Goal: Task Accomplishment & Management: Complete application form

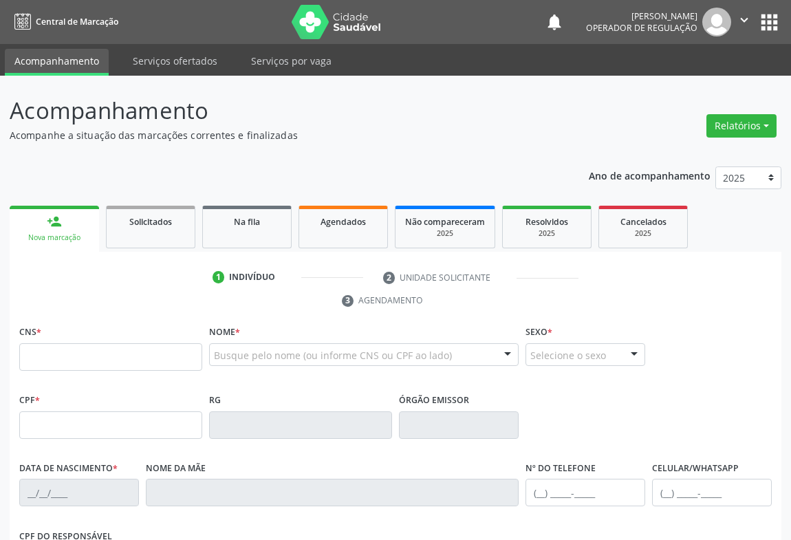
click at [77, 358] on input "text" at bounding box center [110, 357] width 183 height 28
type input "700 6054 1362 0968"
type input "1414176767"
type input "SSPBA"
type input "22/03/1976"
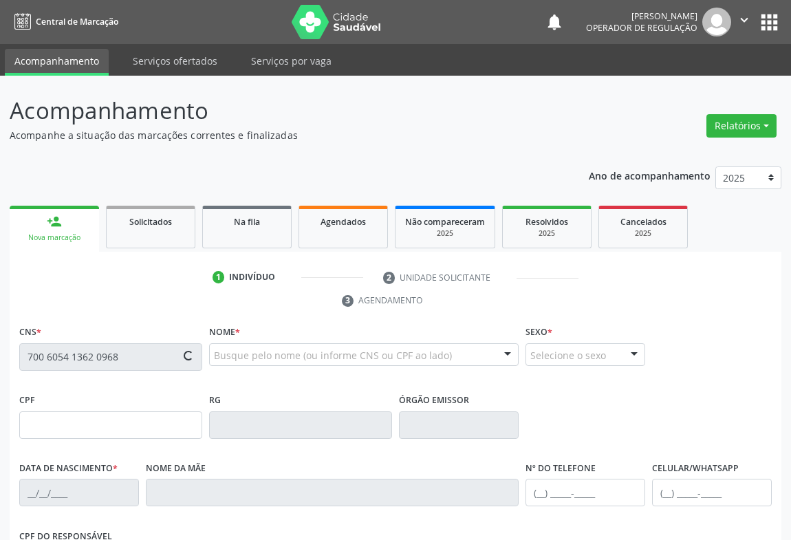
type input "(74) 98803-2704"
type input "(74) 99973-9713"
type input "033.046.495-73"
type input "35"
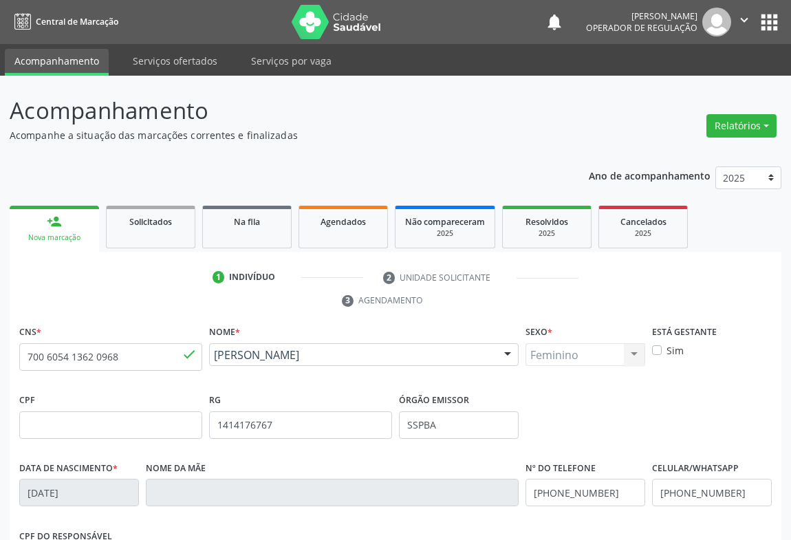
scroll to position [228, 0]
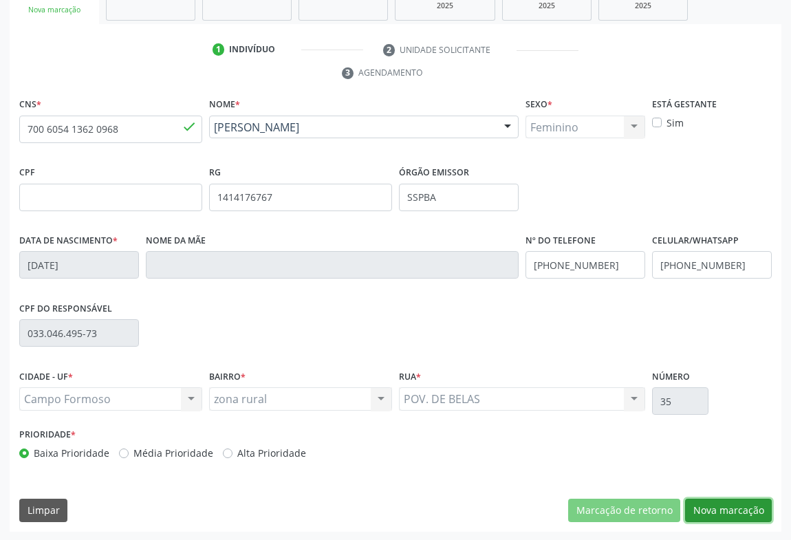
click at [732, 507] on button "Nova marcação" at bounding box center [728, 510] width 87 height 23
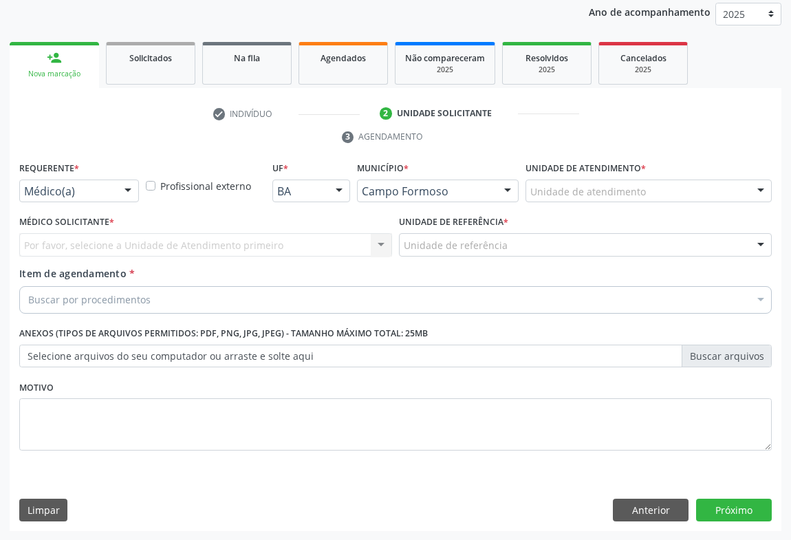
click at [121, 190] on div at bounding box center [128, 191] width 21 height 23
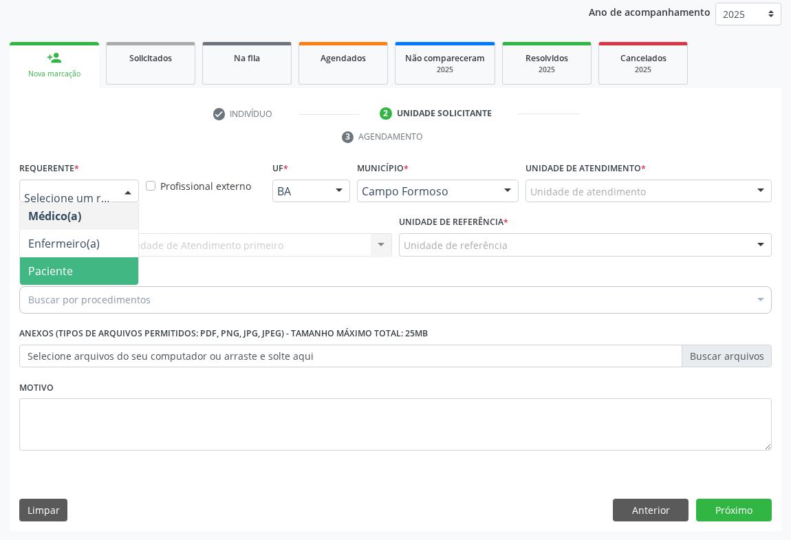
click at [88, 271] on span "Paciente" at bounding box center [79, 271] width 118 height 28
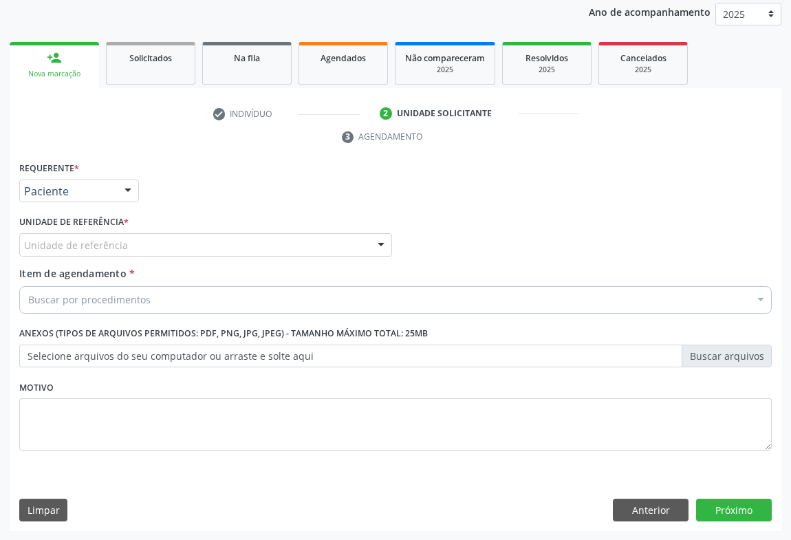
click at [173, 246] on div "Unidade de referência" at bounding box center [205, 244] width 373 height 23
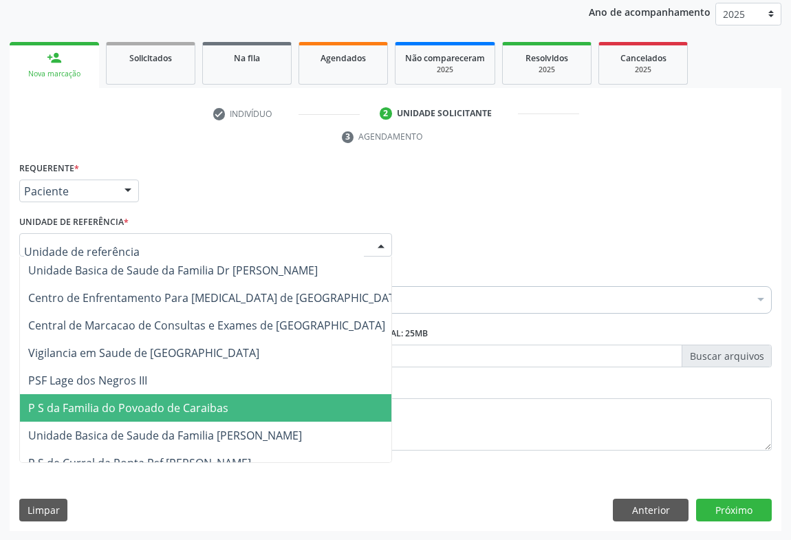
click at [182, 406] on span "P S da Familia do Povoado de Caraibas" at bounding box center [128, 407] width 200 height 15
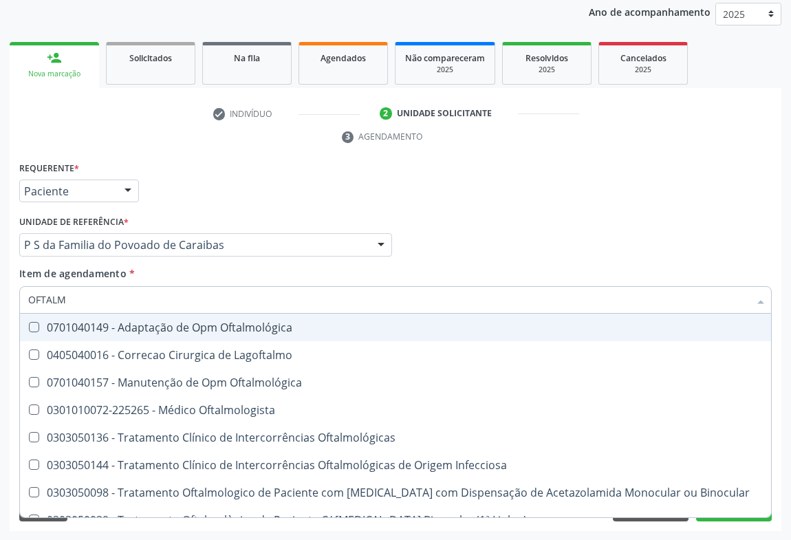
type input "OFTALMO"
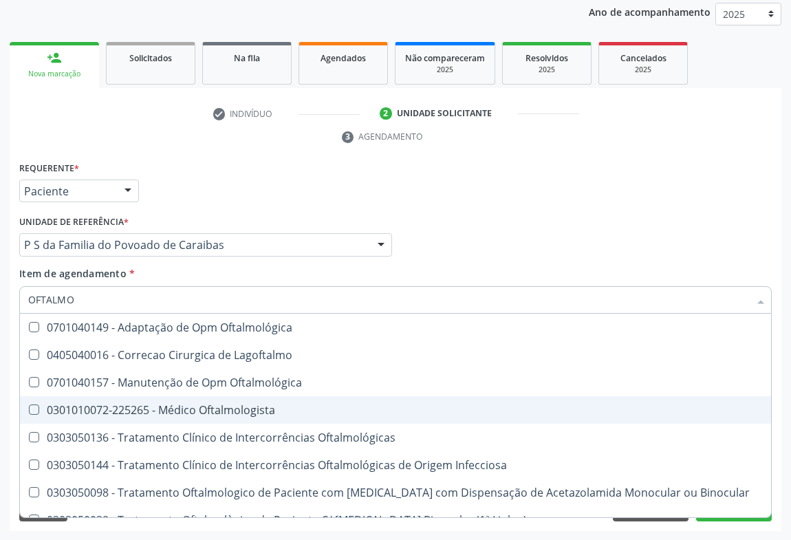
click at [180, 406] on div "0301010072-225265 - Médico Oftalmologista" at bounding box center [395, 409] width 735 height 11
checkbox Oftalmologista "true"
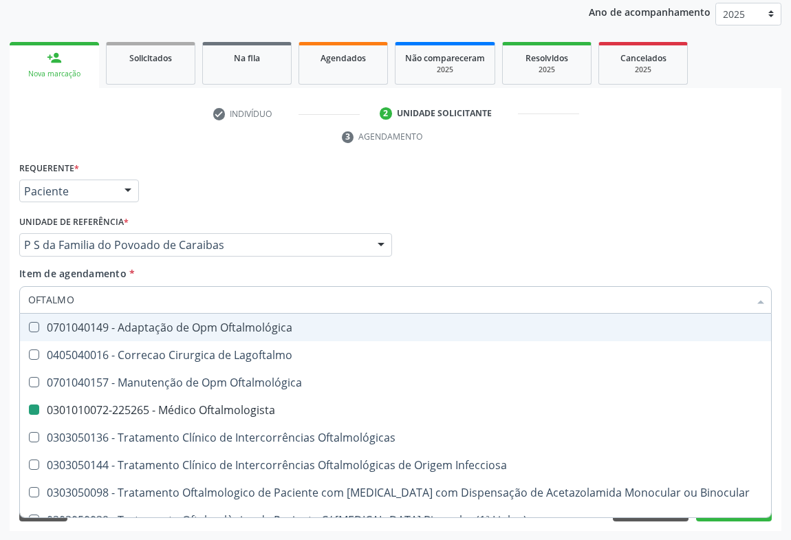
click at [600, 222] on div "Médico Solicitante Por favor, selecione a Unidade de Atendimento primeiro Nenhu…" at bounding box center [395, 239] width 759 height 54
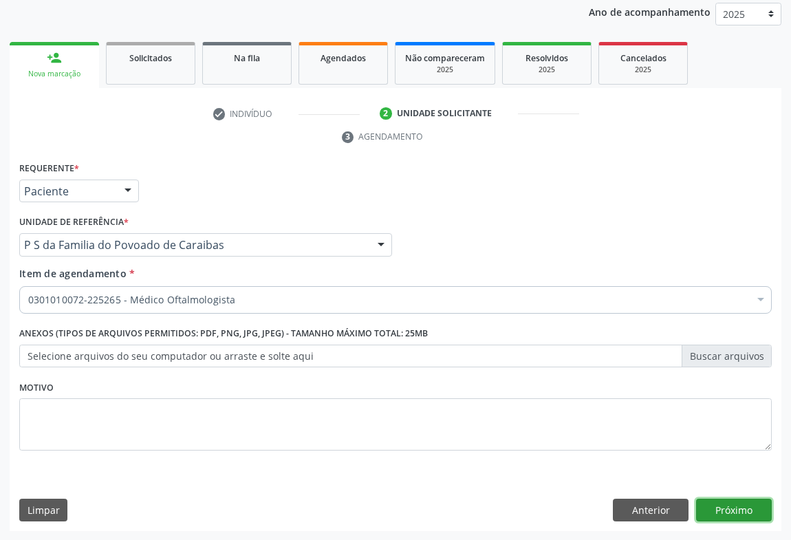
click at [727, 509] on button "Próximo" at bounding box center [734, 510] width 76 height 23
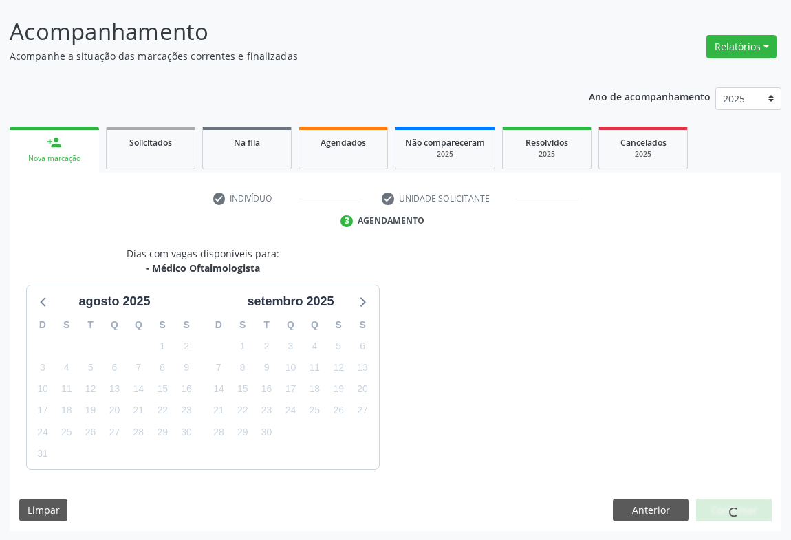
scroll to position [120, 0]
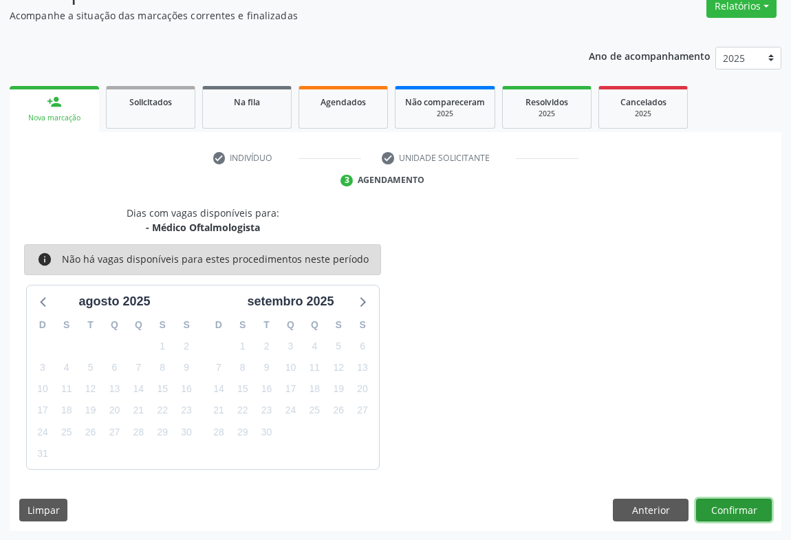
click at [754, 517] on button "Confirmar" at bounding box center [734, 510] width 76 height 23
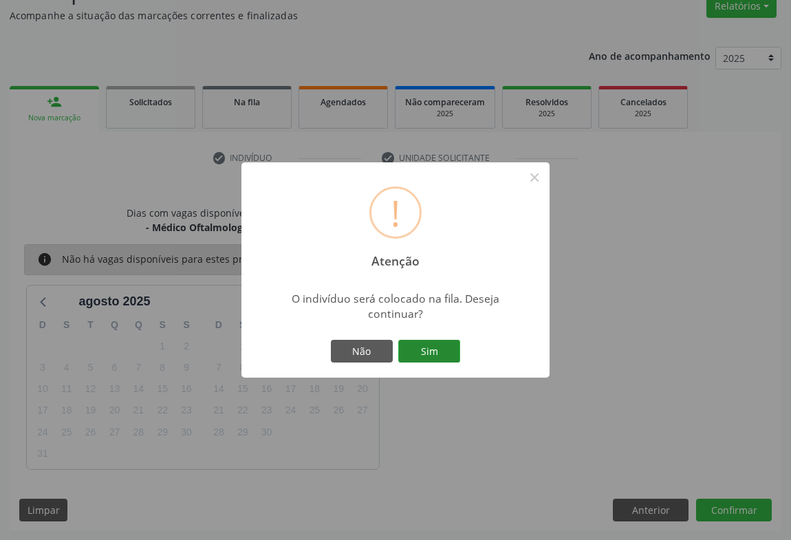
click at [436, 356] on button "Sim" at bounding box center [429, 351] width 62 height 23
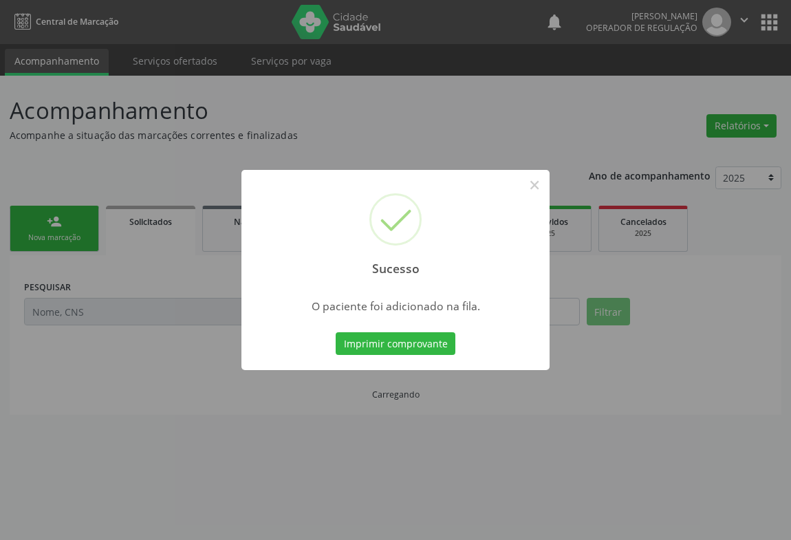
scroll to position [0, 0]
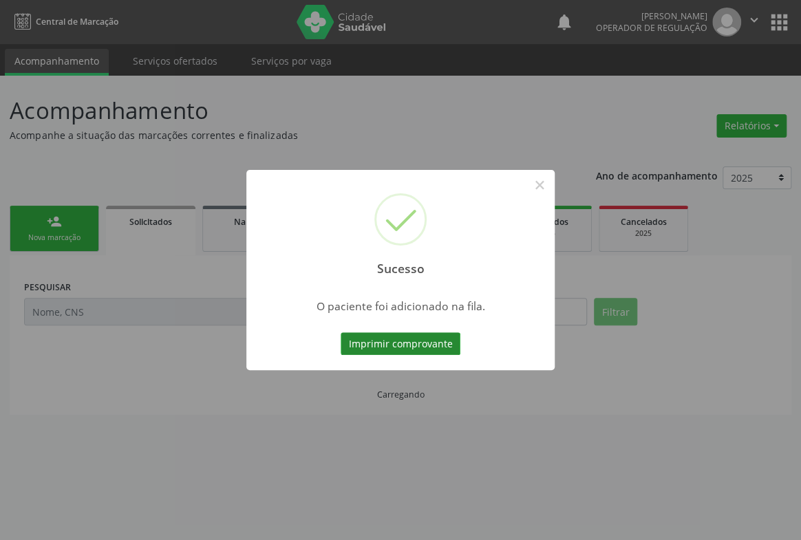
click at [421, 343] on button "Imprimir comprovante" at bounding box center [400, 343] width 120 height 23
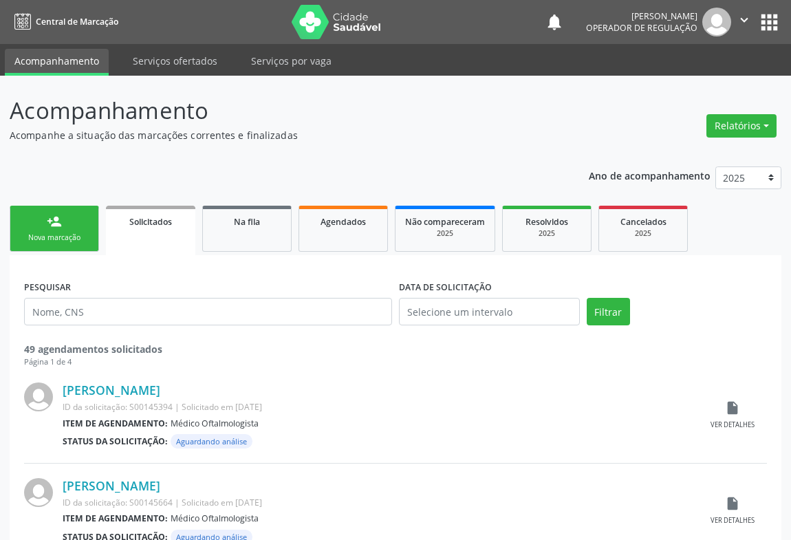
click at [96, 224] on link "person_add Nova marcação" at bounding box center [54, 229] width 89 height 46
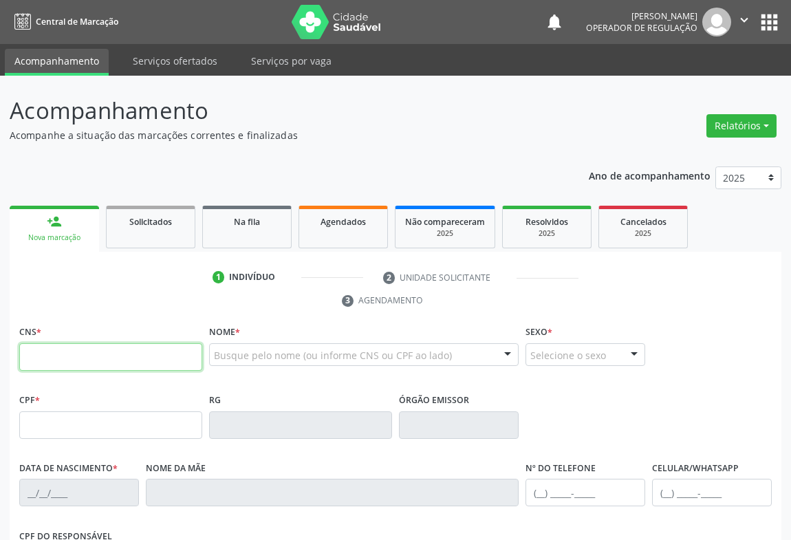
click at [91, 351] on input "text" at bounding box center [110, 357] width 183 height 28
type input "702 0033 7947 6383"
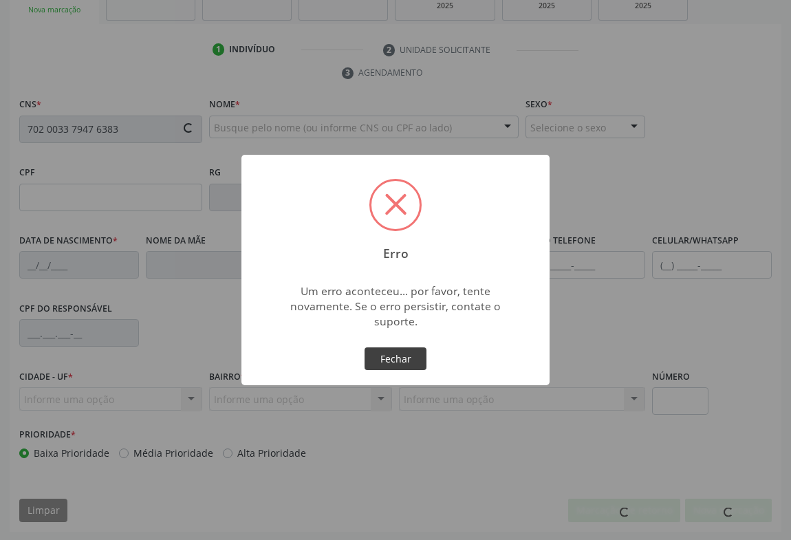
click at [391, 360] on button "Fechar" at bounding box center [396, 358] width 62 height 23
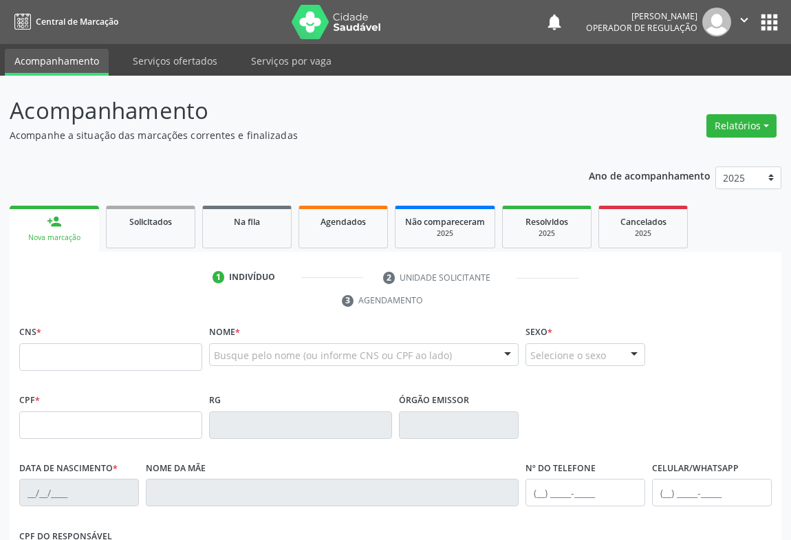
click at [85, 347] on input "text" at bounding box center [110, 357] width 183 height 28
type input "702 0033 7947 6383"
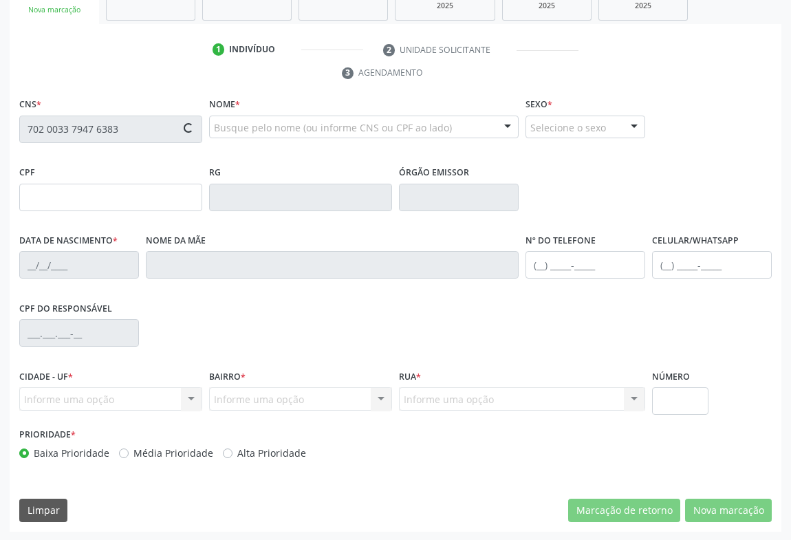
type input "09/01/2024"
type input "S/N"
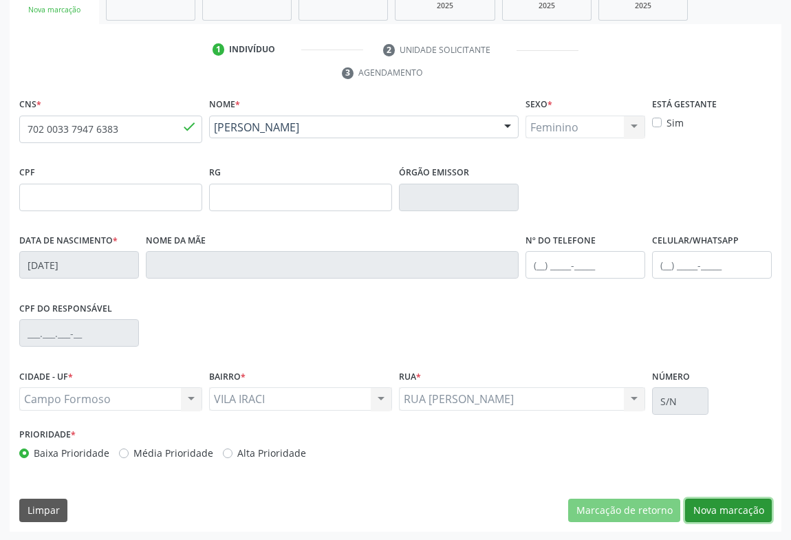
click at [720, 501] on button "Nova marcação" at bounding box center [728, 510] width 87 height 23
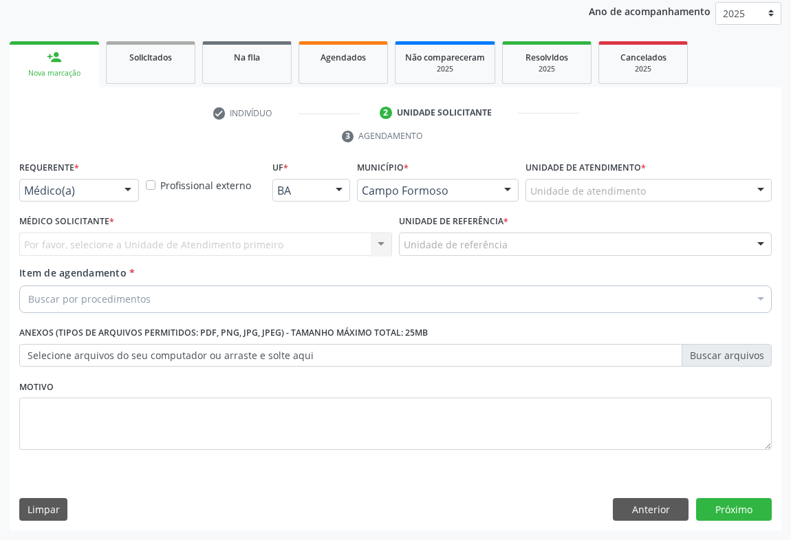
scroll to position [164, 0]
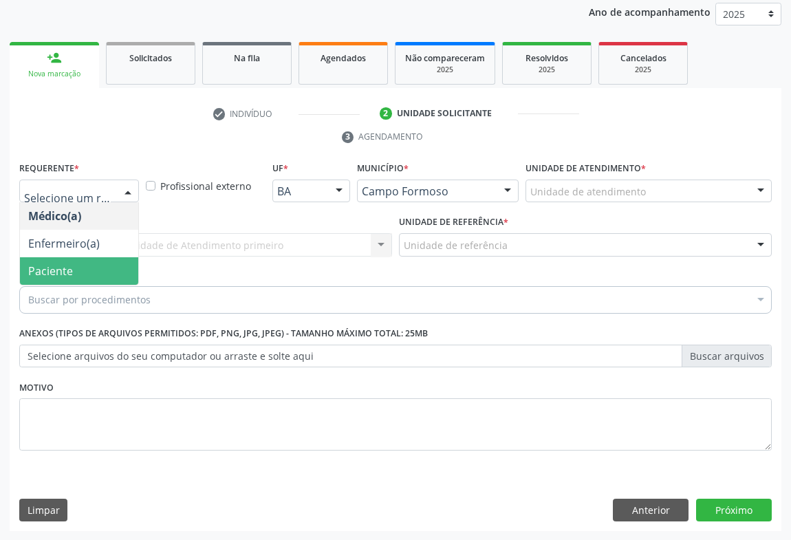
click at [74, 270] on span "Paciente" at bounding box center [79, 271] width 118 height 28
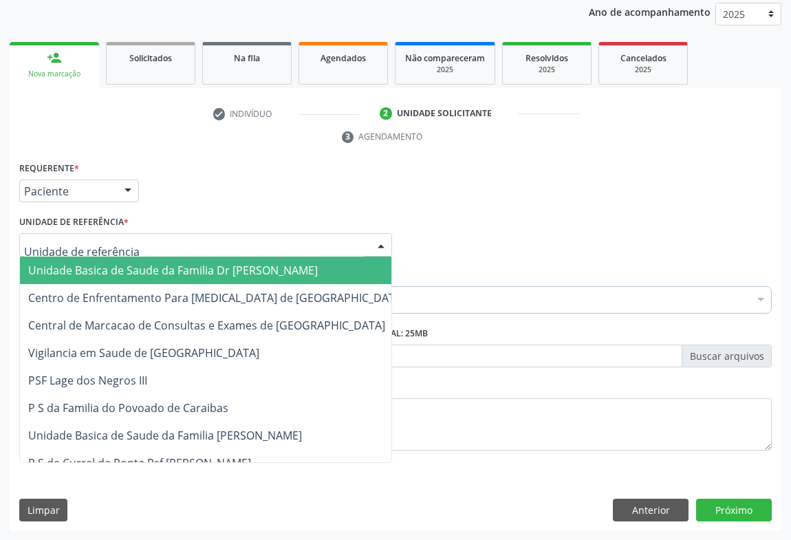
click at [135, 241] on div at bounding box center [205, 244] width 373 height 23
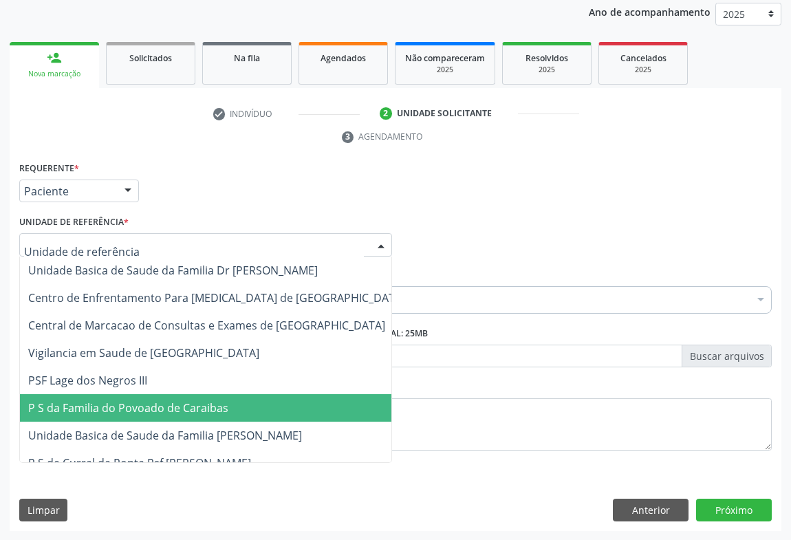
click at [129, 413] on span "P S da Familia do Povoado de Caraibas" at bounding box center [128, 407] width 200 height 15
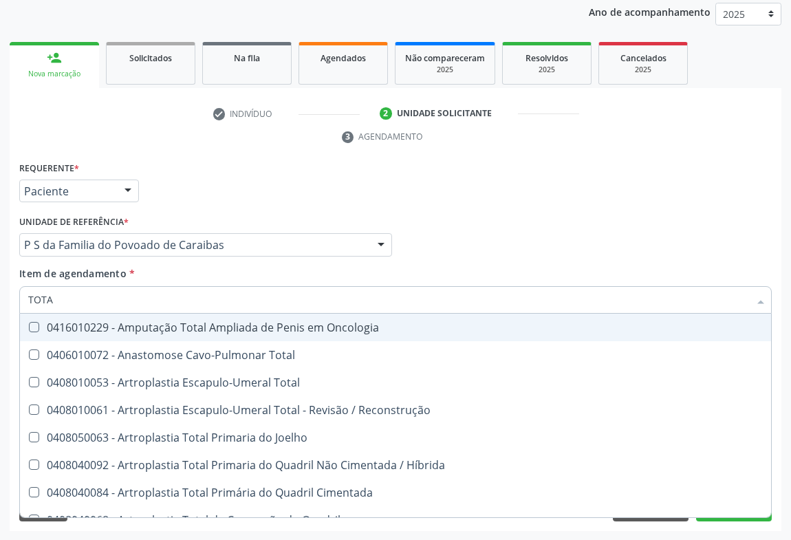
type input "TOTAL"
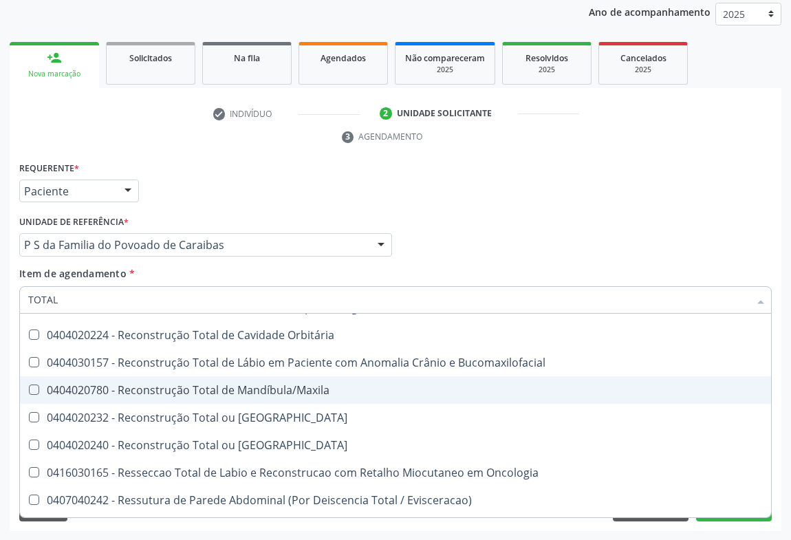
scroll to position [2244, 0]
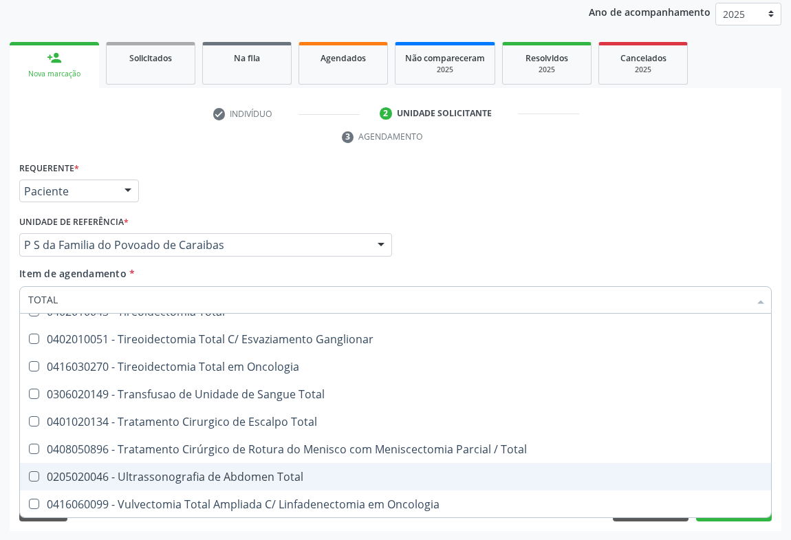
click at [172, 471] on div "0205020046 - Ultrassonografia de Abdomen Total" at bounding box center [395, 476] width 735 height 11
checkbox Total "true"
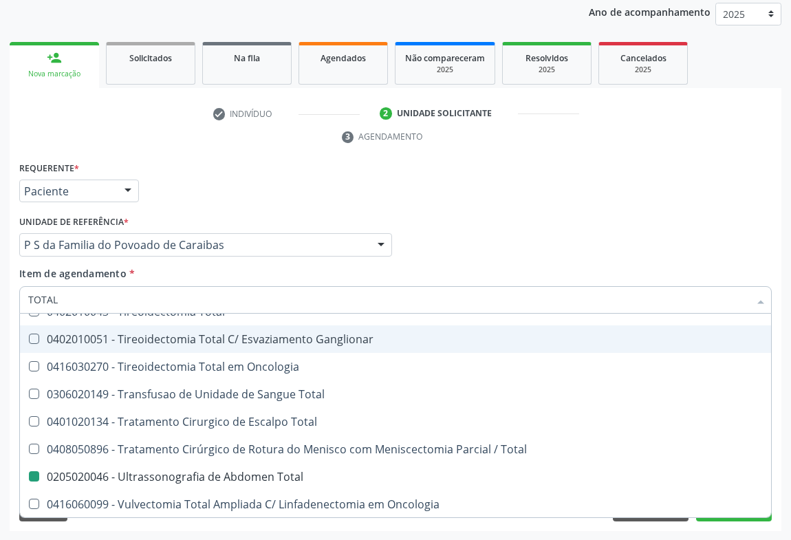
click at [627, 231] on div "Médico Solicitante Por favor, selecione a Unidade de Atendimento primeiro Nenhu…" at bounding box center [395, 239] width 759 height 54
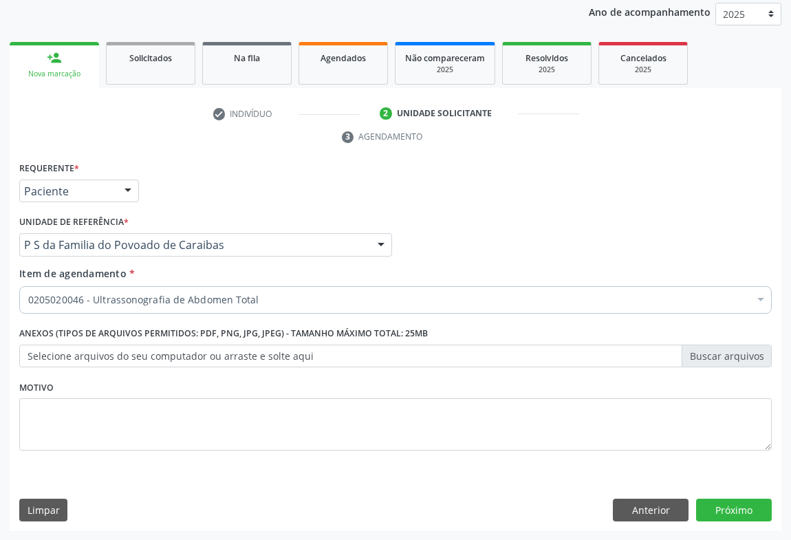
scroll to position [0, 0]
click at [726, 508] on button "Próximo" at bounding box center [734, 510] width 76 height 23
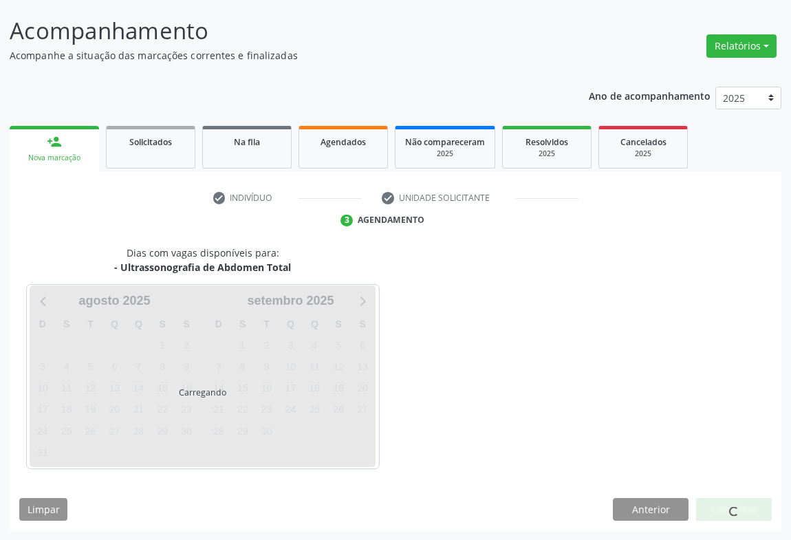
scroll to position [79, 0]
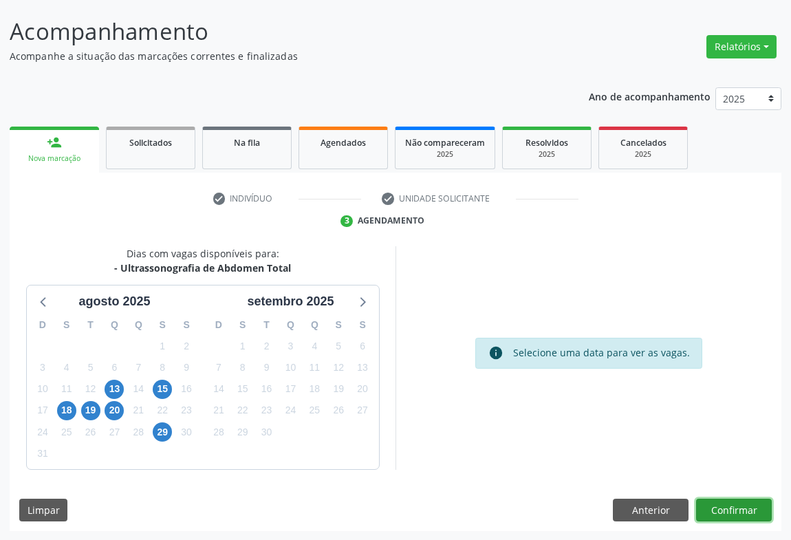
click at [721, 510] on button "Confirmar" at bounding box center [734, 510] width 76 height 23
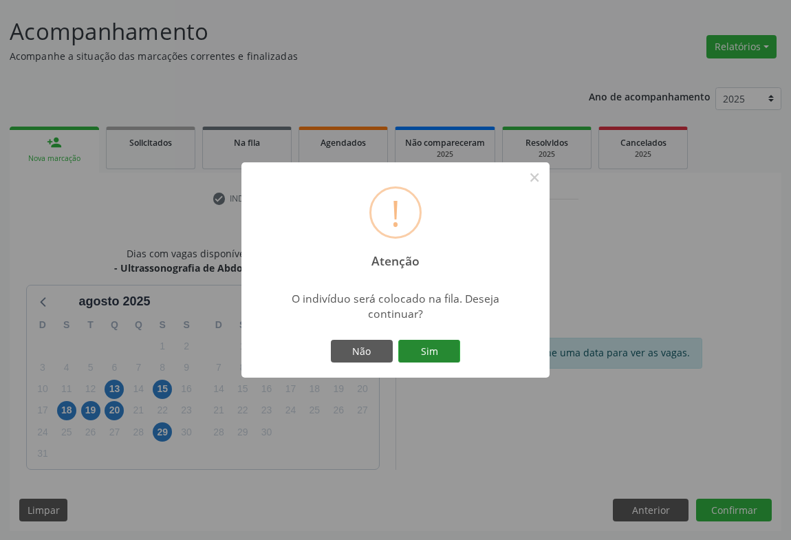
click at [418, 343] on button "Sim" at bounding box center [429, 351] width 62 height 23
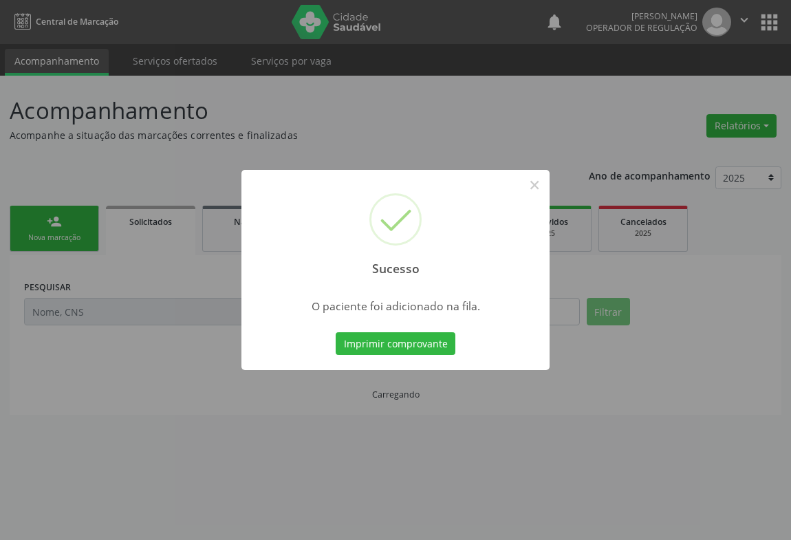
scroll to position [0, 0]
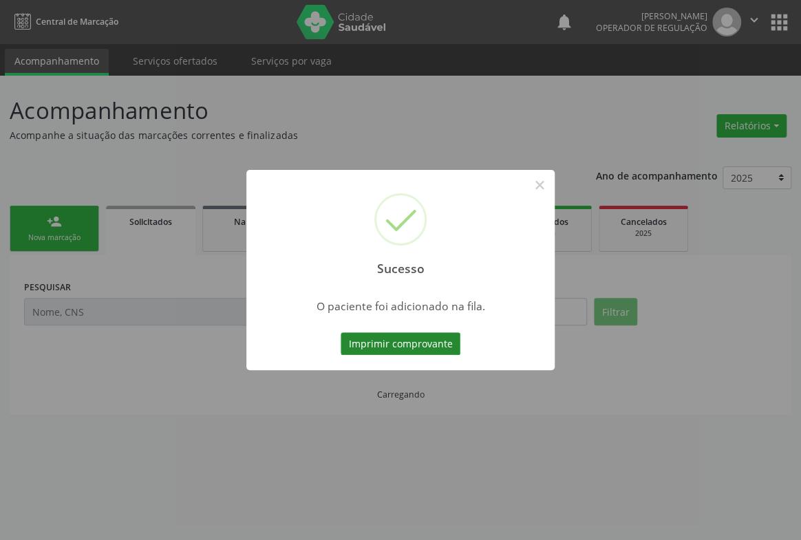
click at [418, 332] on button "Imprimir comprovante" at bounding box center [400, 343] width 120 height 23
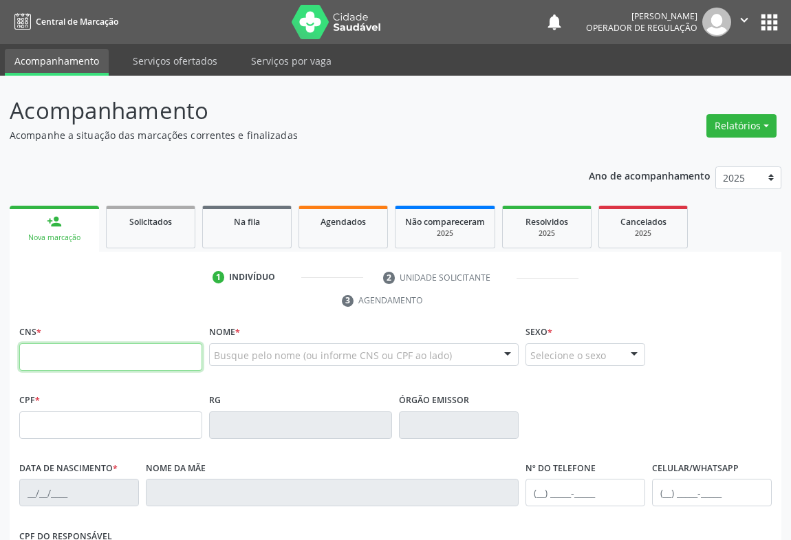
click at [80, 358] on input "text" at bounding box center [110, 357] width 183 height 28
type input "702 4065 8980 9523"
type input "2150619261"
type input "2[DATE]"
type input "[PHONE_NUMBER]"
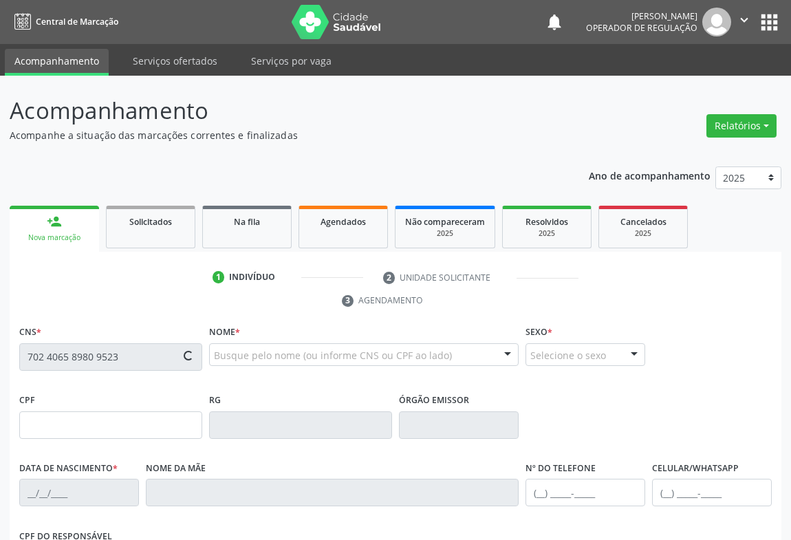
type input "[PHONE_NUMBER]"
type input "100.481.215-92"
type input "40"
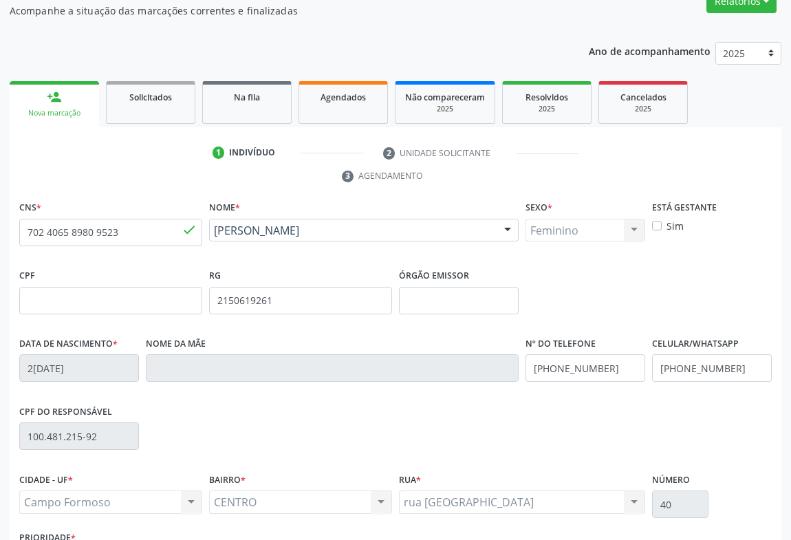
scroll to position [228, 0]
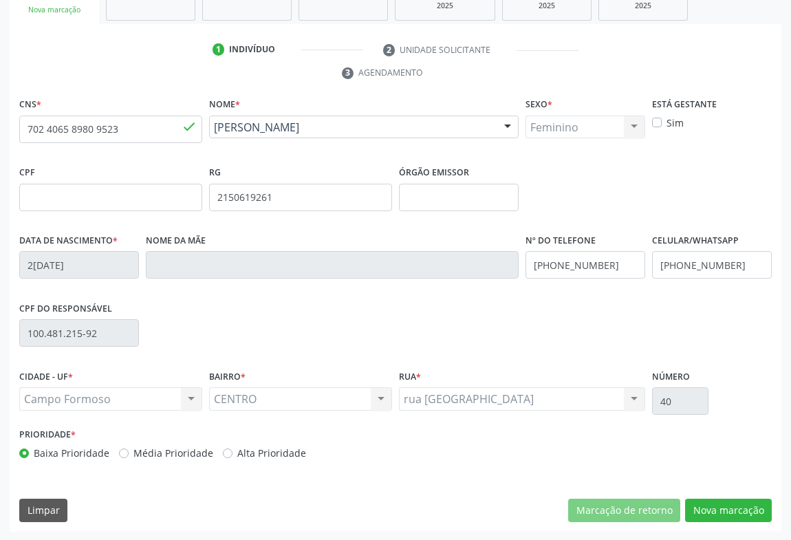
click at [711, 495] on div "CNS * 702 4065 8980 9523 done Nome * [PERSON_NAME] [PERSON_NAME] CNS: 702 4065 …" at bounding box center [396, 312] width 772 height 437
click at [705, 509] on button "Nova marcação" at bounding box center [728, 510] width 87 height 23
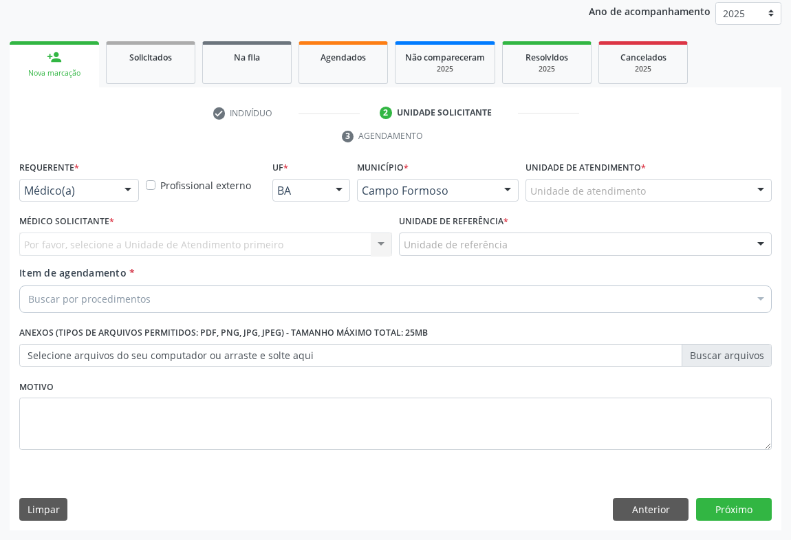
scroll to position [164, 0]
click at [111, 191] on div "Médico(a)" at bounding box center [79, 191] width 120 height 23
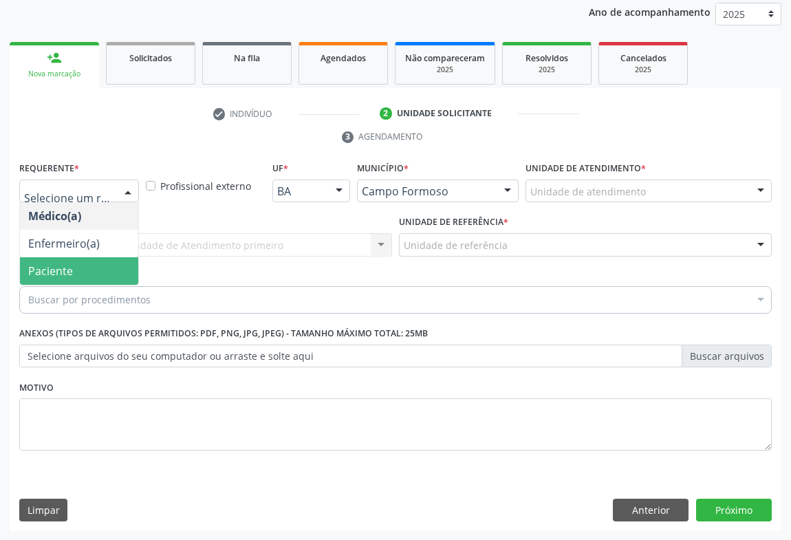
click at [57, 272] on span "Paciente" at bounding box center [50, 270] width 45 height 15
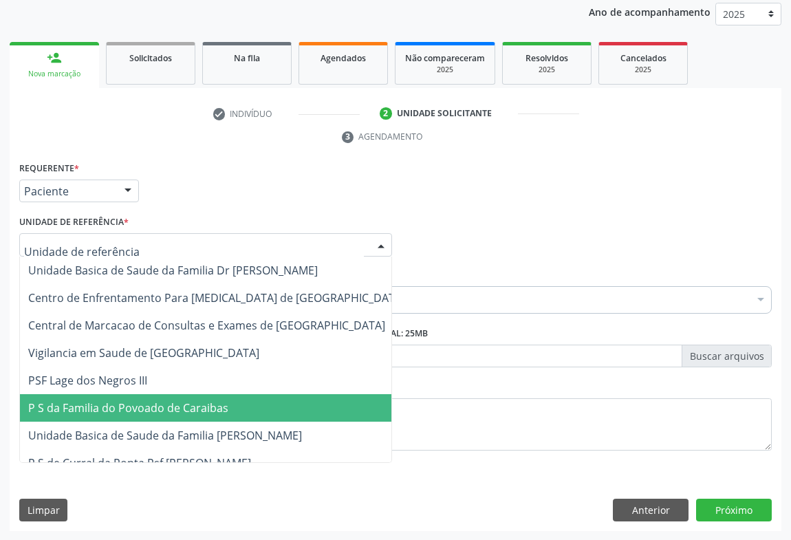
click at [96, 415] on span "P S da Familia do Povoado de Caraibas" at bounding box center [216, 408] width 393 height 28
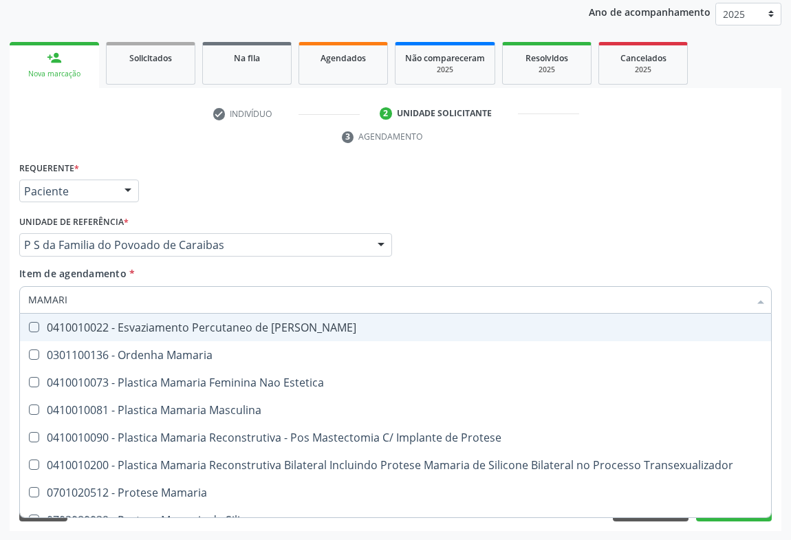
type input "MAMARIA"
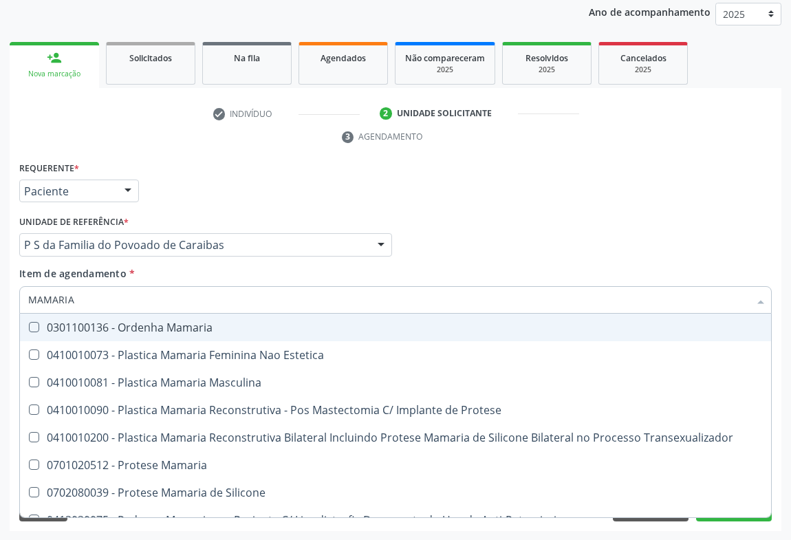
scroll to position [43, 0]
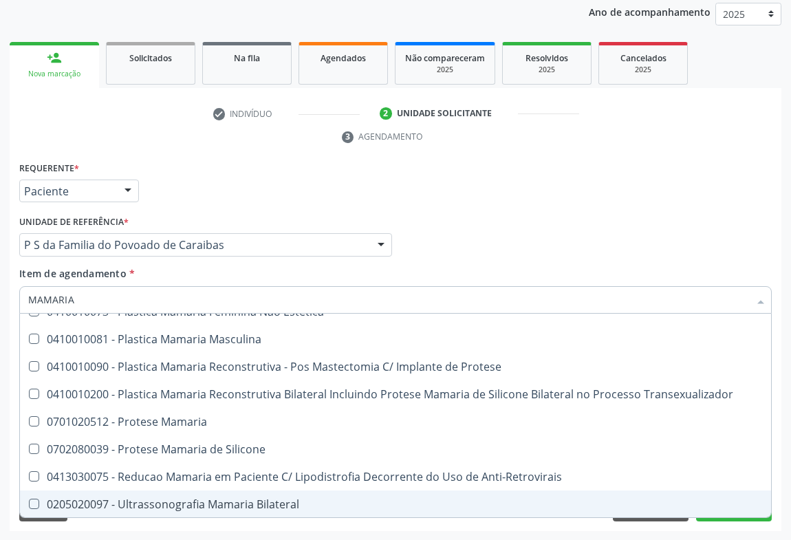
click at [208, 501] on div "0205020097 - Ultrassonografia Mamaria Bilateral" at bounding box center [395, 504] width 735 height 11
checkbox Bilateral "true"
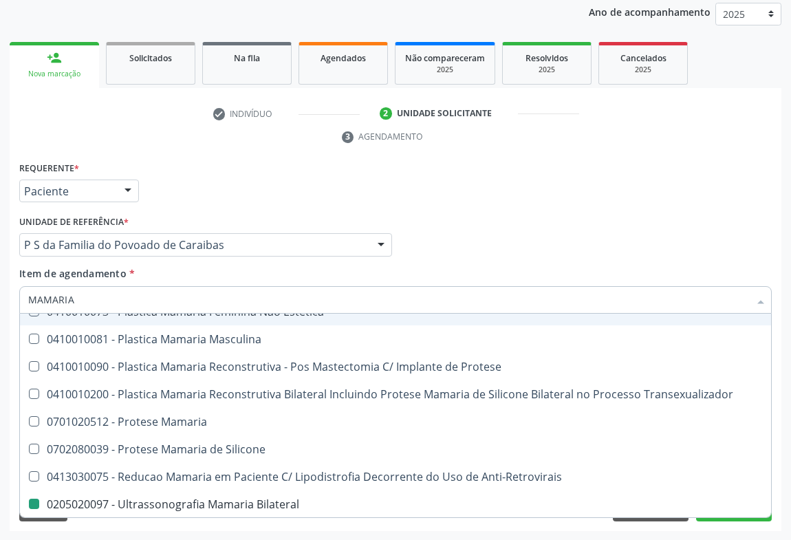
click at [516, 227] on div "Médico Solicitante Por favor, selecione a Unidade de Atendimento primeiro Nenhu…" at bounding box center [395, 239] width 759 height 54
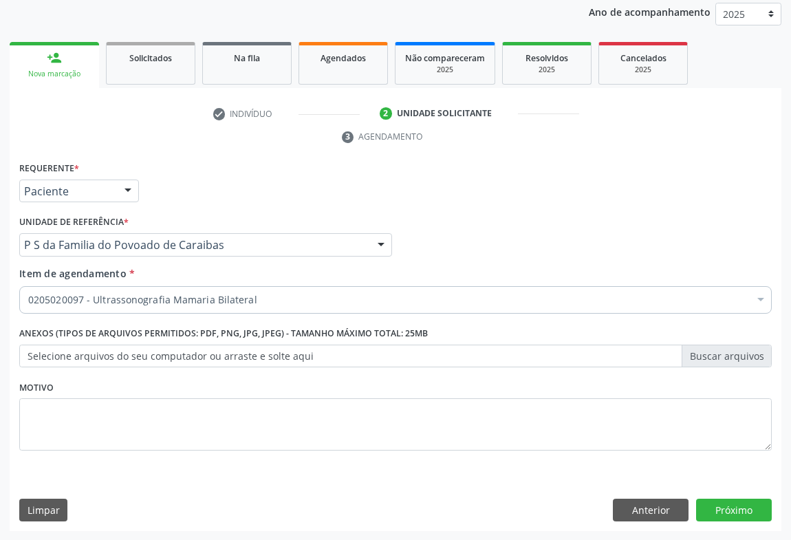
scroll to position [0, 0]
click at [728, 515] on button "Próximo" at bounding box center [734, 510] width 76 height 23
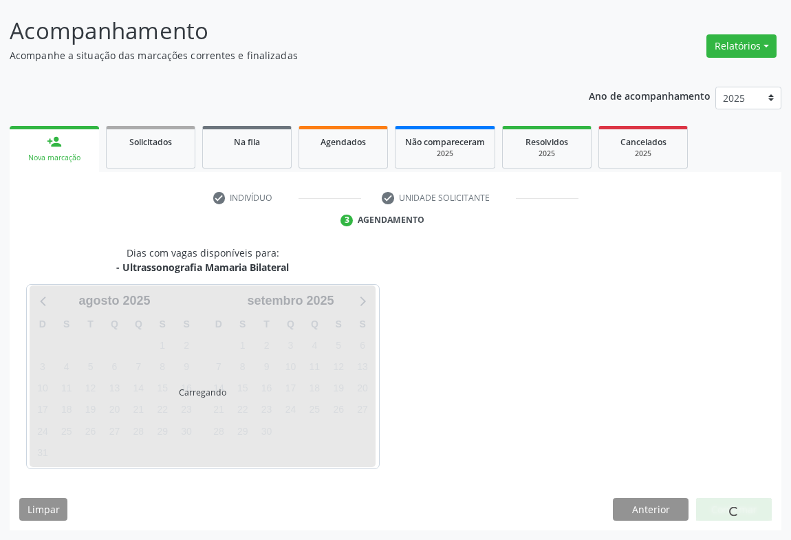
scroll to position [79, 0]
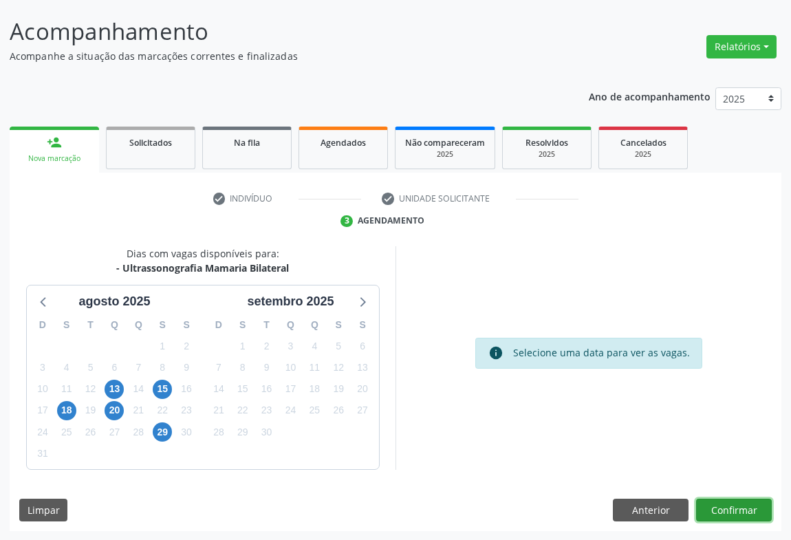
click at [717, 505] on button "Confirmar" at bounding box center [734, 510] width 76 height 23
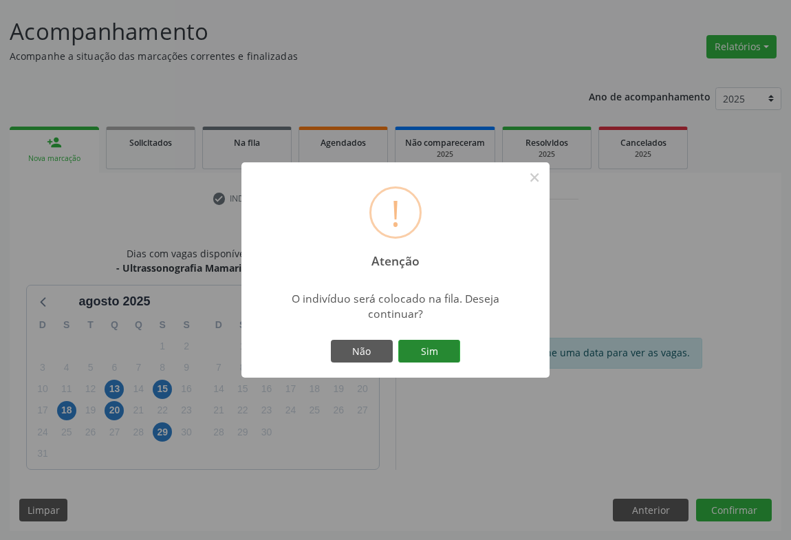
click at [435, 356] on button "Sim" at bounding box center [429, 351] width 62 height 23
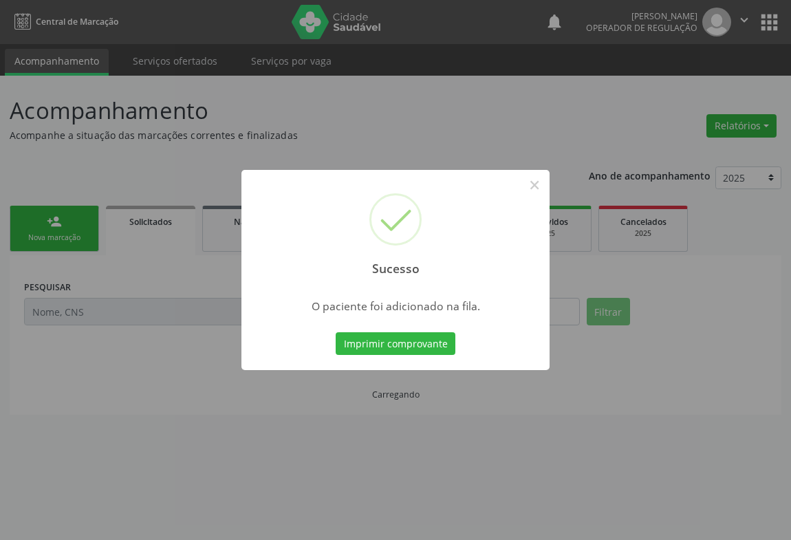
scroll to position [0, 0]
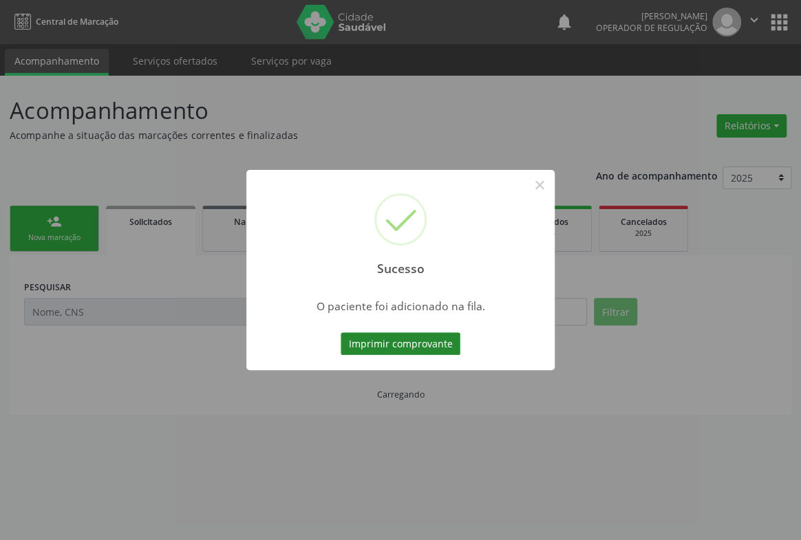
click at [439, 346] on button "Imprimir comprovante" at bounding box center [400, 343] width 120 height 23
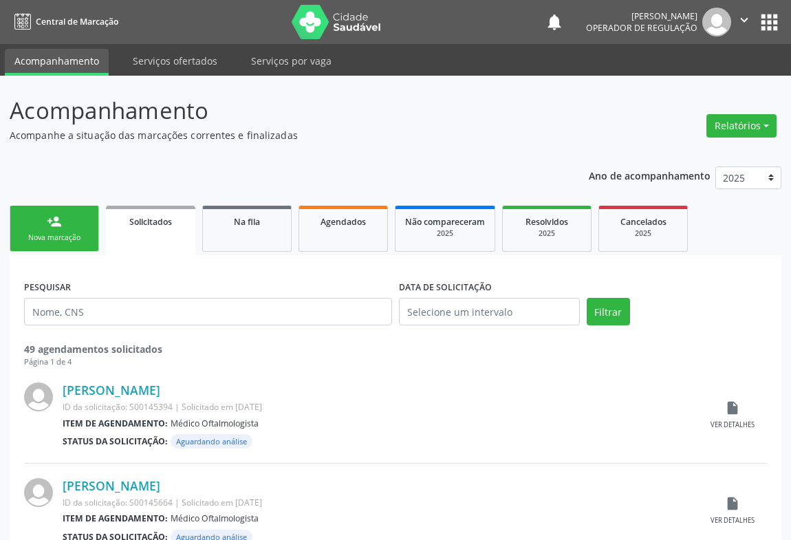
click at [69, 228] on link "person_add Nova marcação" at bounding box center [54, 229] width 89 height 46
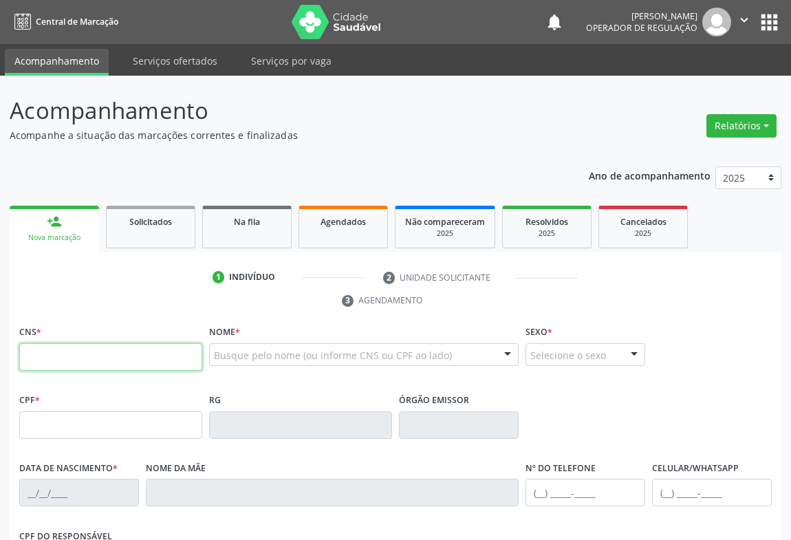
click at [60, 351] on input "text" at bounding box center [110, 357] width 183 height 28
click at [131, 351] on input "709 6066 2228" at bounding box center [110, 357] width 183 height 28
type input "709 6066 2228 8375"
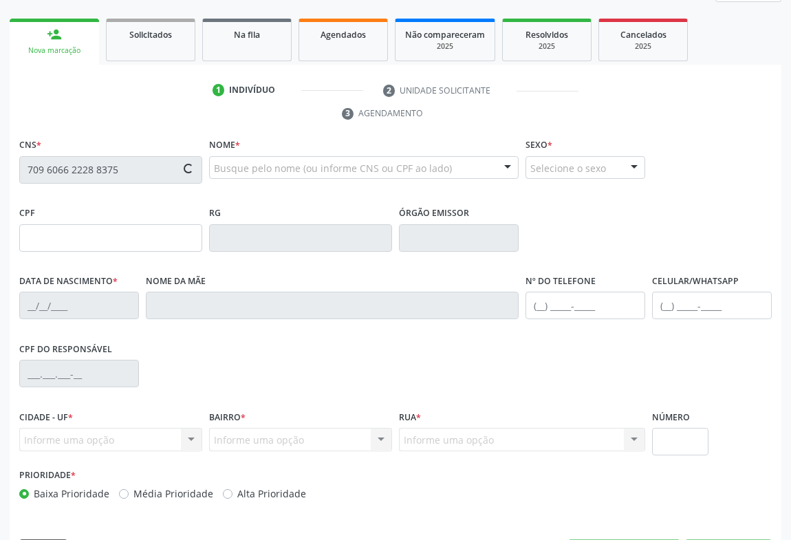
scroll to position [228, 0]
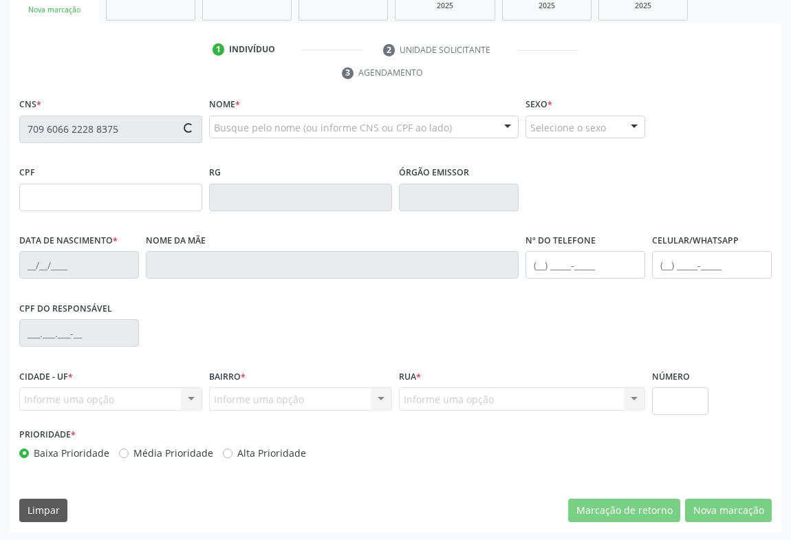
type input "[DATE]"
type input "[PHONE_NUMBER]"
type input "S/N"
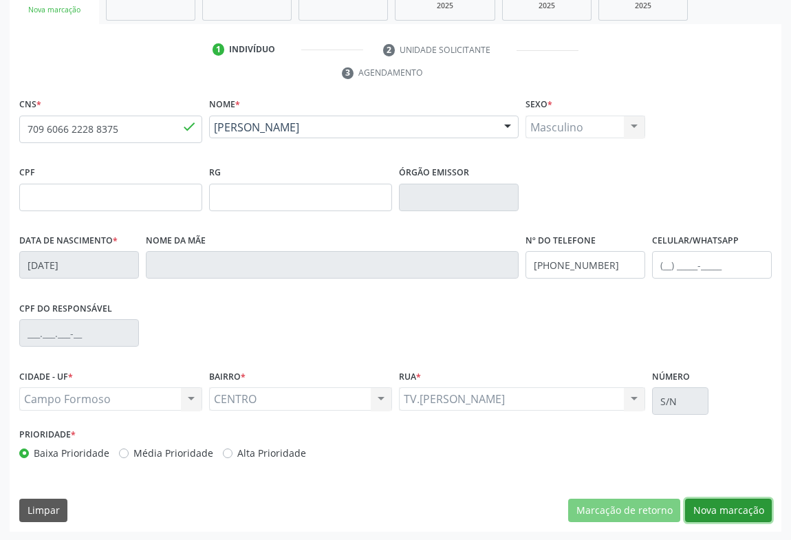
click at [720, 505] on button "Nova marcação" at bounding box center [728, 510] width 87 height 23
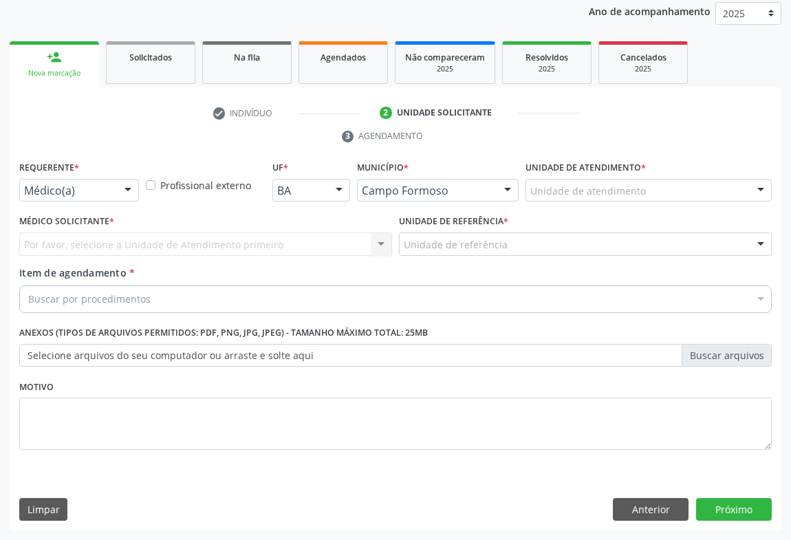
scroll to position [164, 0]
click at [118, 191] on div at bounding box center [128, 191] width 21 height 23
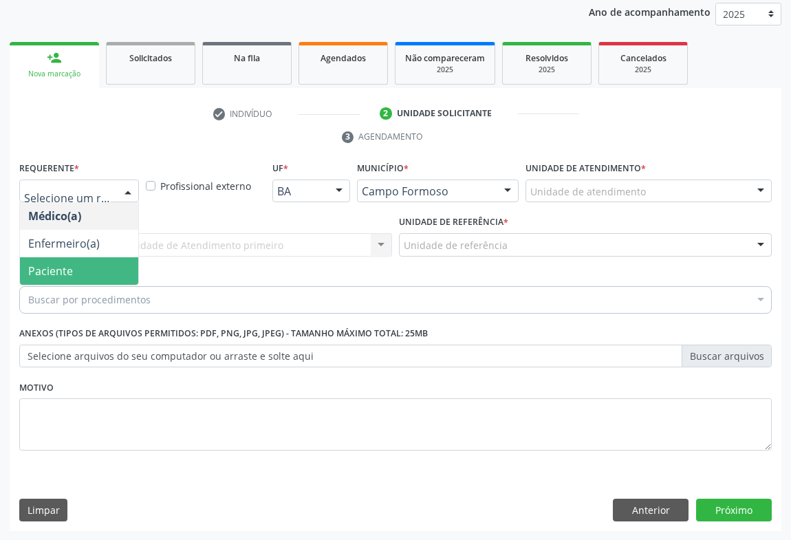
click at [67, 274] on span "Paciente" at bounding box center [50, 270] width 45 height 15
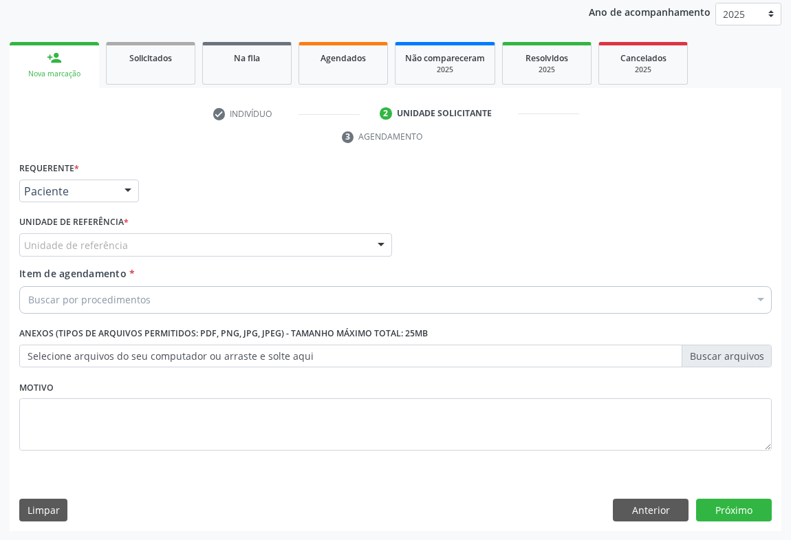
click at [133, 247] on div "Unidade de referência" at bounding box center [205, 244] width 373 height 23
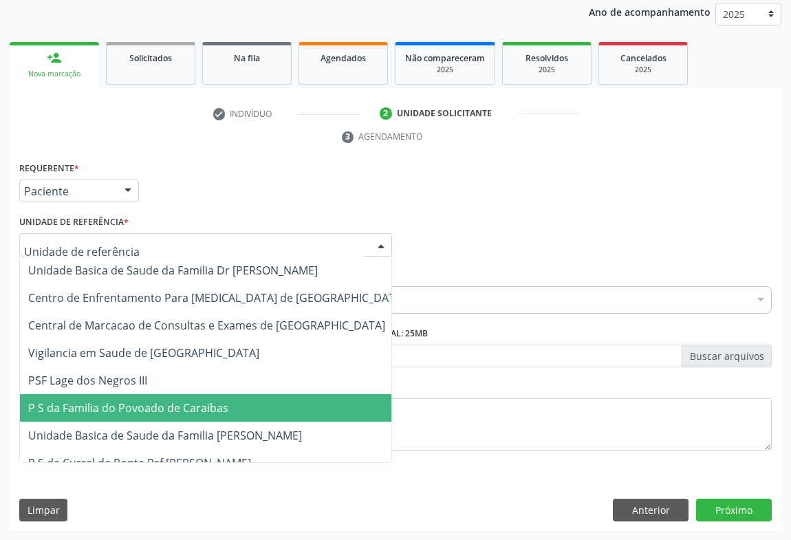
click at [173, 400] on span "P S da Familia do Povoado de Caraibas" at bounding box center [128, 407] width 200 height 15
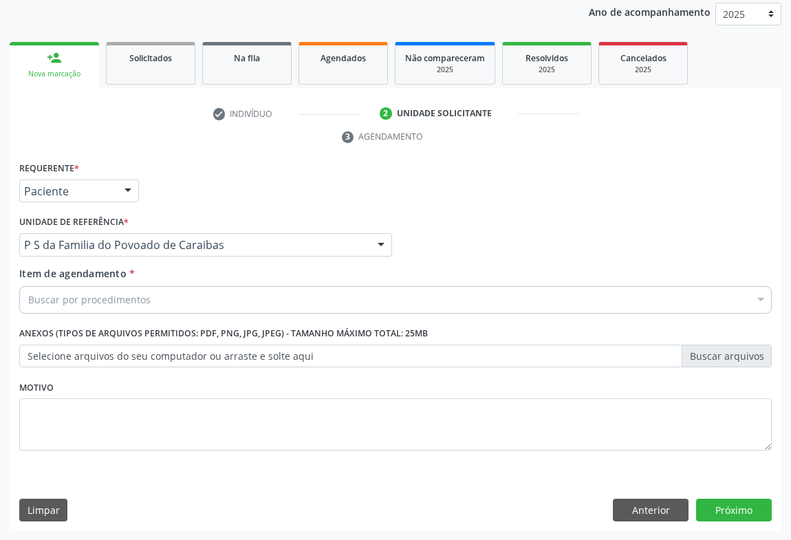
click at [166, 301] on div "Buscar por procedimentos" at bounding box center [395, 300] width 752 height 28
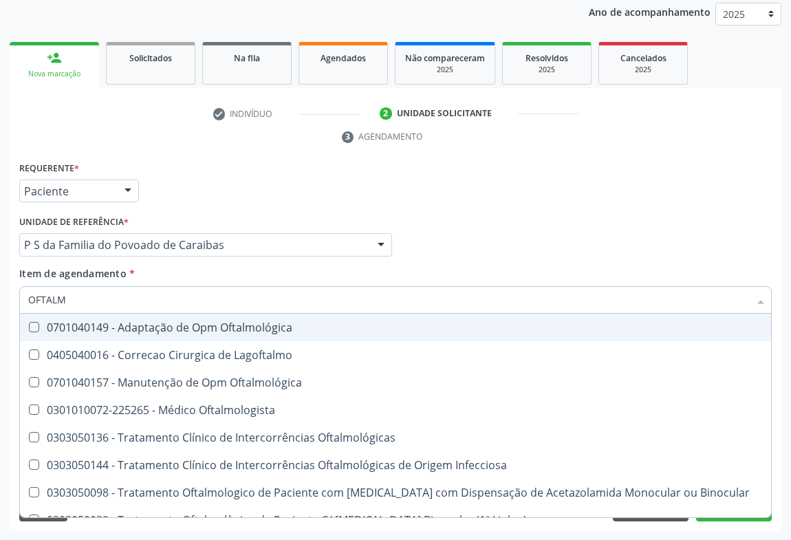
type input "OFTALMO"
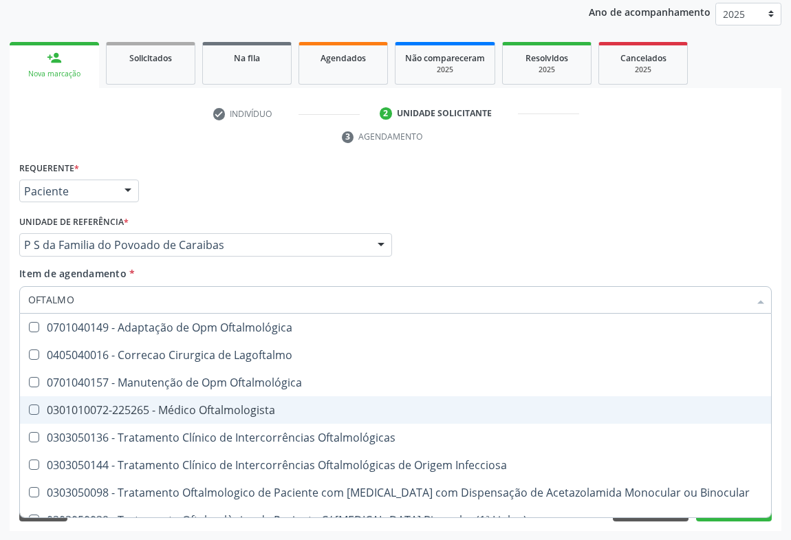
click at [256, 412] on div "0301010072-225265 - Médico Oftalmologista" at bounding box center [395, 409] width 735 height 11
checkbox Oftalmologista "true"
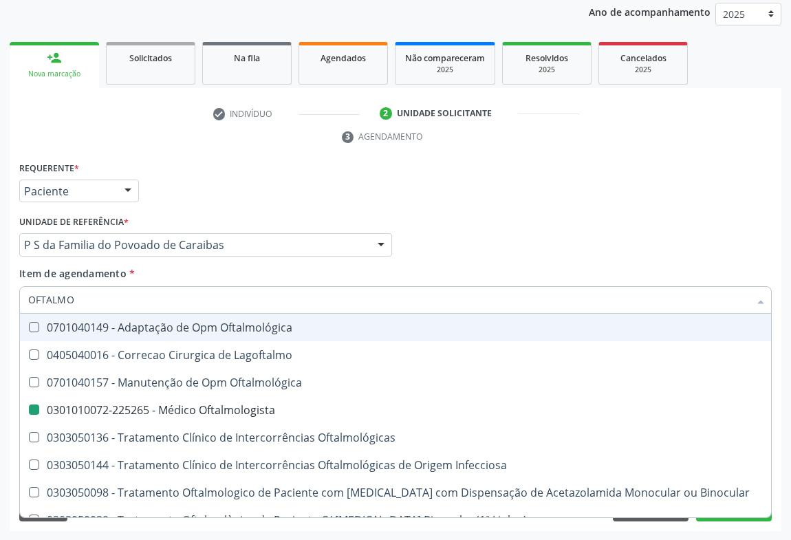
click at [547, 207] on div "Requerente * Paciente Médico(a) Enfermeiro(a) Paciente Nenhum resultado encontr…" at bounding box center [395, 185] width 759 height 54
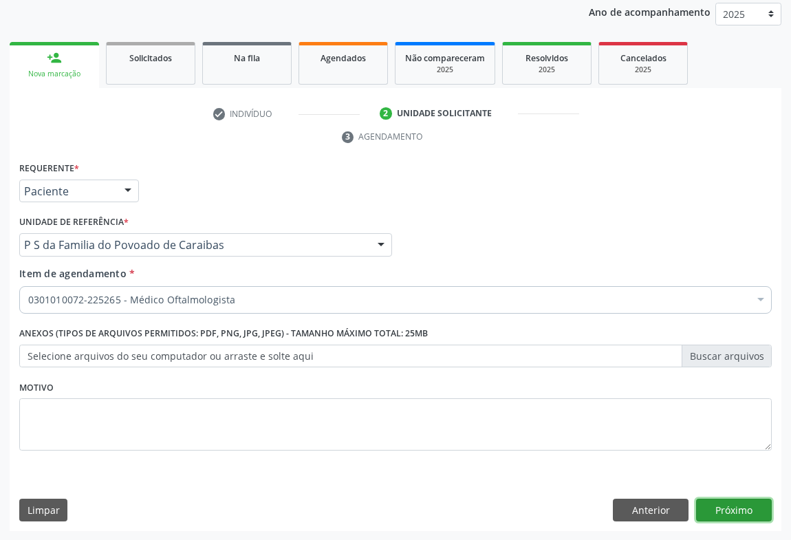
click at [737, 511] on button "Próximo" at bounding box center [734, 510] width 76 height 23
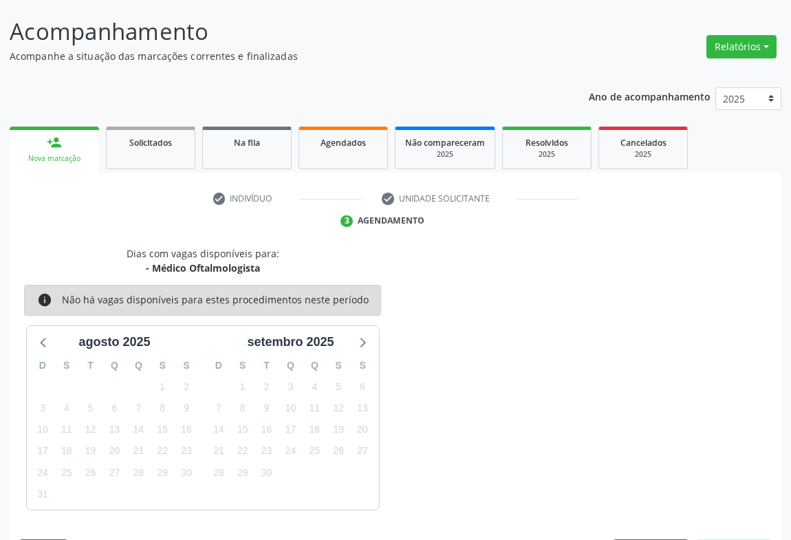
scroll to position [120, 0]
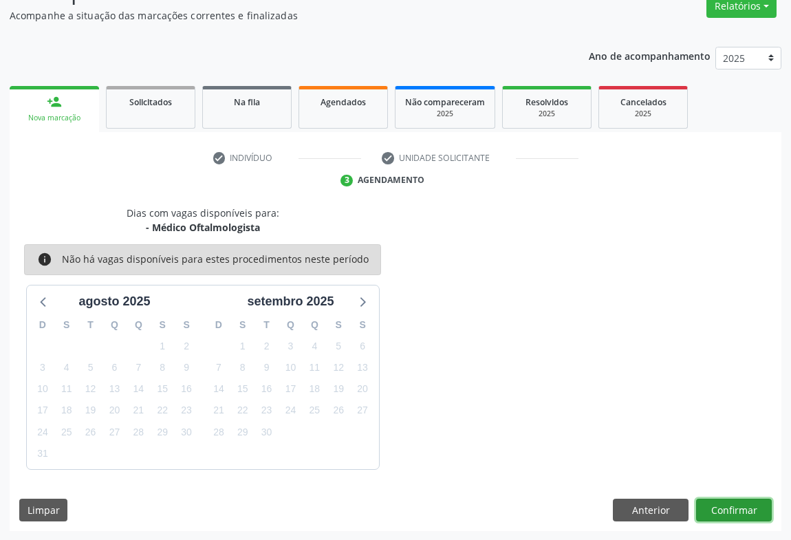
click at [739, 507] on button "Confirmar" at bounding box center [734, 510] width 76 height 23
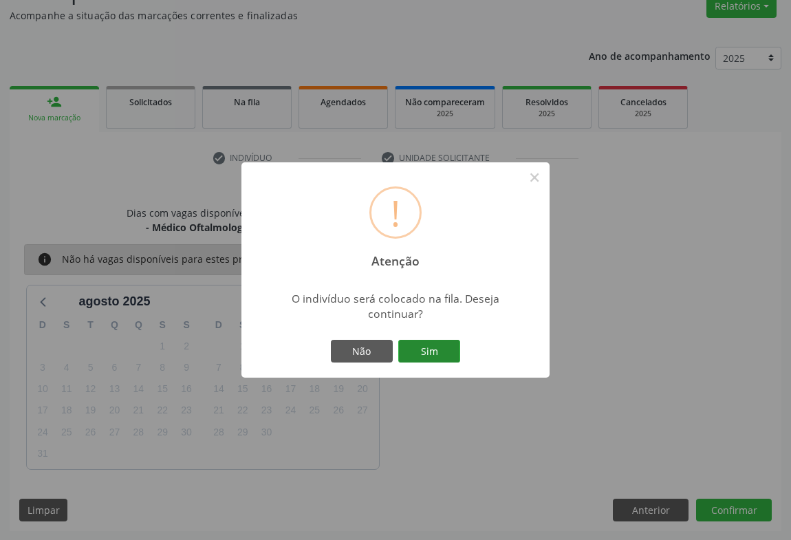
click at [423, 347] on button "Sim" at bounding box center [429, 351] width 62 height 23
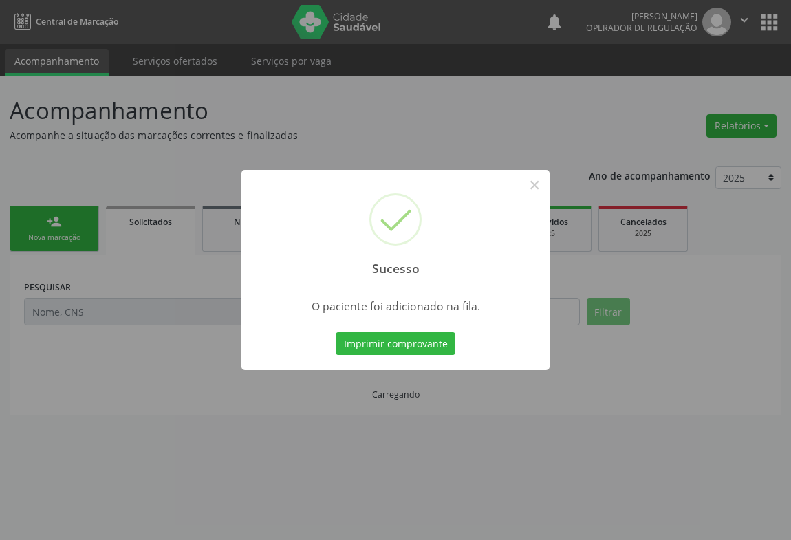
scroll to position [0, 0]
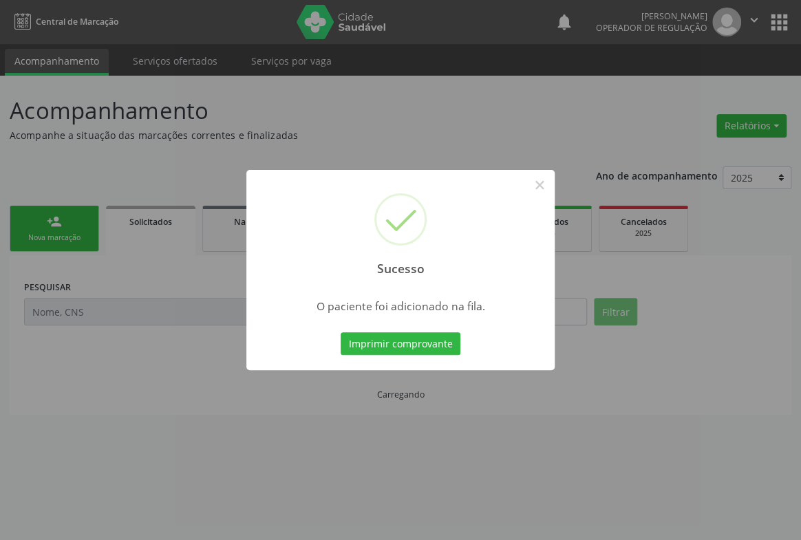
click at [423, 347] on button "Imprimir comprovante" at bounding box center [400, 343] width 120 height 23
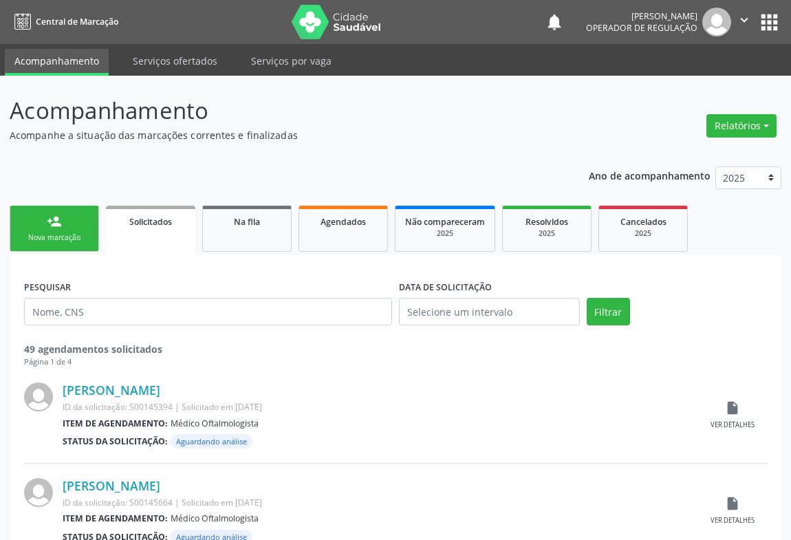
click at [53, 215] on div "person_add" at bounding box center [54, 221] width 15 height 15
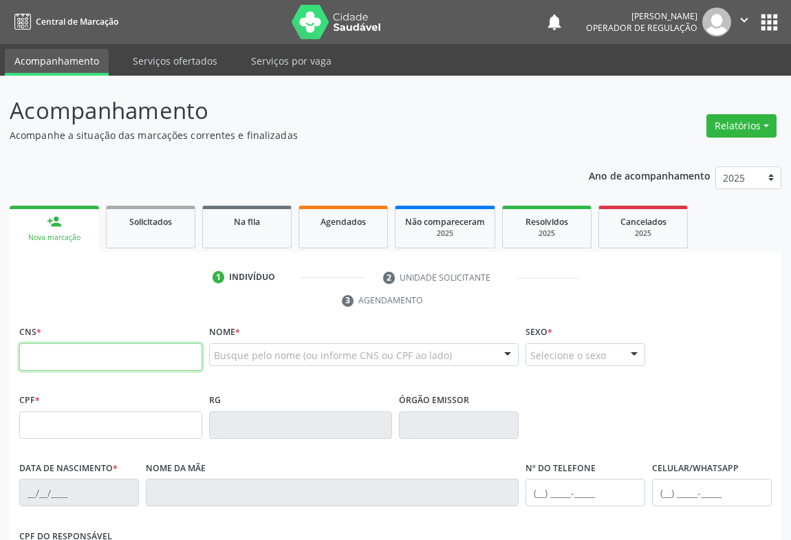
click at [61, 361] on input "text" at bounding box center [110, 357] width 183 height 28
type input "701 1008 9631 8380"
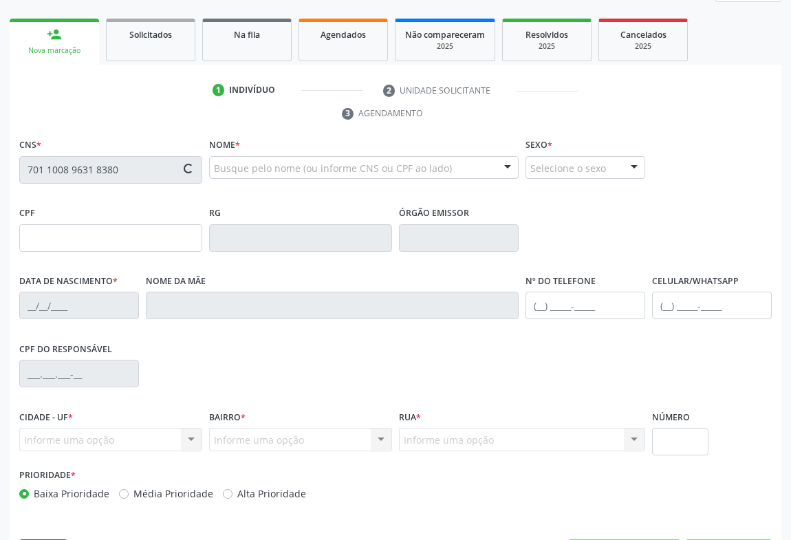
type input "14[DATE]"
type input "[PHONE_NUMBER]"
type input "S/N"
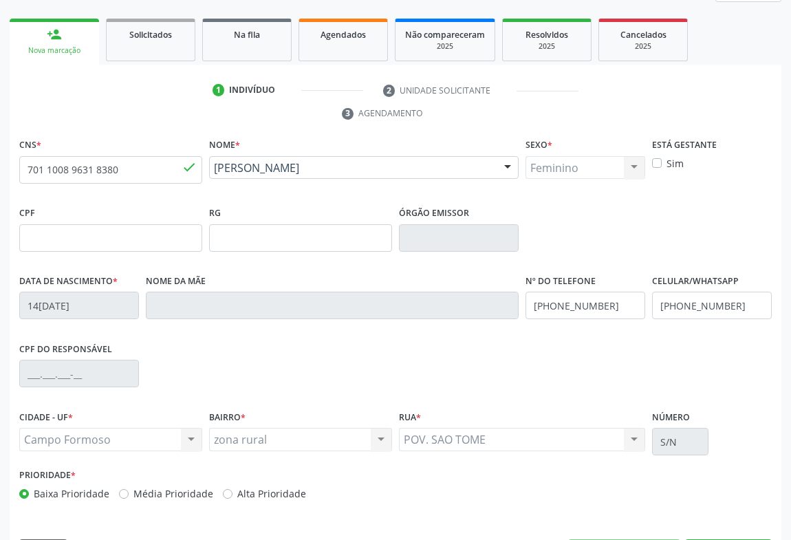
scroll to position [228, 0]
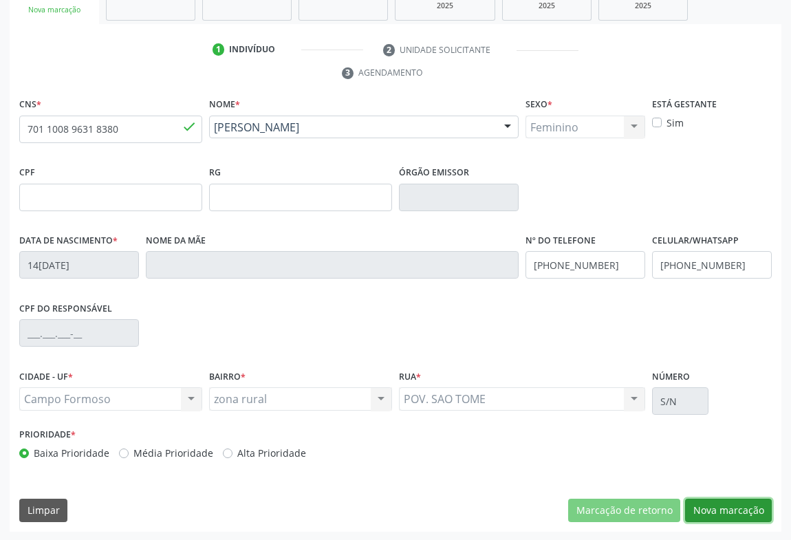
click at [697, 514] on button "Nova marcação" at bounding box center [728, 510] width 87 height 23
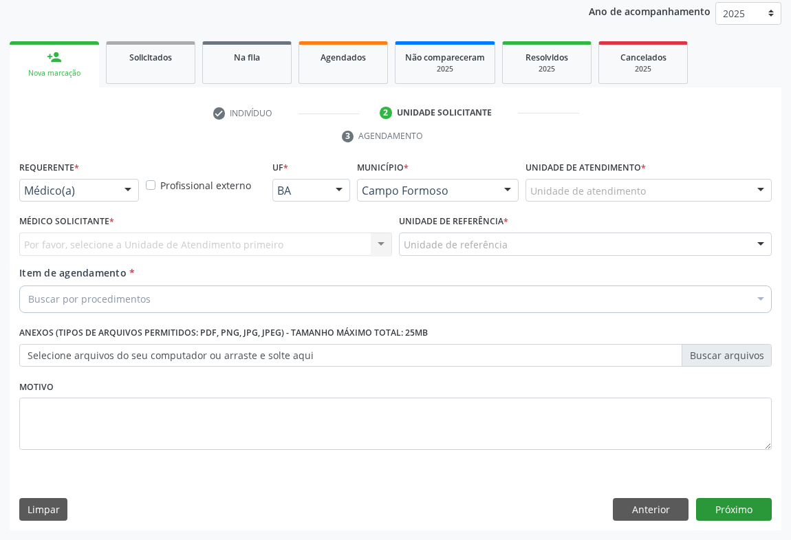
scroll to position [164, 0]
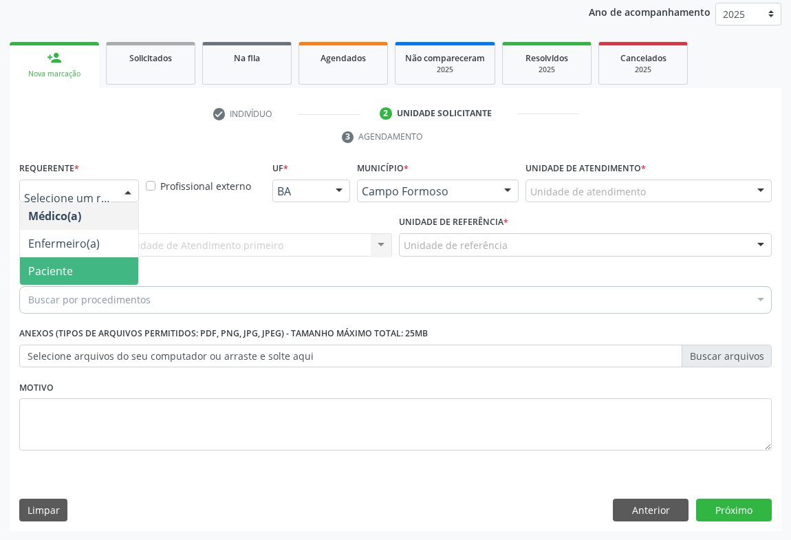
click at [67, 268] on span "Paciente" at bounding box center [50, 270] width 45 height 15
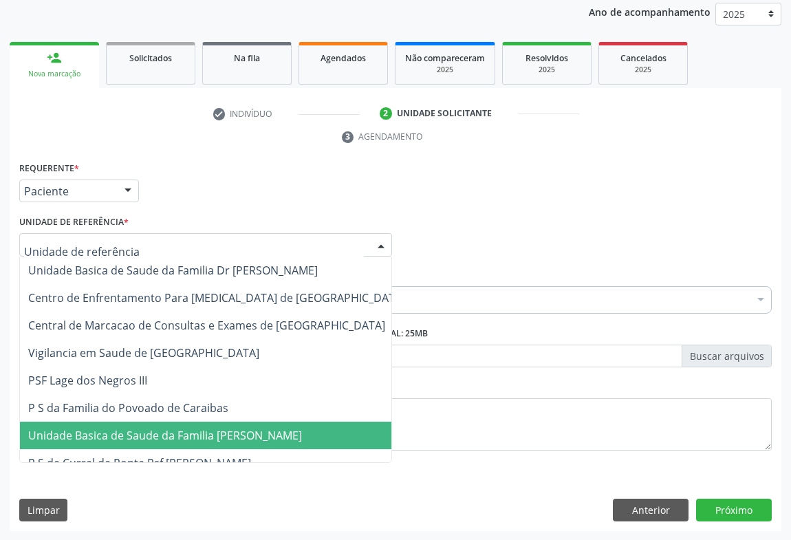
click at [121, 444] on span "Unidade Basica de Saude da Familia [PERSON_NAME]" at bounding box center [216, 436] width 393 height 28
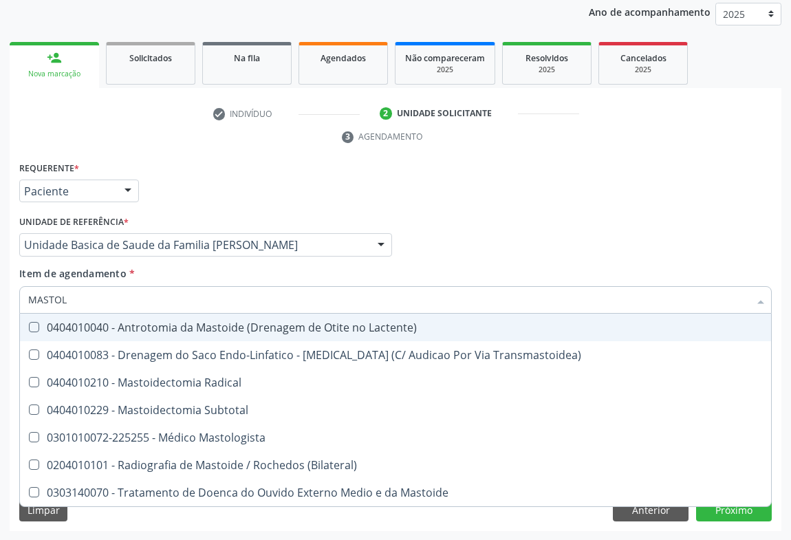
type input "MASTOLO"
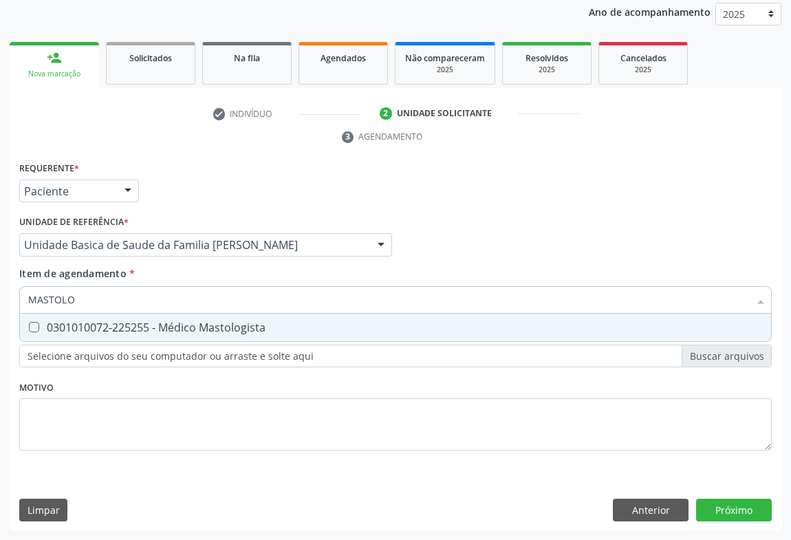
click at [116, 329] on div "0301010072-225255 - Médico Mastologista" at bounding box center [395, 327] width 735 height 11
checkbox Mastologista "true"
click at [751, 502] on div "Requerente * Paciente Médico(a) Enfermeiro(a) Paciente Nenhum resultado encontr…" at bounding box center [396, 344] width 772 height 373
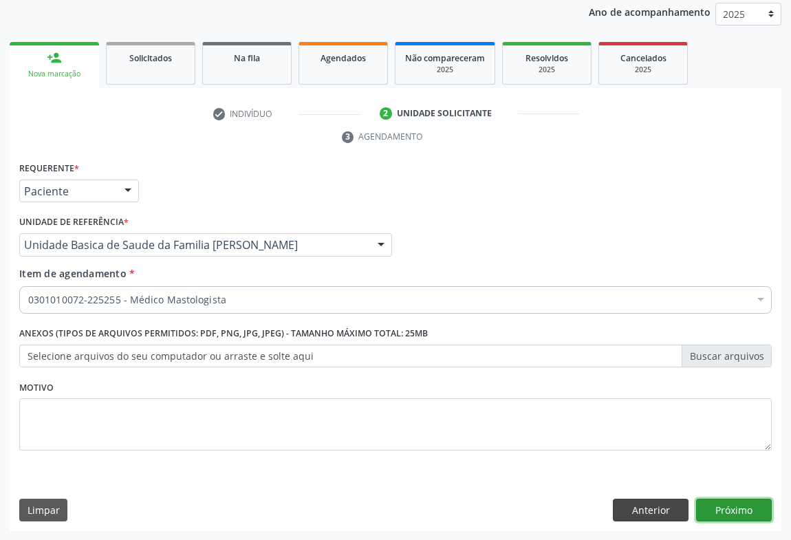
scroll to position [0, 0]
click at [706, 499] on button "Próximo" at bounding box center [734, 510] width 76 height 23
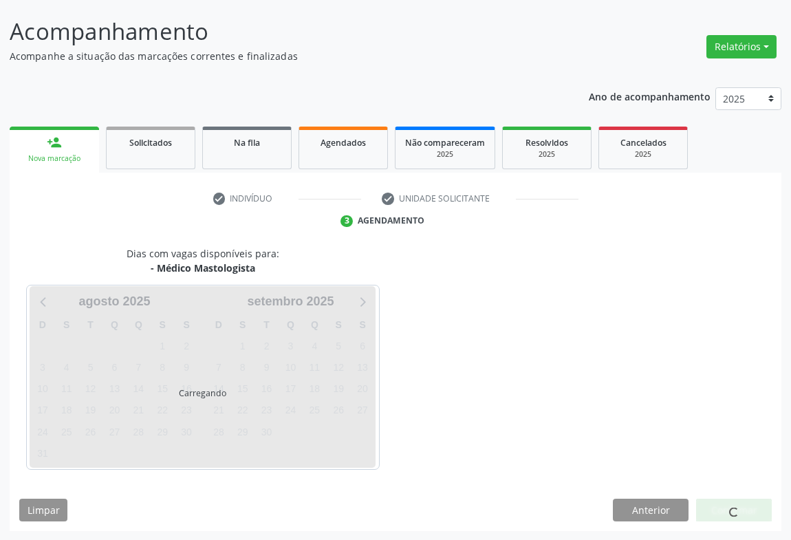
scroll to position [120, 0]
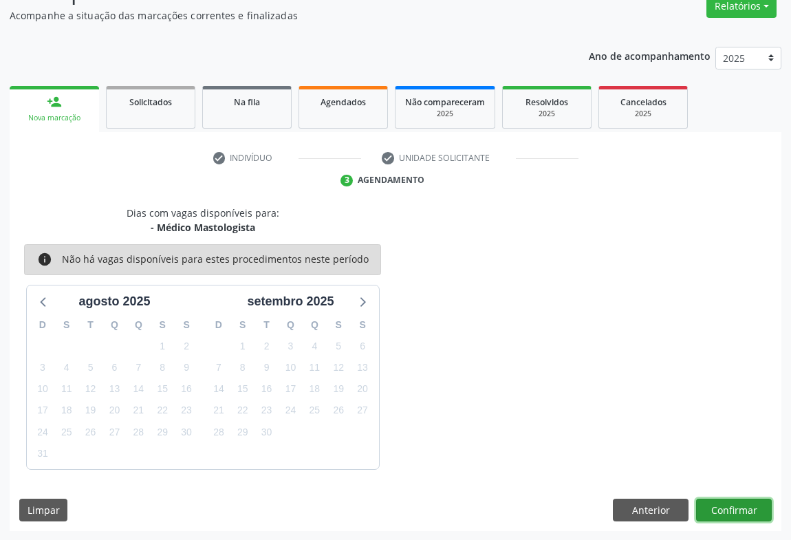
click at [726, 510] on button "Confirmar" at bounding box center [734, 510] width 76 height 23
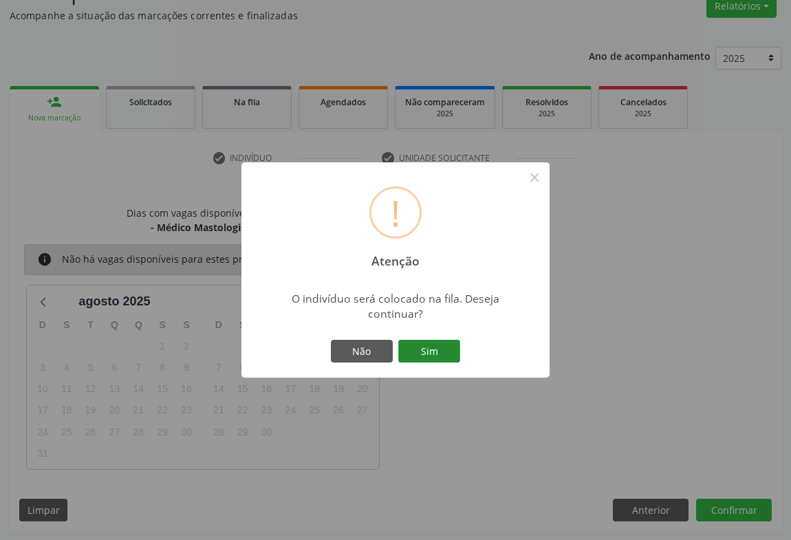
click at [429, 346] on button "Sim" at bounding box center [429, 351] width 62 height 23
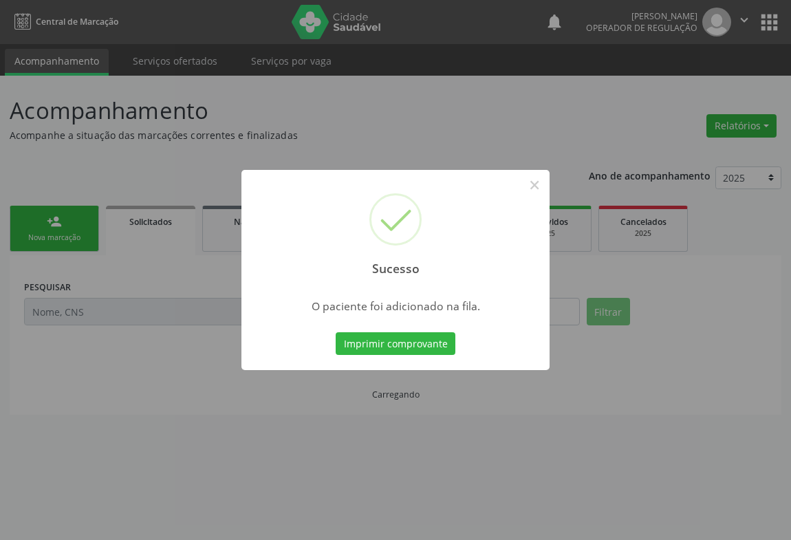
scroll to position [0, 0]
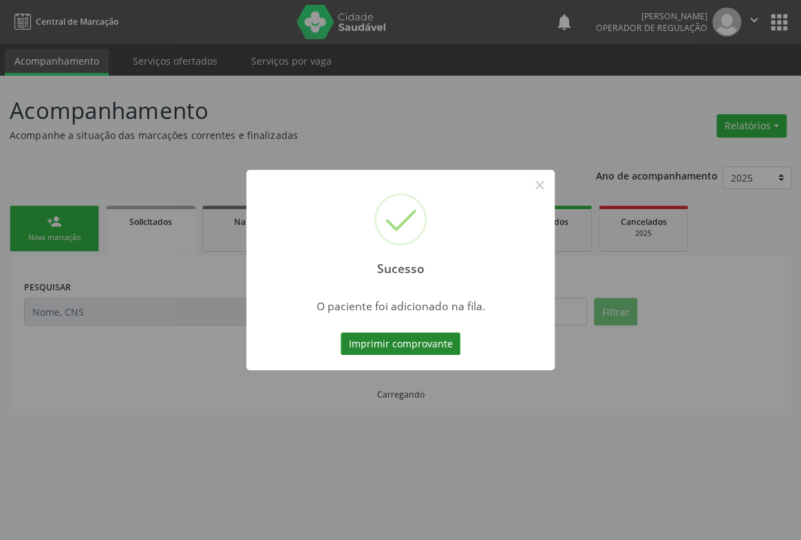
click at [433, 347] on button "Imprimir comprovante" at bounding box center [400, 343] width 120 height 23
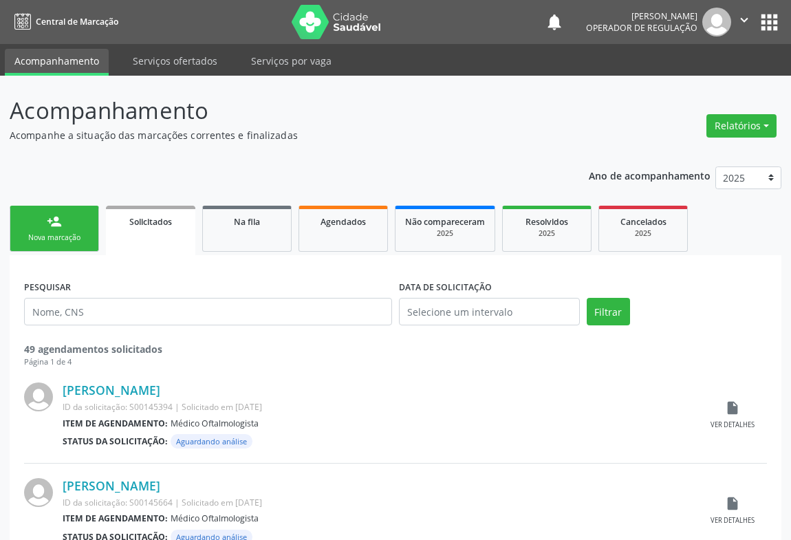
click at [68, 232] on div "Nova marcação" at bounding box center [54, 237] width 69 height 10
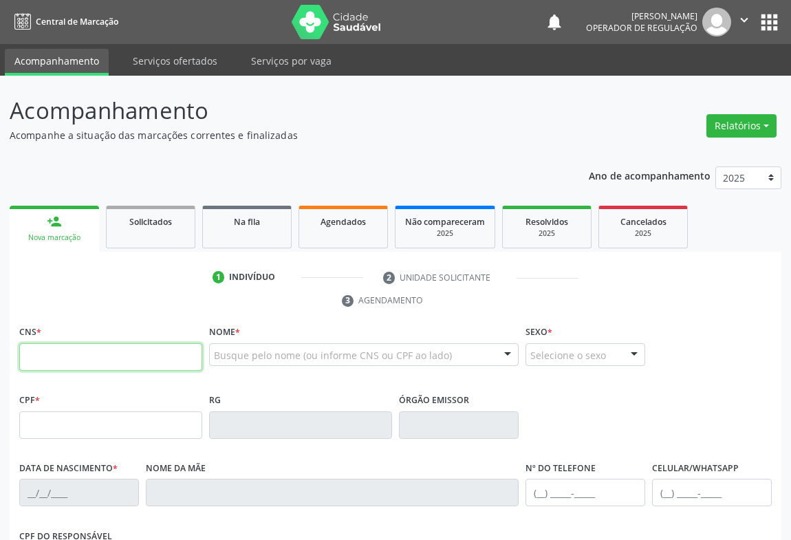
click at [96, 363] on input "text" at bounding box center [110, 357] width 183 height 28
type input "700 4013 1604 7750"
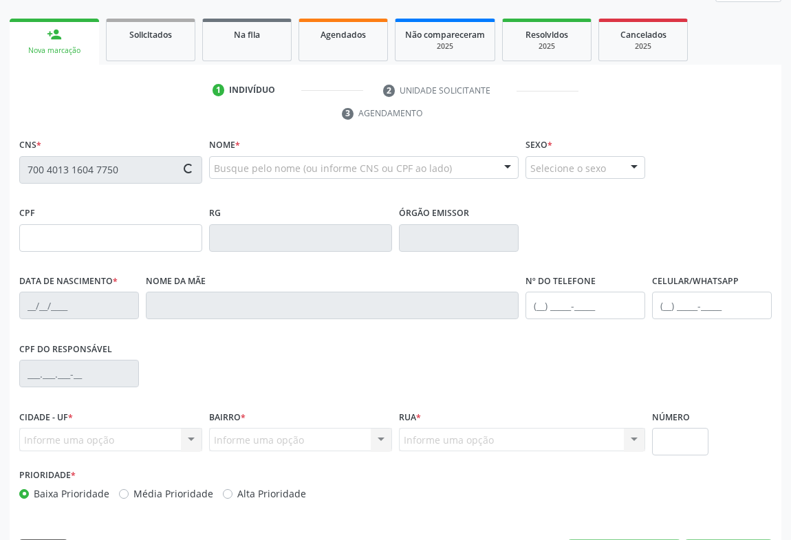
scroll to position [228, 0]
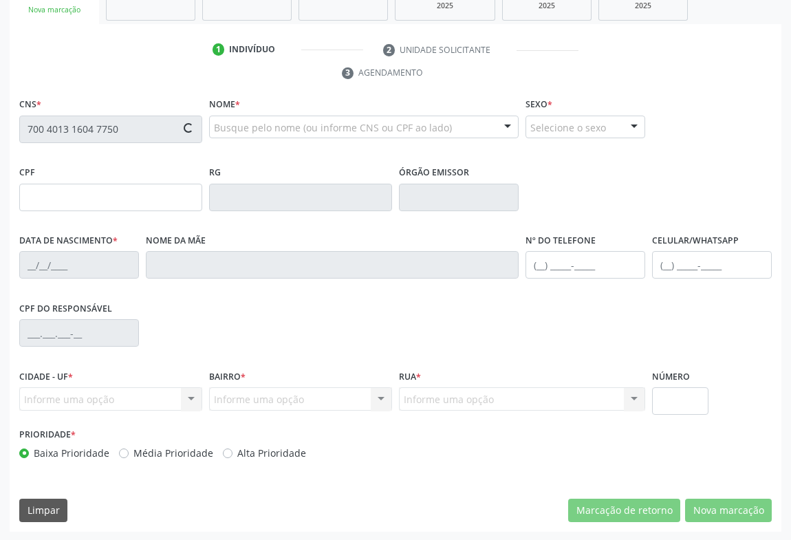
type input "2303790603"
type input "[DATE]"
type input "[PERSON_NAME]"
type input "[PHONE_NUMBER]"
type input "106.026.965-18"
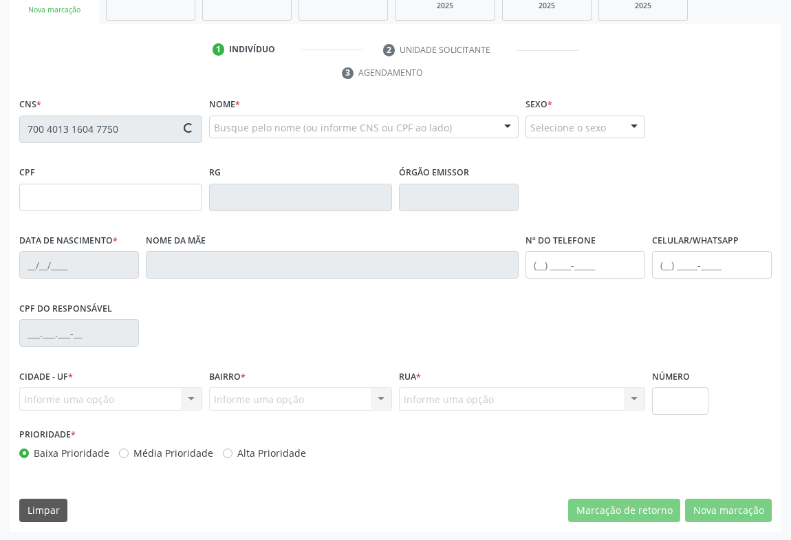
type input "S/N"
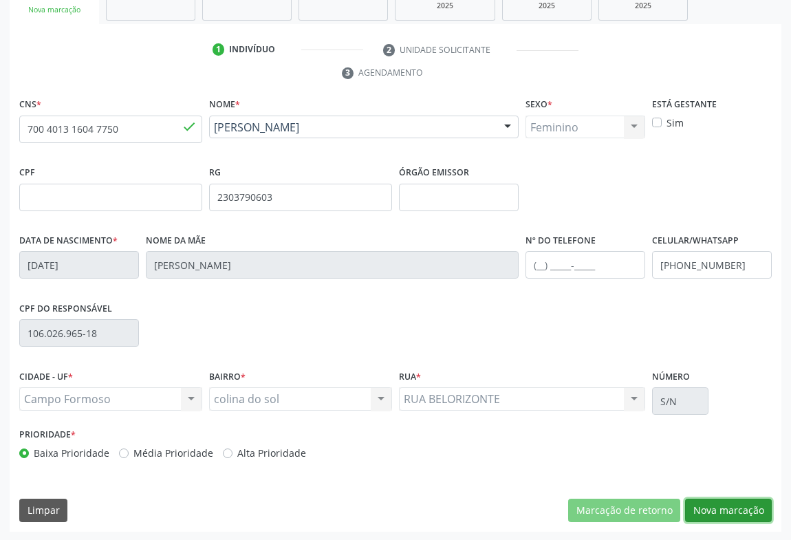
click at [719, 514] on button "Nova marcação" at bounding box center [728, 510] width 87 height 23
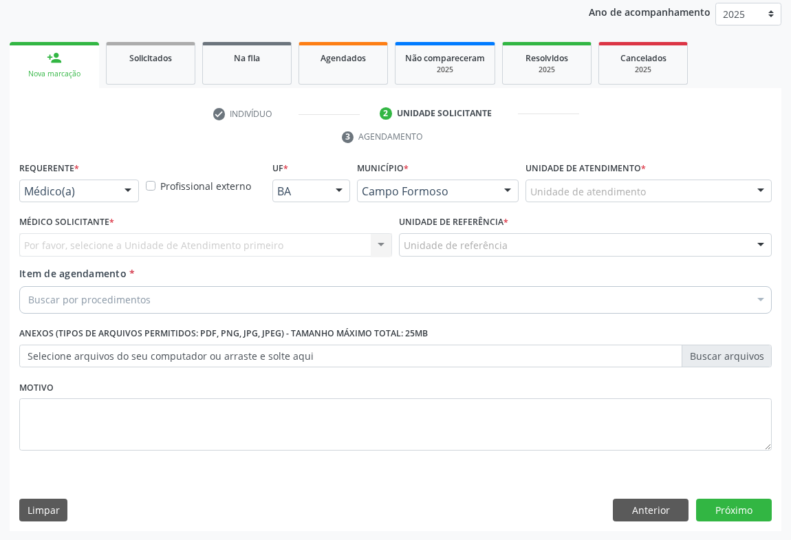
click at [99, 199] on div "Médico(a)" at bounding box center [79, 191] width 120 height 23
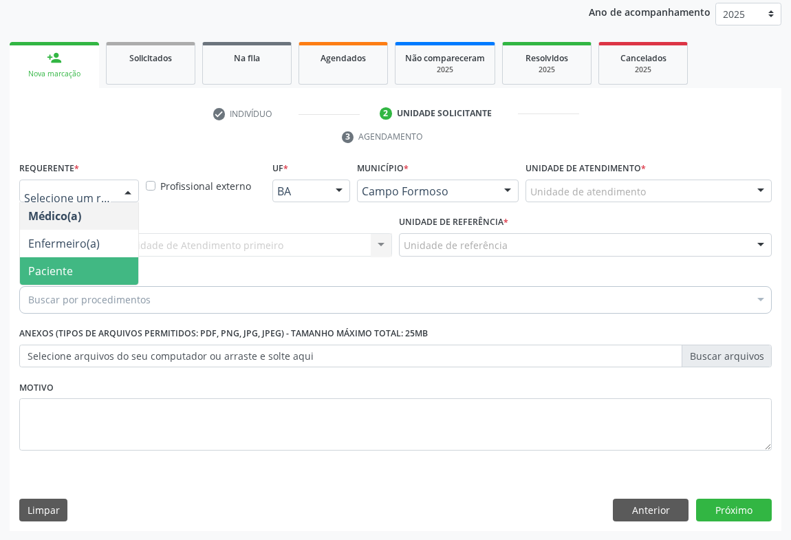
click at [51, 276] on span "Paciente" at bounding box center [50, 270] width 45 height 15
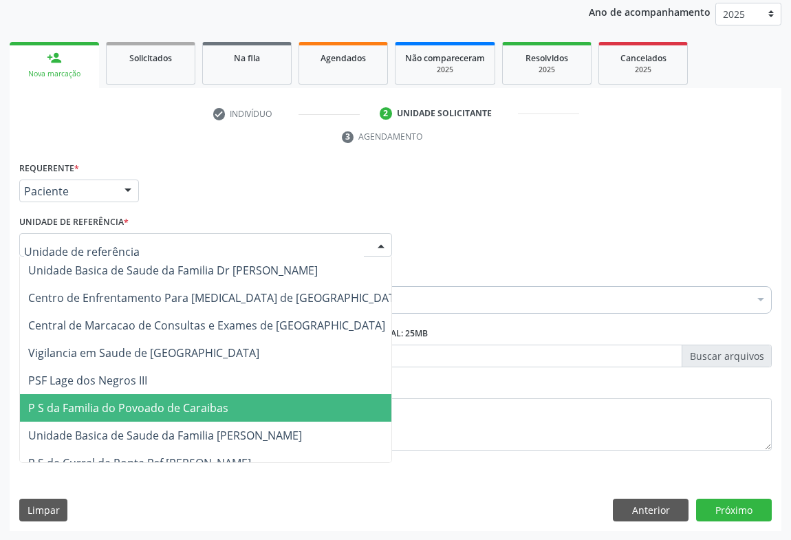
click at [129, 409] on span "P S da Familia do Povoado de Caraibas" at bounding box center [128, 407] width 200 height 15
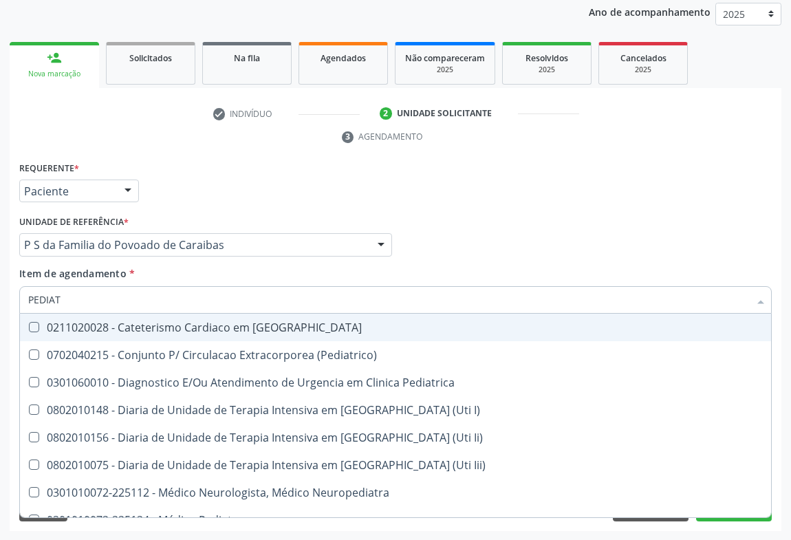
type input "PEDIATR"
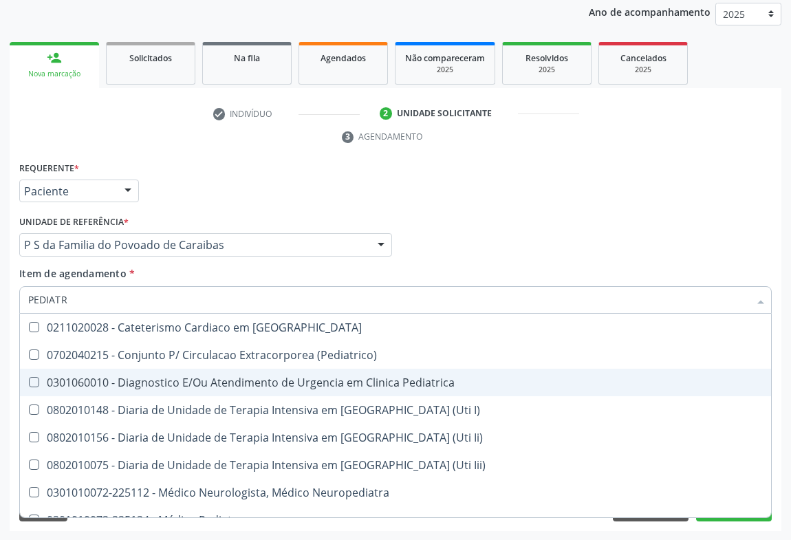
scroll to position [98, 0]
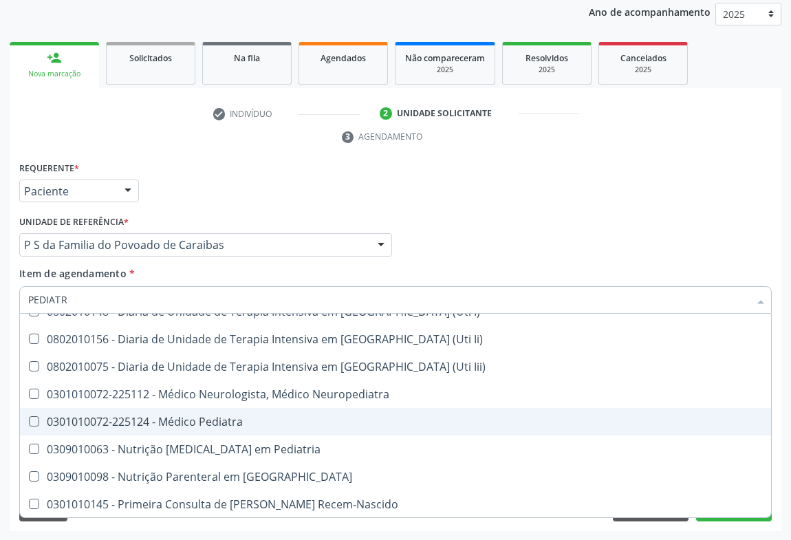
click at [271, 426] on span "0301010072-225124 - Médico Pediatra" at bounding box center [395, 422] width 751 height 28
checkbox Pediatra "true"
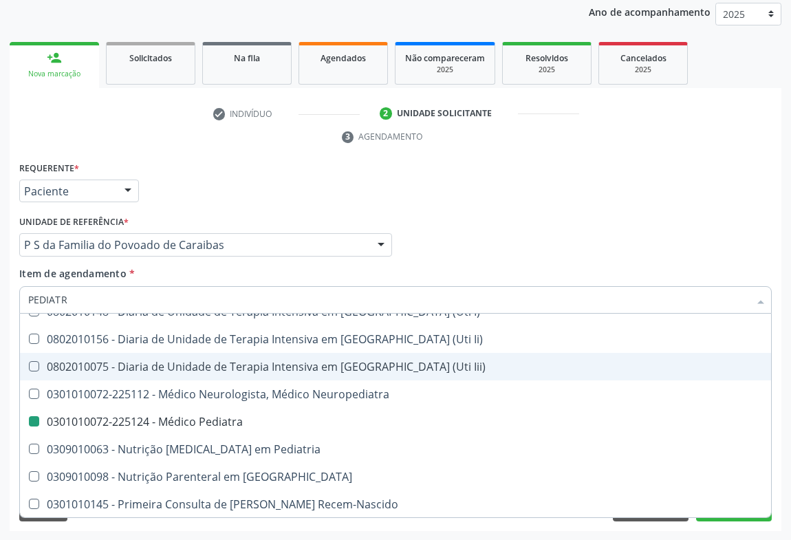
click at [439, 202] on div "Requerente * Paciente Médico(a) Enfermeiro(a) Paciente Nenhum resultado encontr…" at bounding box center [395, 185] width 759 height 54
checkbox \(Pediatrico\) "true"
checkbox Pediatra "false"
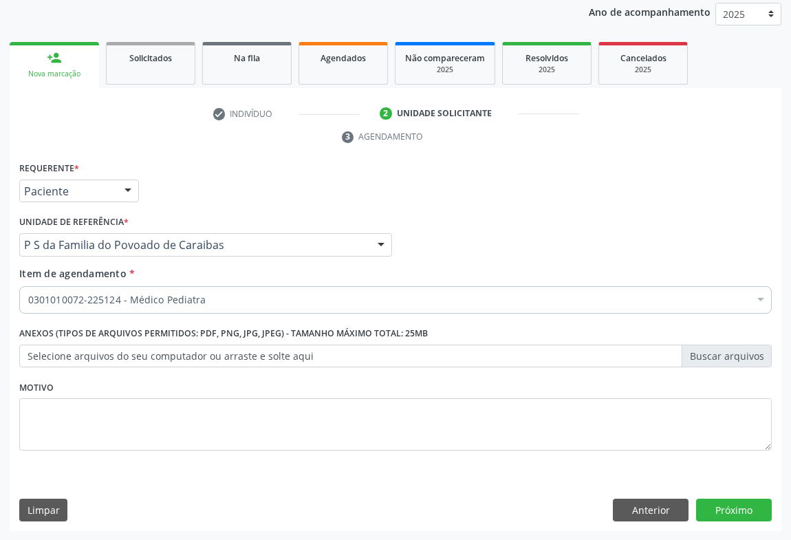
scroll to position [0, 0]
click at [720, 508] on button "Próximo" at bounding box center [734, 510] width 76 height 23
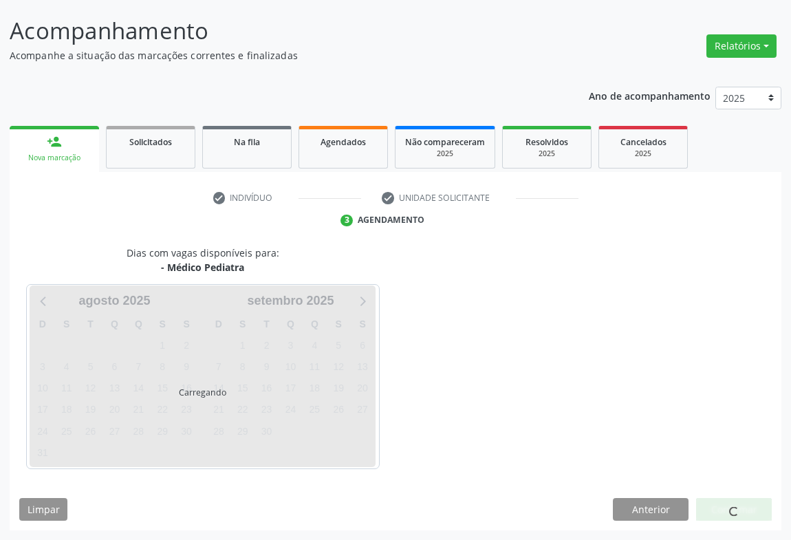
scroll to position [79, 0]
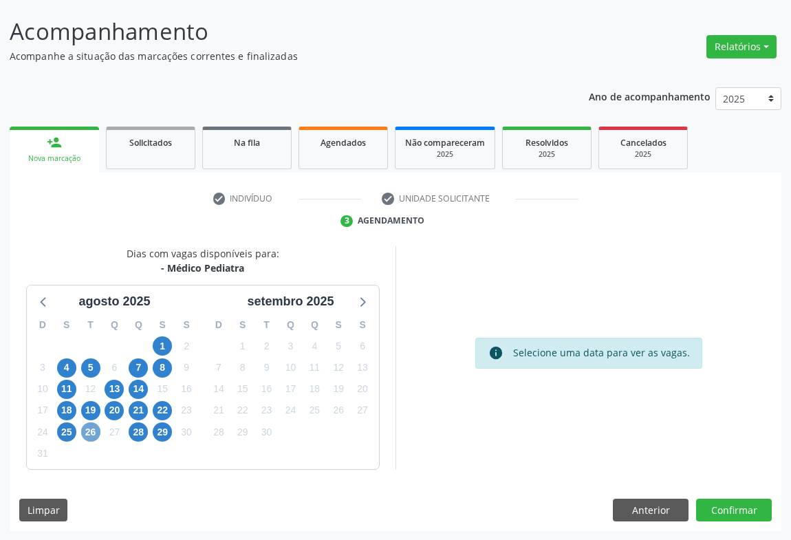
click at [88, 435] on span "26" at bounding box center [90, 431] width 19 height 19
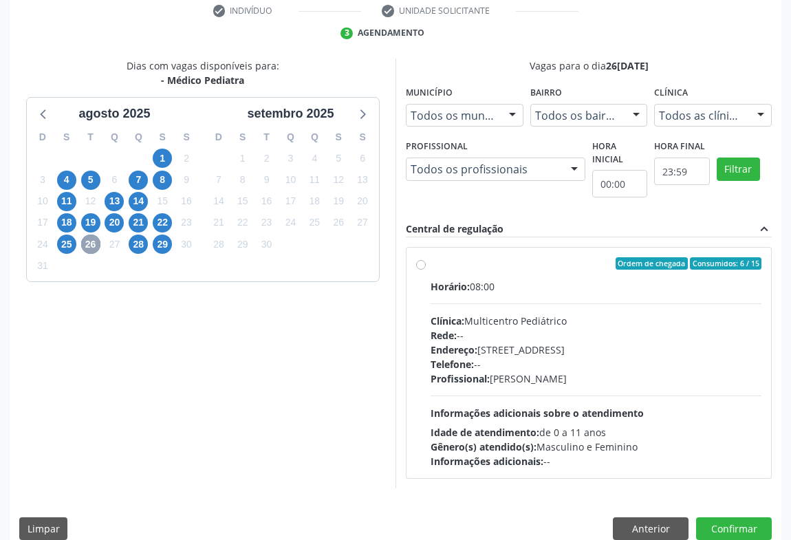
scroll to position [285, 0]
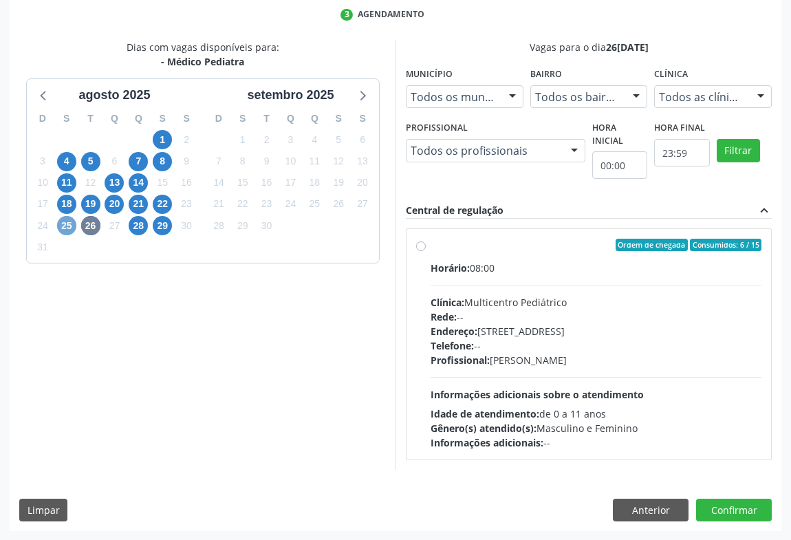
click at [64, 230] on span "25" at bounding box center [66, 225] width 19 height 19
click at [141, 228] on span "28" at bounding box center [138, 225] width 19 height 19
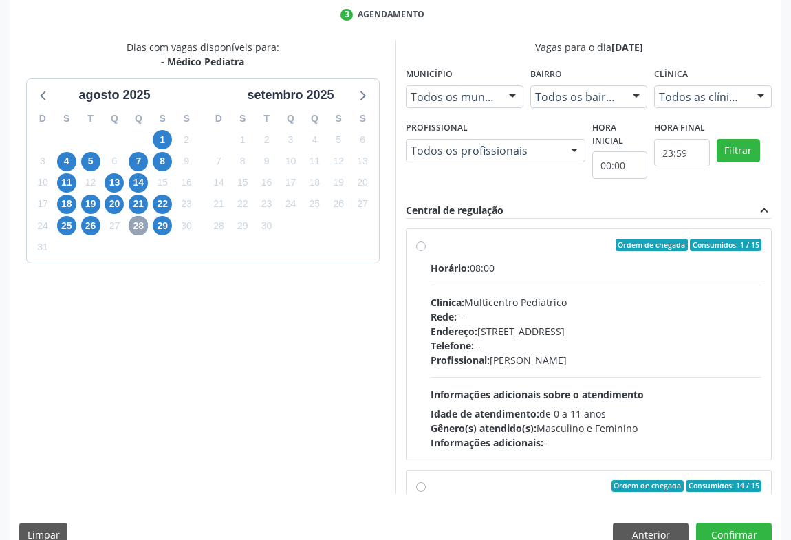
scroll to position [215, 0]
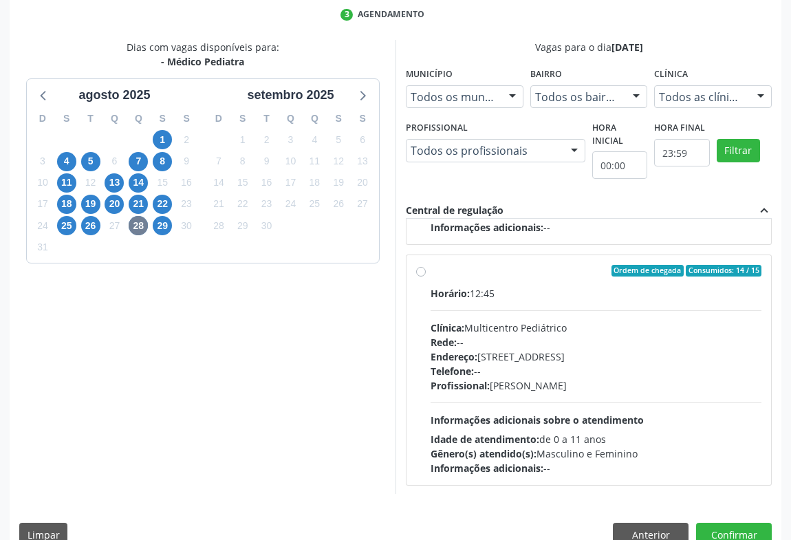
click at [557, 349] on div "Endereço: [STREET_ADDRESS]" at bounding box center [596, 356] width 331 height 14
click at [426, 277] on input "Ordem de chegada Consumidos: 14 / 15 Horário: 12:45 Clínica: Multicentro Pediát…" at bounding box center [421, 271] width 10 height 12
radio input "true"
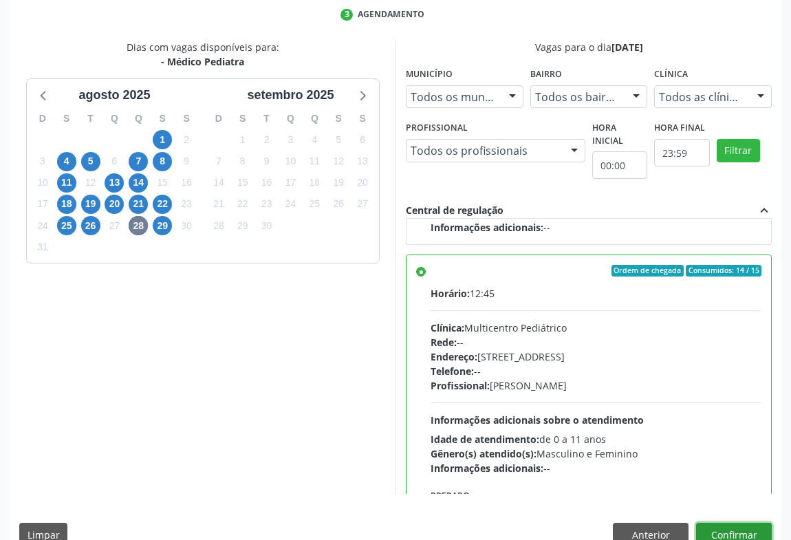
click at [722, 523] on button "Confirmar" at bounding box center [734, 534] width 76 height 23
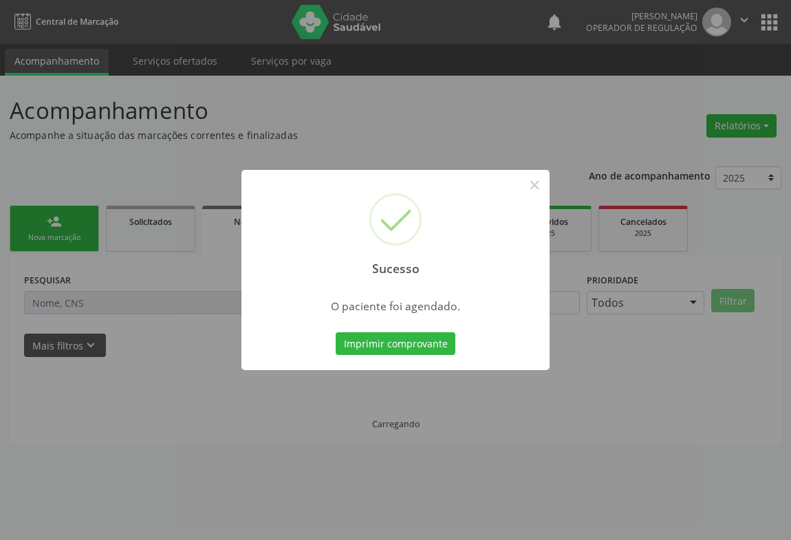
scroll to position [0, 0]
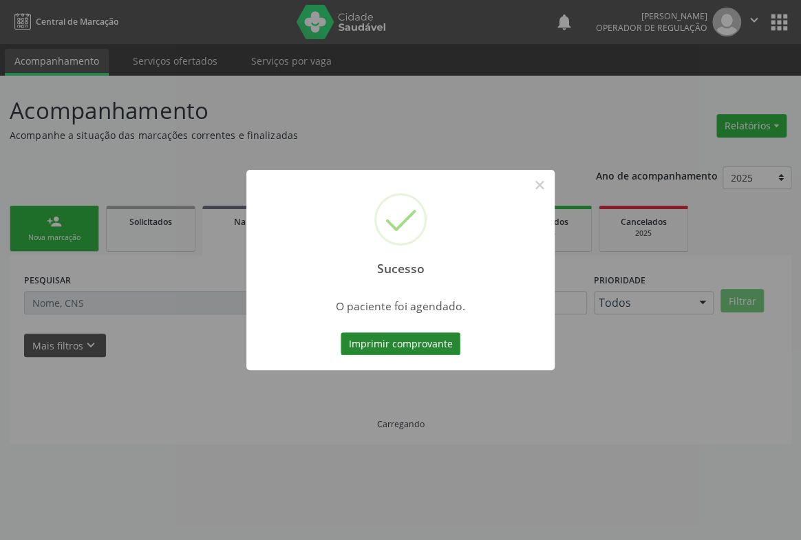
click at [441, 343] on button "Imprimir comprovante" at bounding box center [400, 343] width 120 height 23
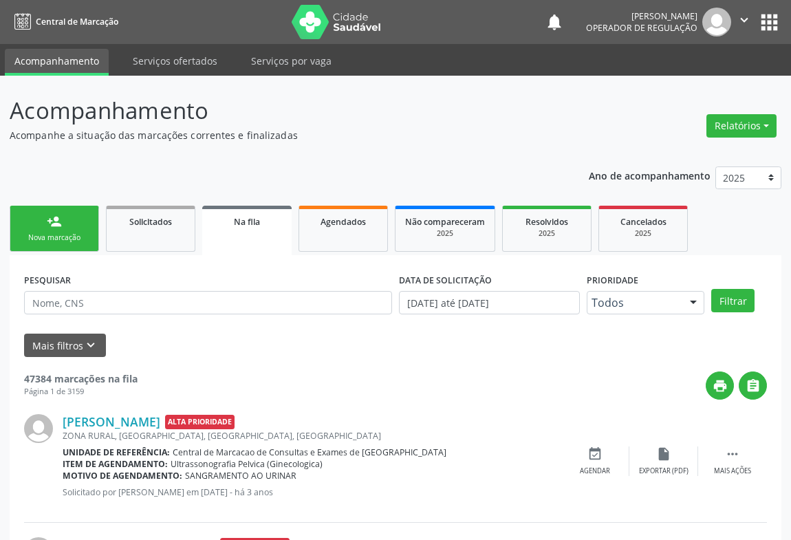
click at [75, 228] on link "person_add Nova marcação" at bounding box center [54, 229] width 89 height 46
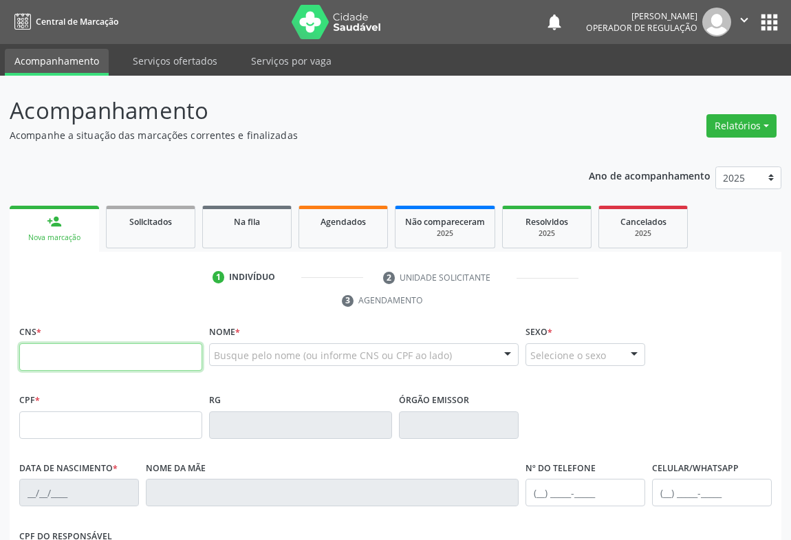
click at [69, 361] on input "text" at bounding box center [110, 357] width 183 height 28
type input "701 2090 3976 0617"
type input "141.138.995-68"
type input "29[DATE]"
type input "[PERSON_NAME]"
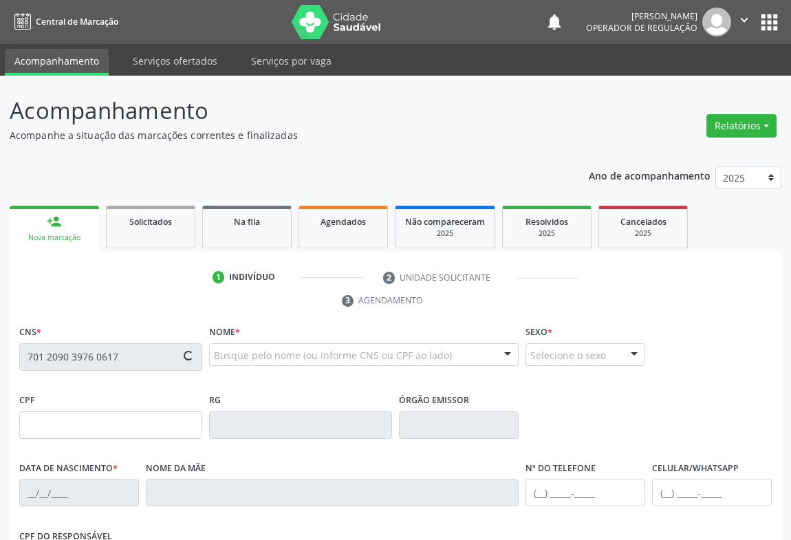
type input "[PHONE_NUMBER]"
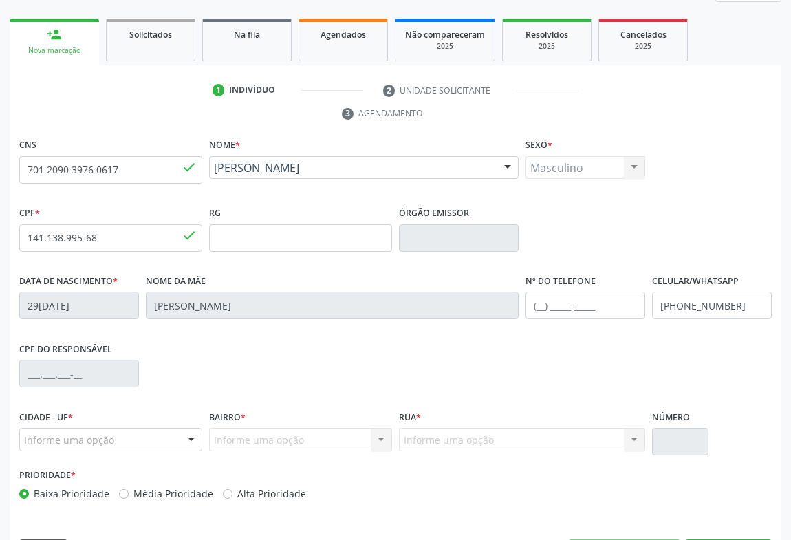
scroll to position [228, 0]
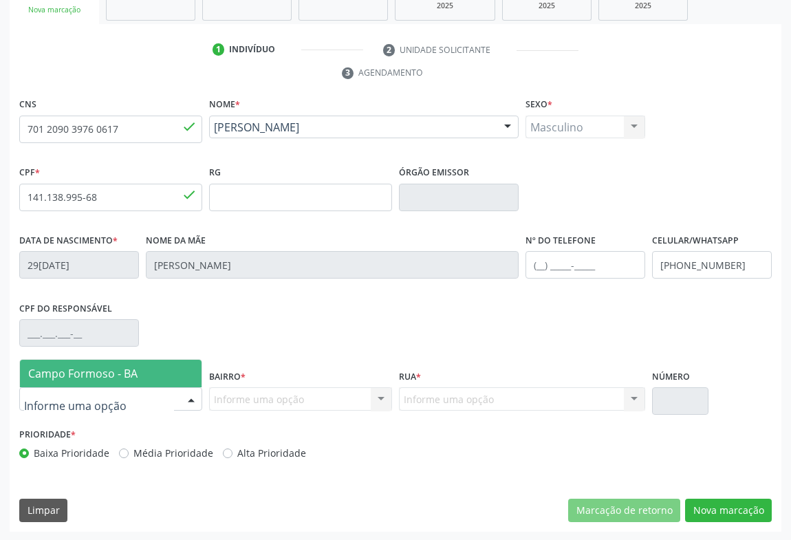
click at [179, 403] on div at bounding box center [110, 398] width 183 height 23
click at [157, 372] on span "Campo Formoso - BA" at bounding box center [111, 374] width 182 height 28
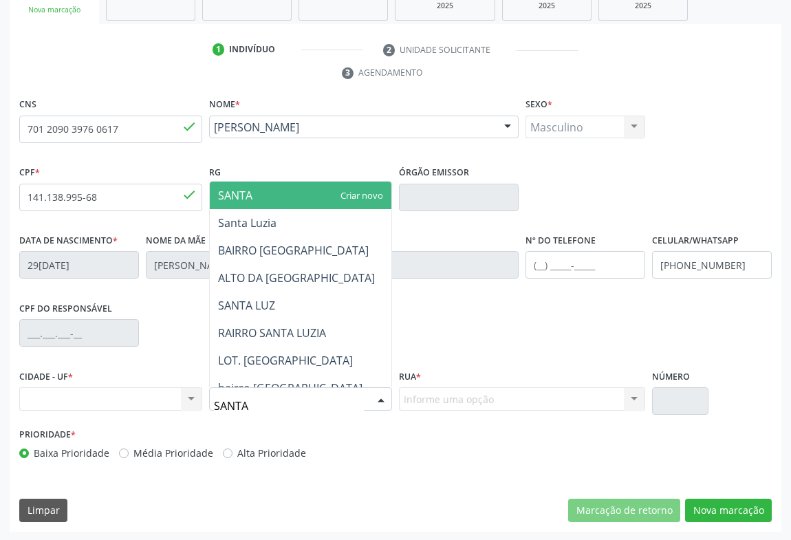
type input "Santa Luzia"
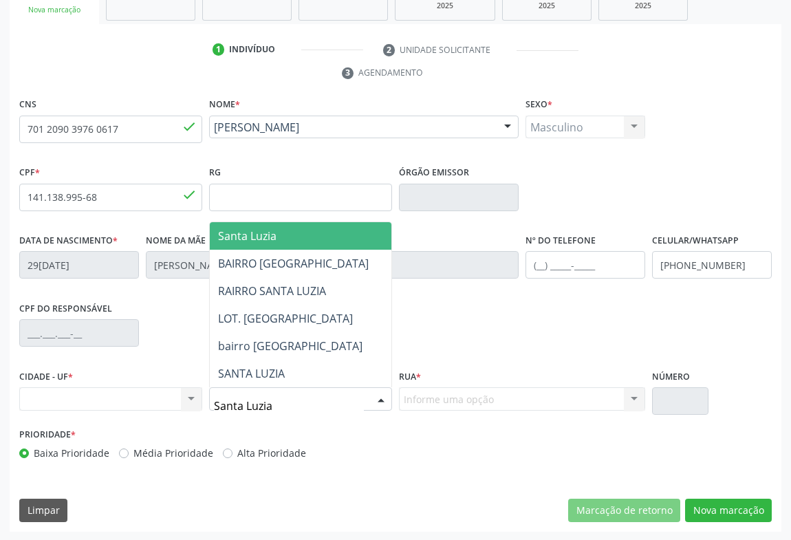
click at [425, 404] on div "Informe uma opção Nenhum resultado encontrado para: " " Nenhuma opção encontrad…" at bounding box center [522, 398] width 246 height 23
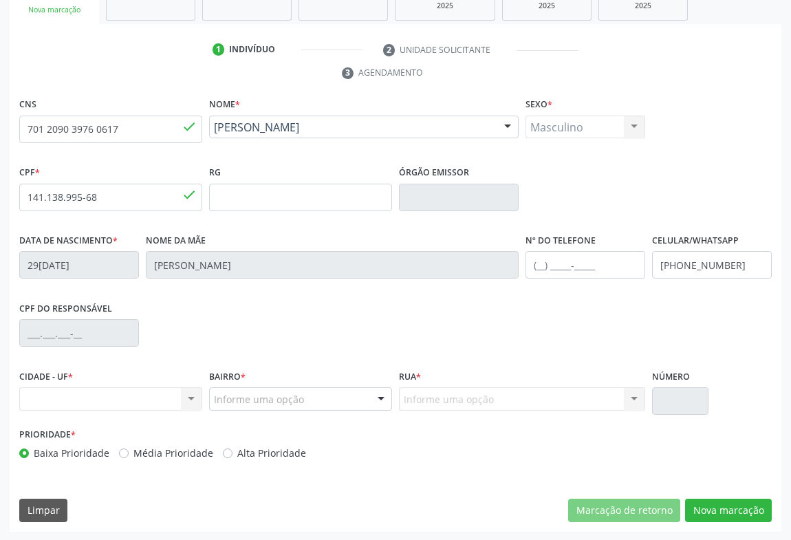
click at [425, 398] on div "Informe uma opção Nenhum resultado encontrado para: " " Nenhuma opção encontrad…" at bounding box center [522, 398] width 246 height 23
click at [424, 397] on div "Informe uma opção Nenhum resultado encontrado para: " " Nenhuma opção encontrad…" at bounding box center [522, 398] width 246 height 23
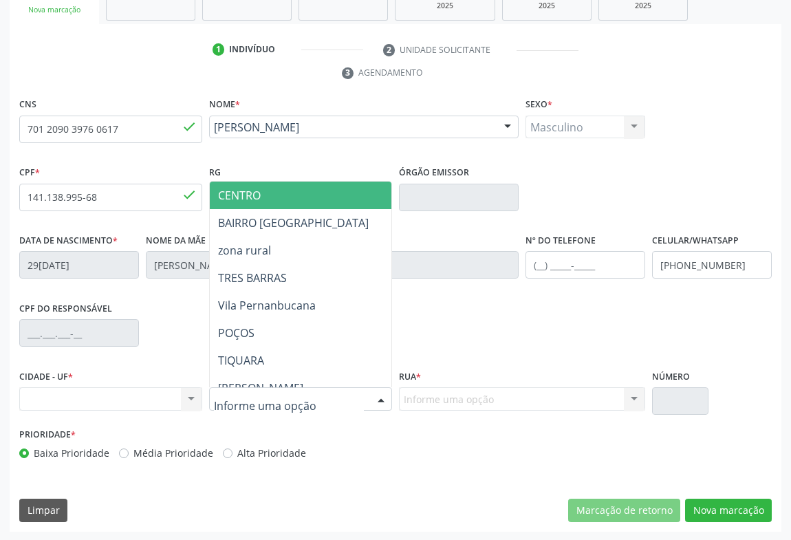
click at [365, 397] on div at bounding box center [300, 398] width 183 height 23
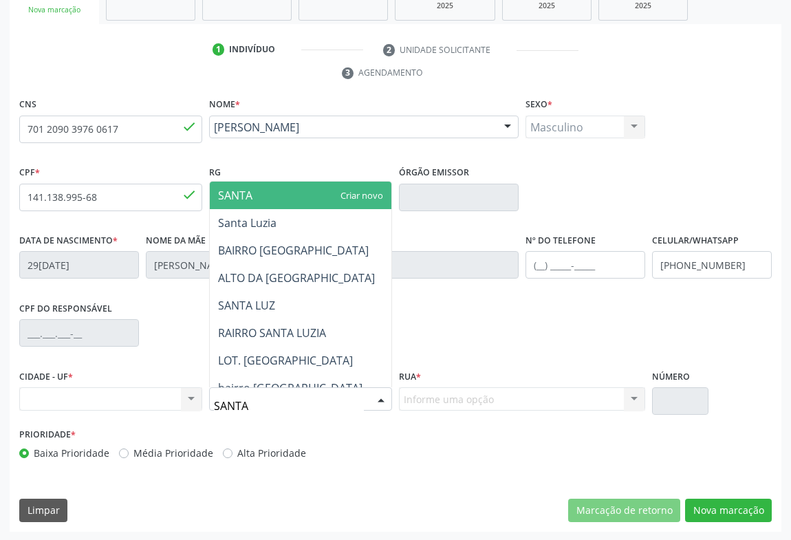
type input "SANTA"
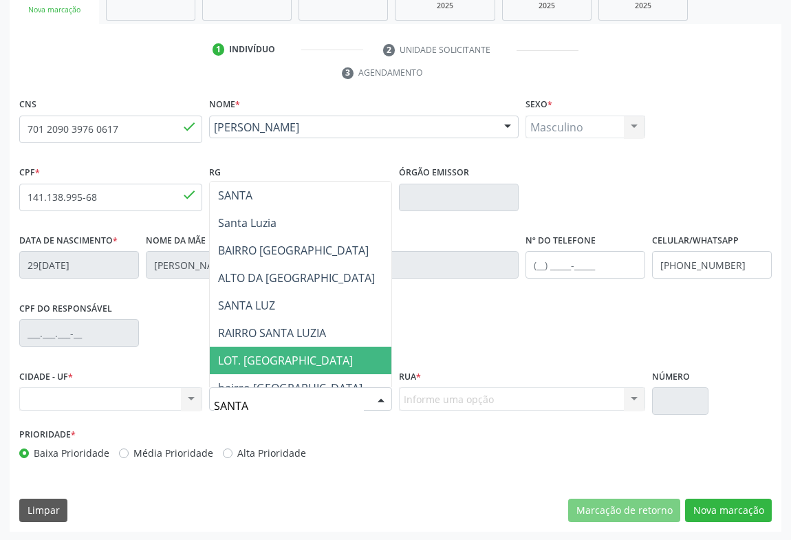
click at [296, 361] on span "LOT. [GEOGRAPHIC_DATA]" at bounding box center [285, 360] width 135 height 15
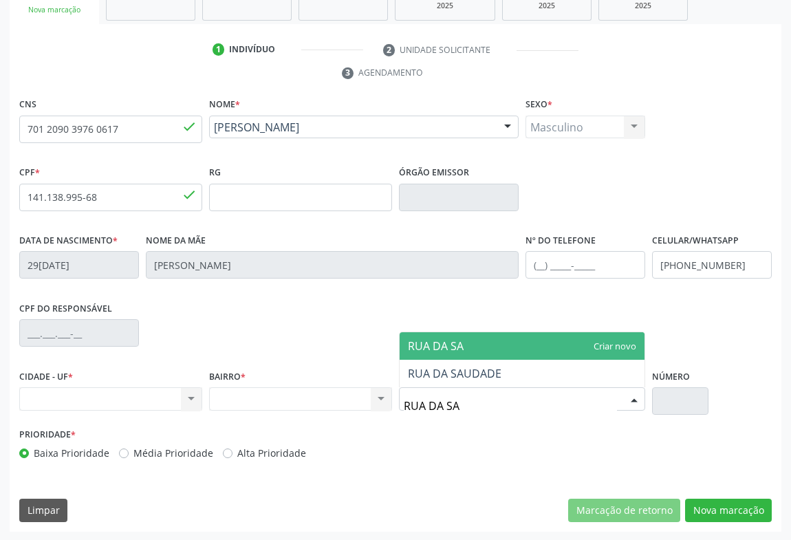
type input "RUA DA SAU"
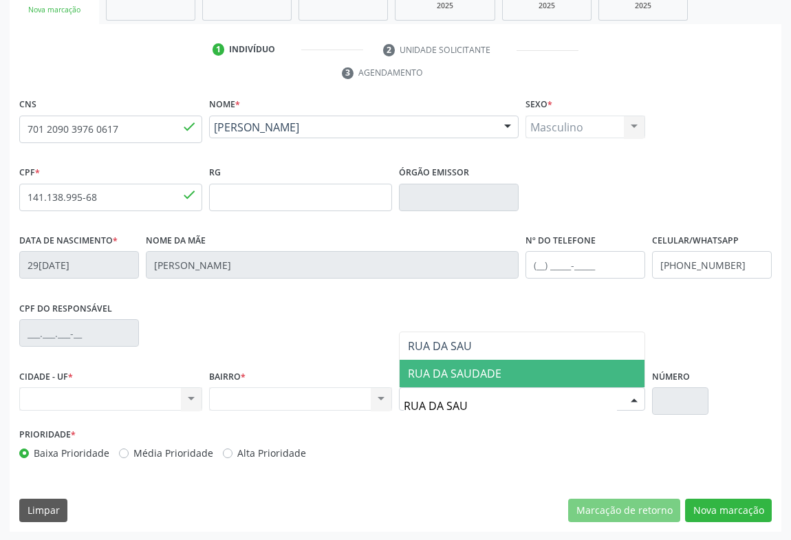
click at [426, 378] on span "RUA DA SAUDADE" at bounding box center [455, 373] width 94 height 15
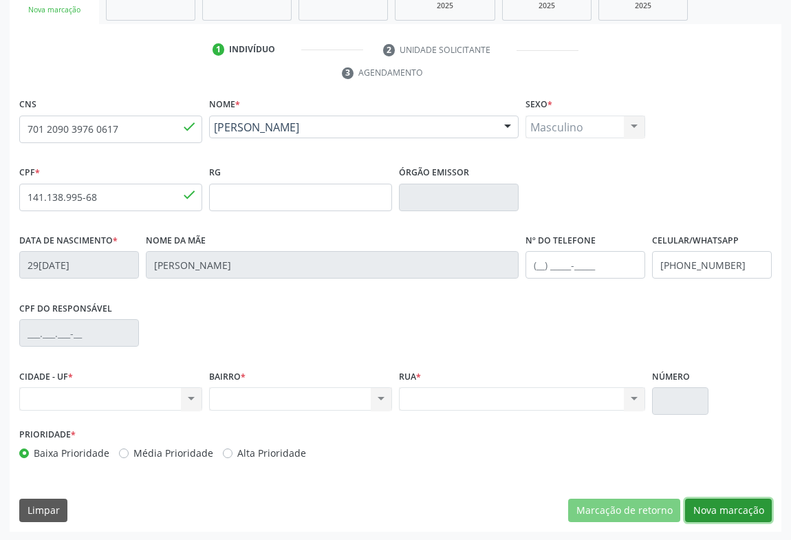
click at [727, 506] on button "Nova marcação" at bounding box center [728, 510] width 87 height 23
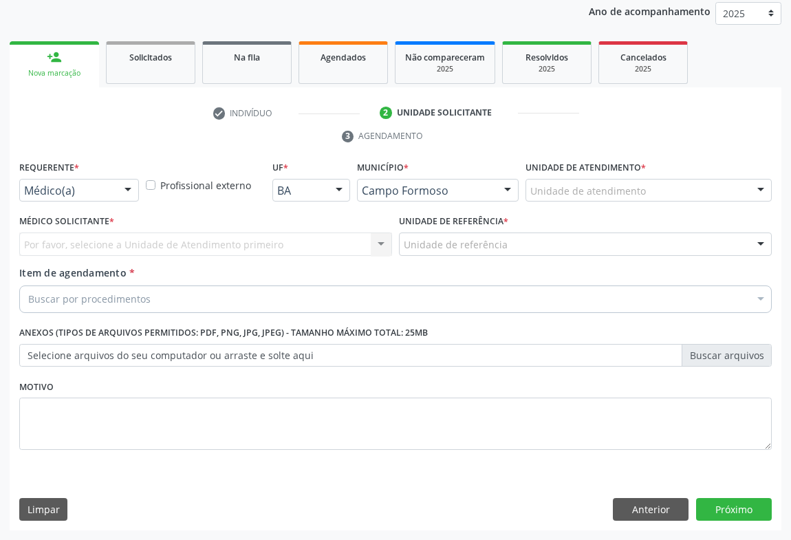
scroll to position [164, 0]
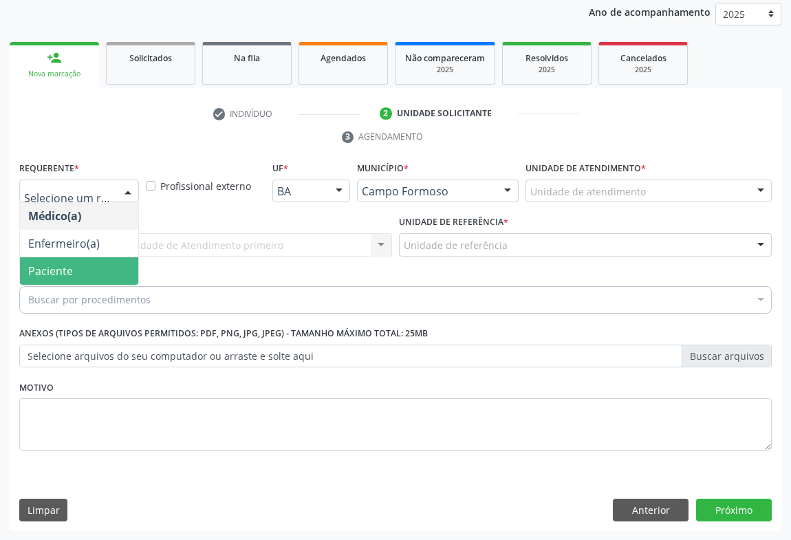
click at [67, 278] on span "Paciente" at bounding box center [79, 271] width 118 height 28
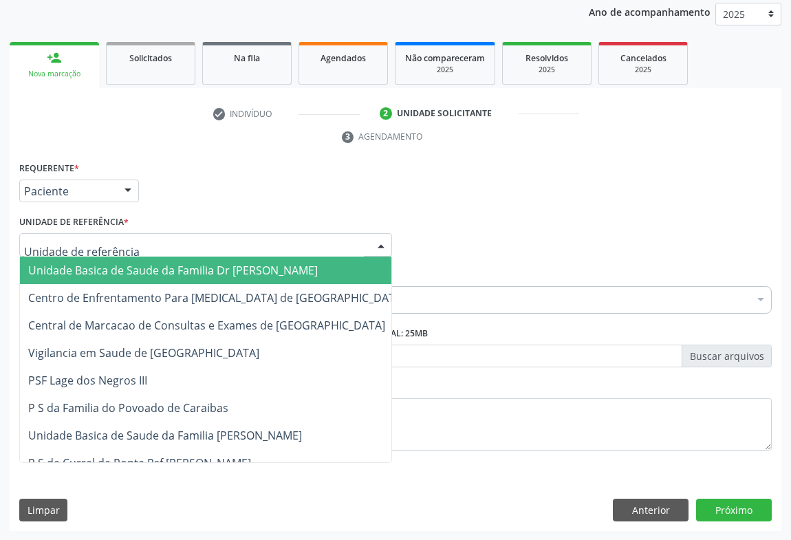
click at [153, 248] on div at bounding box center [205, 244] width 373 height 23
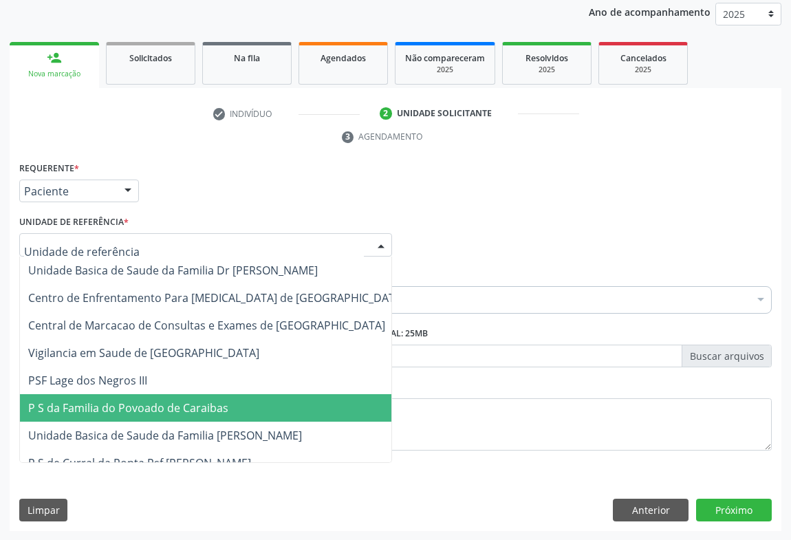
click at [147, 403] on span "P S da Familia do Povoado de Caraibas" at bounding box center [128, 407] width 200 height 15
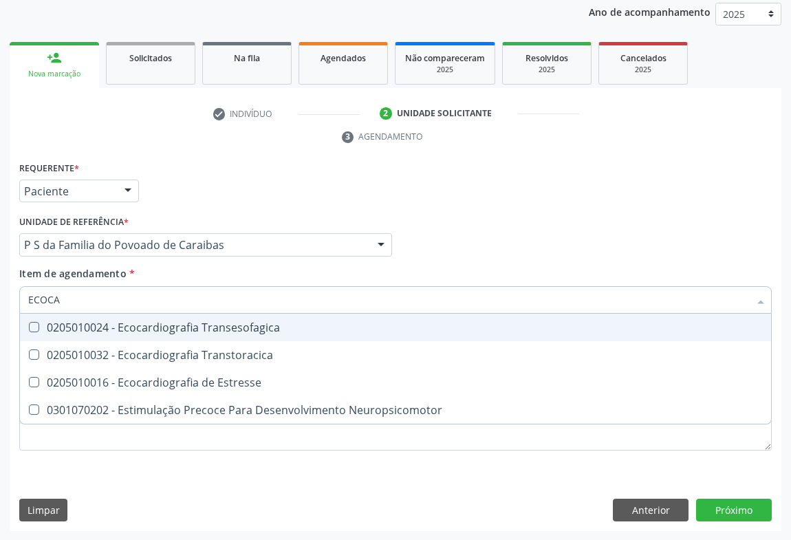
type input "ECOCAR"
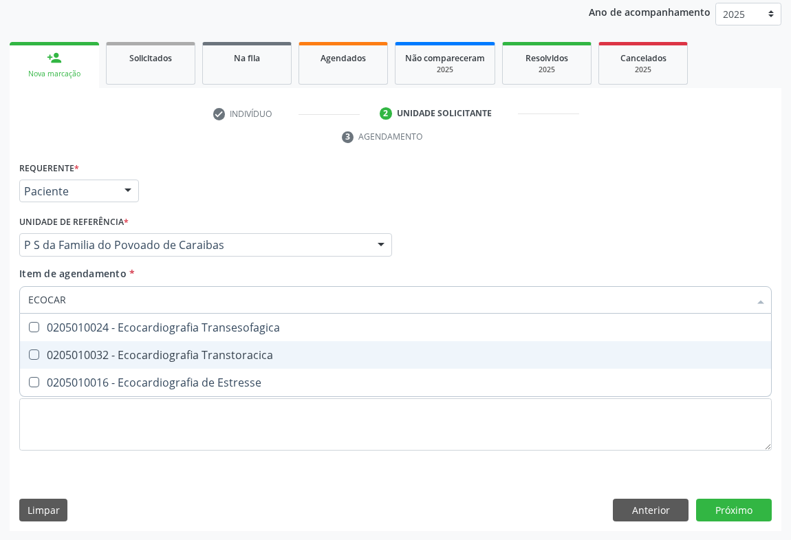
click at [155, 357] on div "0205010032 - Ecocardiografia Transtoracica" at bounding box center [395, 354] width 735 height 11
checkbox Transtoracica "true"
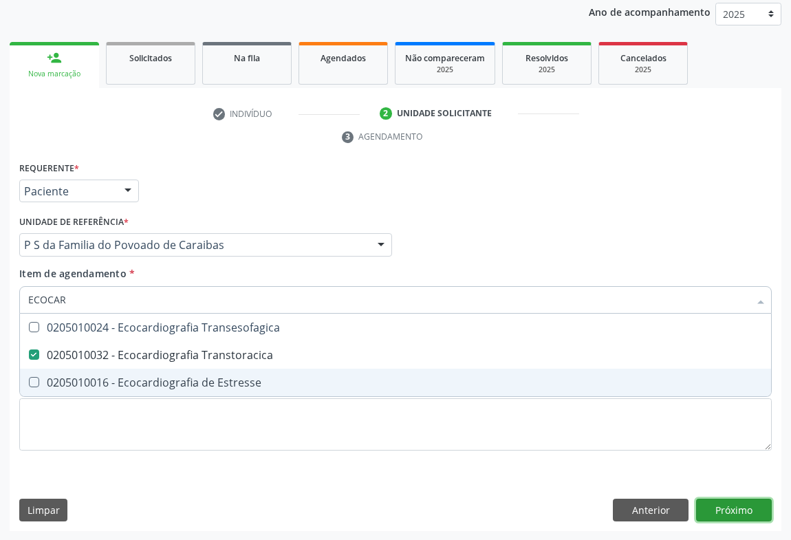
click at [731, 507] on div "Requerente * Paciente Médico(a) Enfermeiro(a) Paciente Nenhum resultado encontr…" at bounding box center [396, 344] width 772 height 373
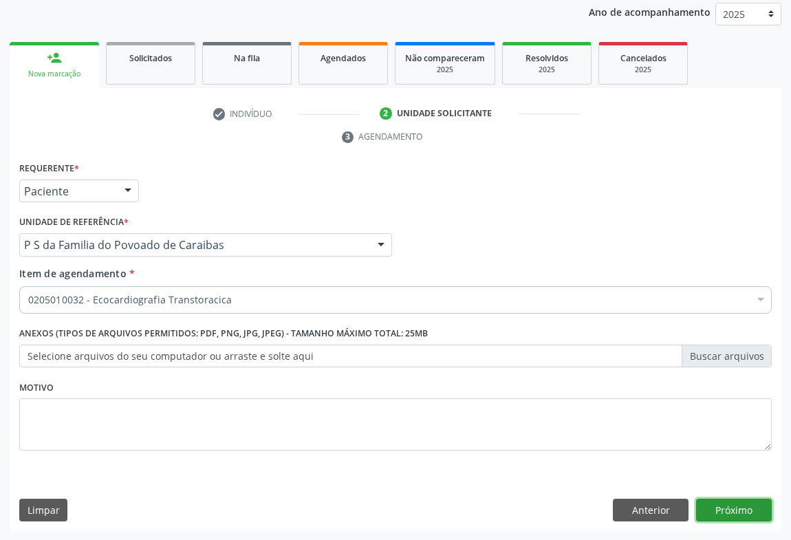
click at [734, 509] on button "Próximo" at bounding box center [734, 510] width 76 height 23
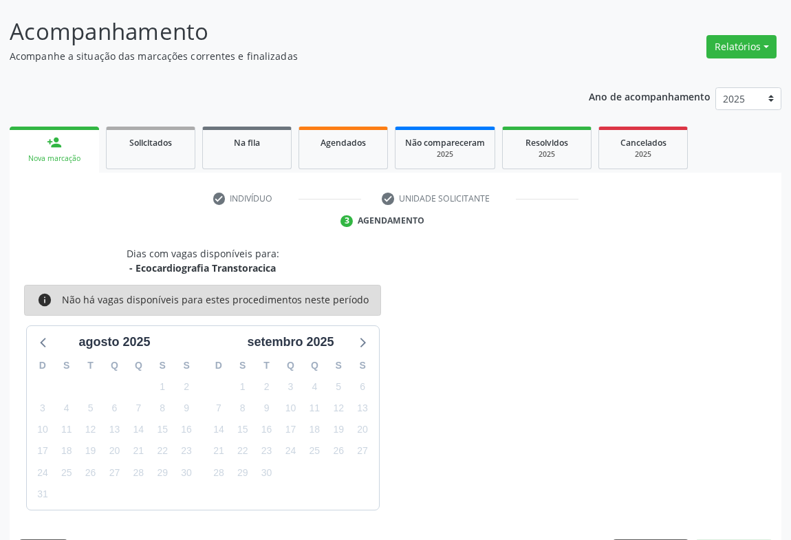
scroll to position [120, 0]
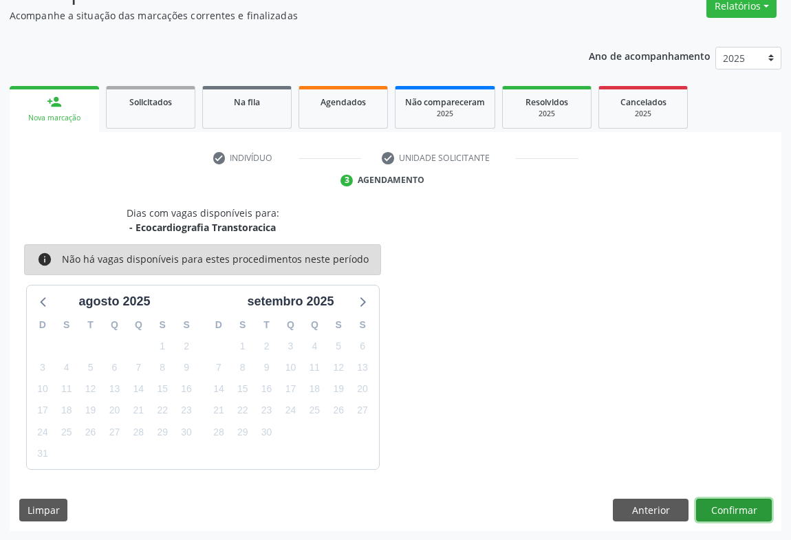
click at [729, 508] on button "Confirmar" at bounding box center [734, 510] width 76 height 23
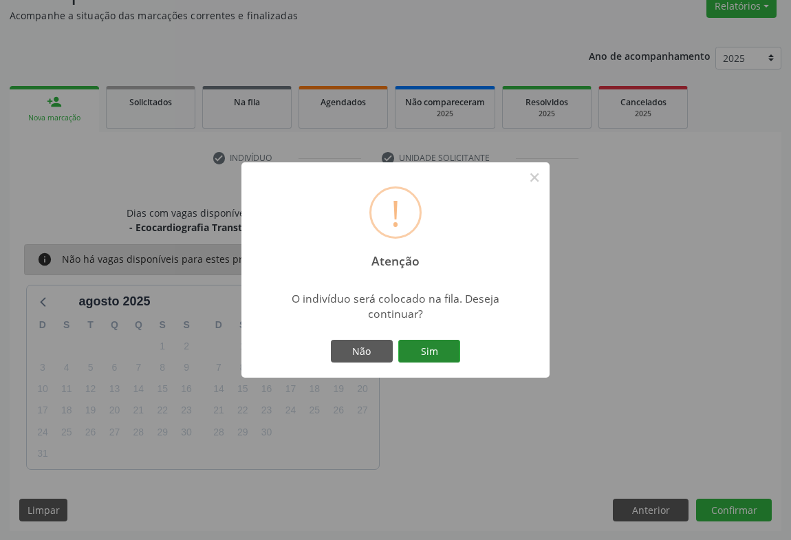
click at [448, 356] on button "Sim" at bounding box center [429, 351] width 62 height 23
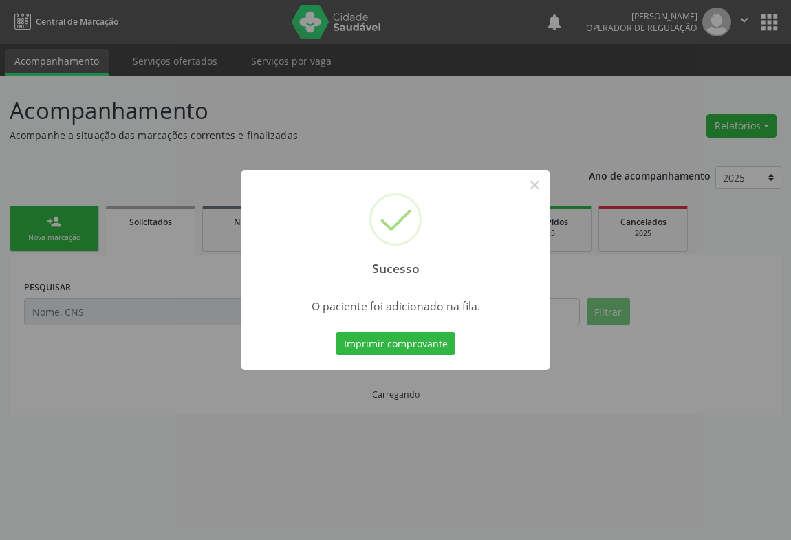
scroll to position [0, 0]
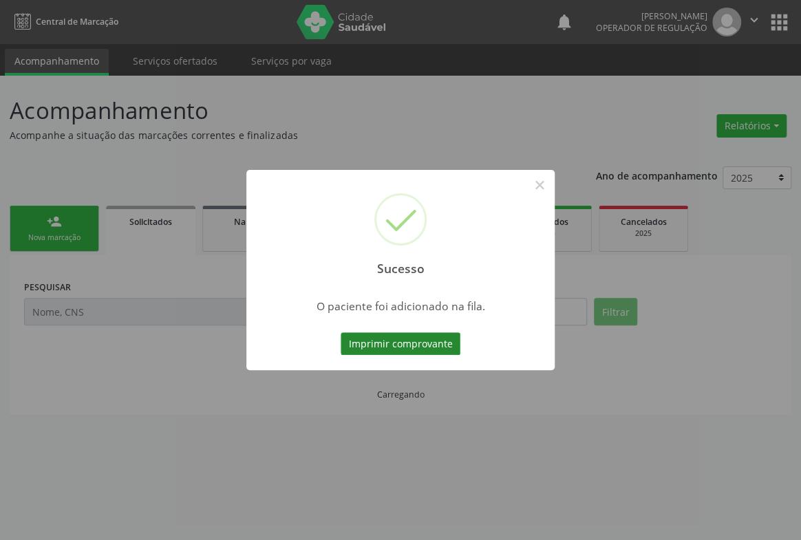
click at [444, 345] on button "Imprimir comprovante" at bounding box center [400, 343] width 120 height 23
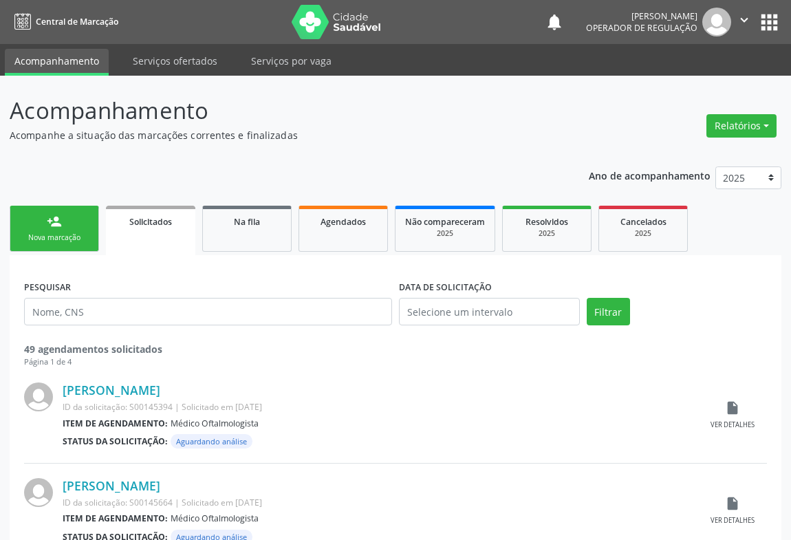
click at [36, 232] on div "Nova marcação" at bounding box center [54, 237] width 69 height 10
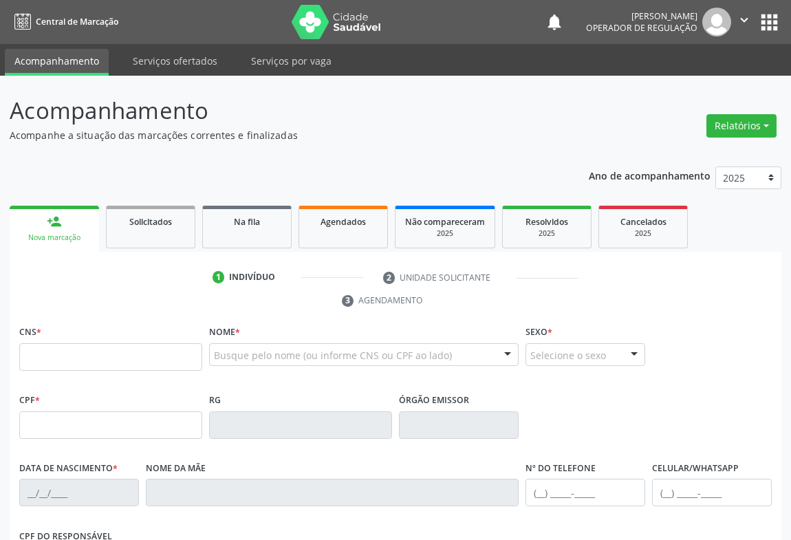
click at [69, 246] on link "person_add Nova marcação" at bounding box center [54, 229] width 89 height 46
click at [89, 361] on input "text" at bounding box center [110, 357] width 183 height 28
type input "700 5084 5967 6560"
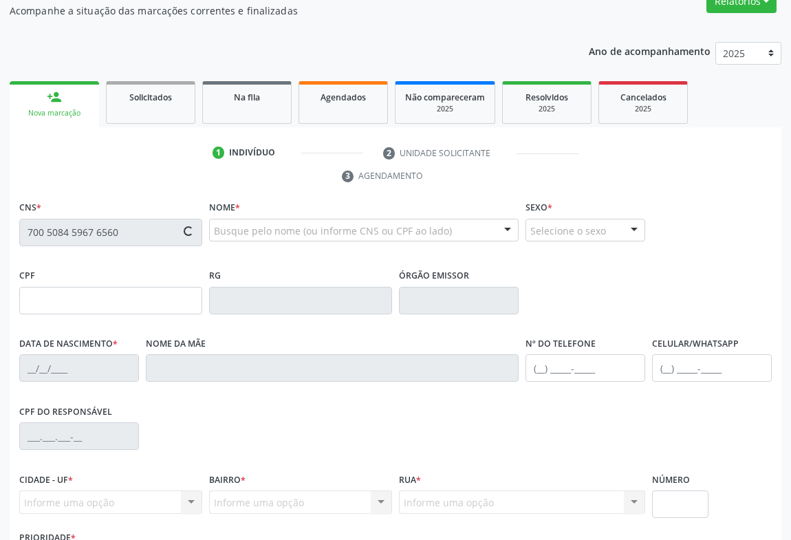
scroll to position [228, 0]
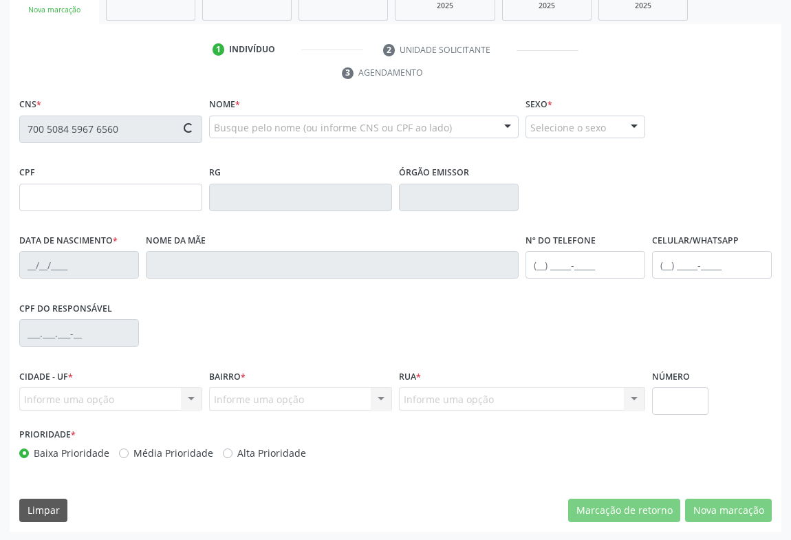
type input "1470700905"
type input "[DATE]"
type input "[PHONE_NUMBER]"
type input "036.326.895-20"
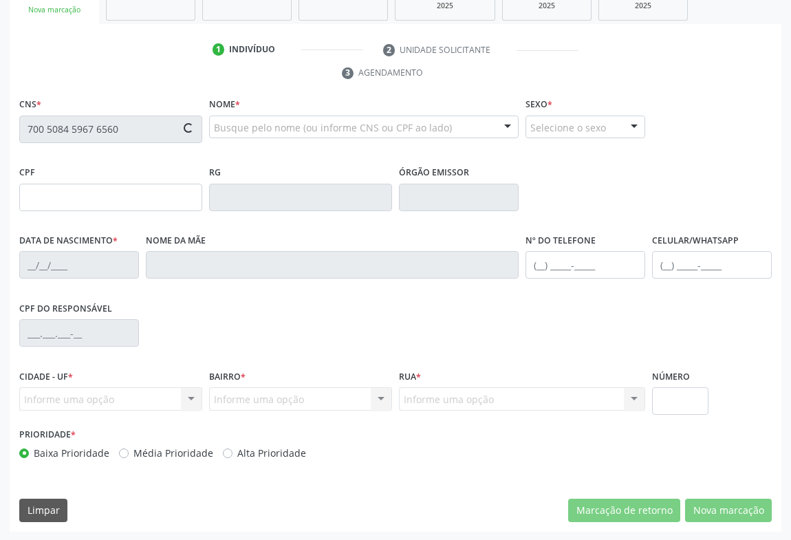
type input "S/N"
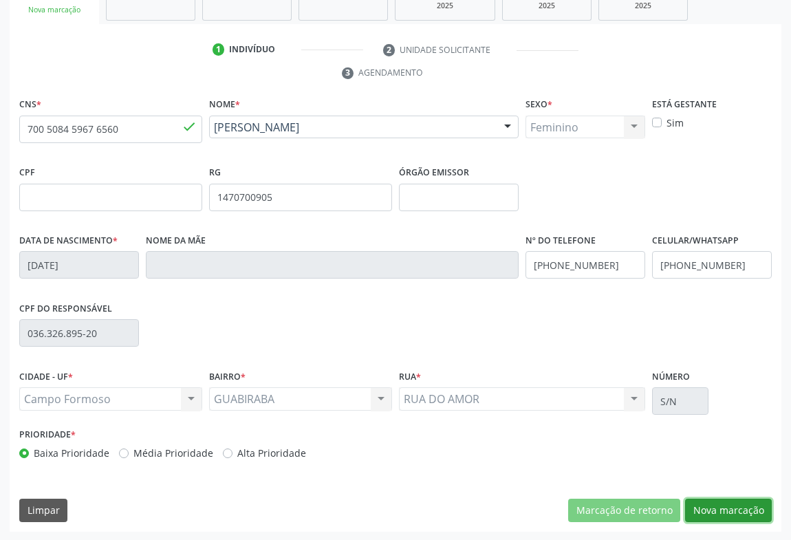
click at [737, 516] on button "Nova marcação" at bounding box center [728, 510] width 87 height 23
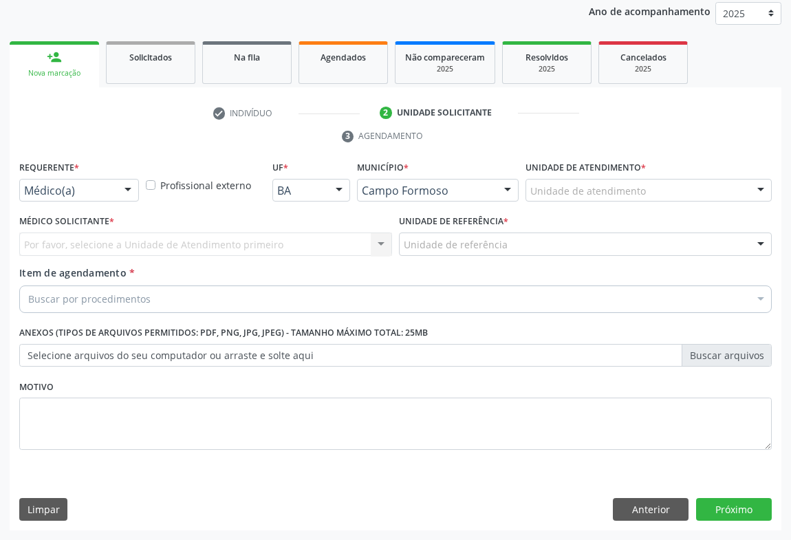
scroll to position [164, 0]
click at [124, 191] on div at bounding box center [128, 191] width 21 height 23
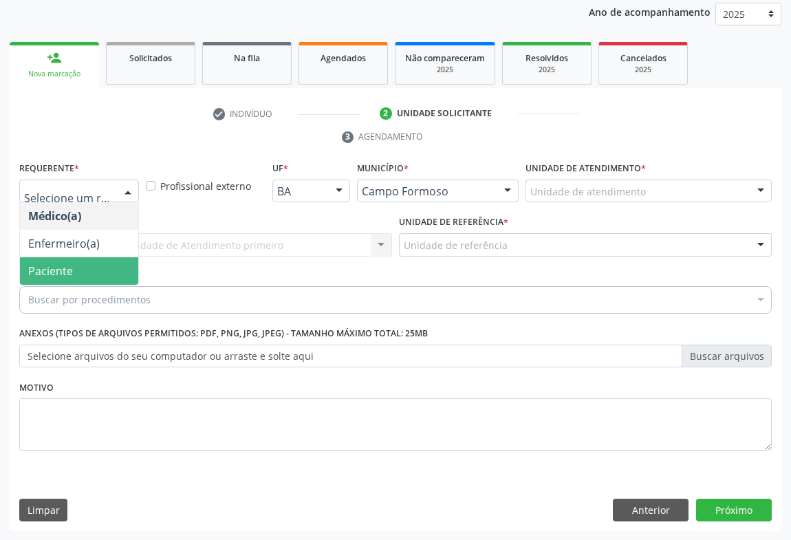
click at [41, 279] on span "Paciente" at bounding box center [79, 271] width 118 height 28
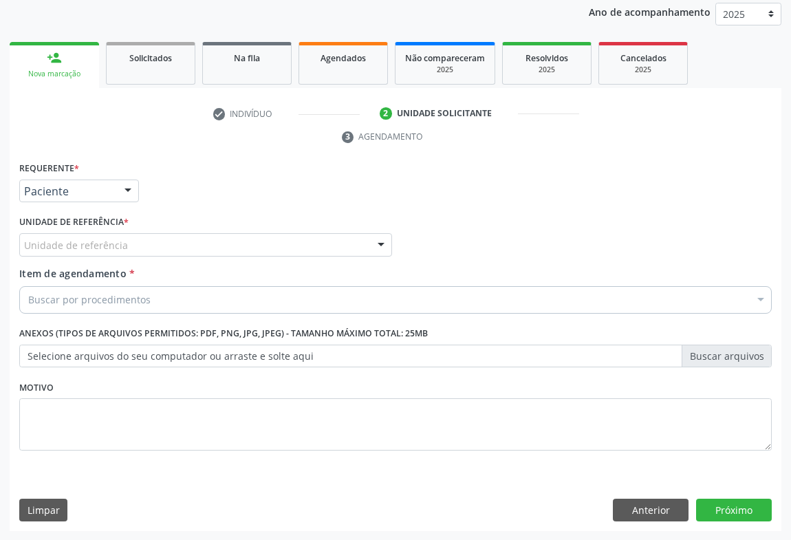
click at [143, 248] on div "Unidade de referência" at bounding box center [205, 244] width 373 height 23
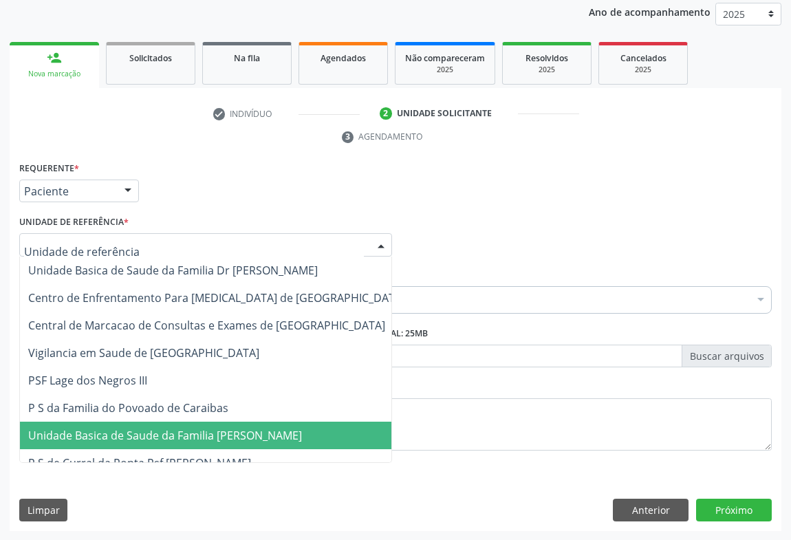
click at [167, 439] on span "Unidade Basica de Saude da Familia [PERSON_NAME]" at bounding box center [165, 435] width 274 height 15
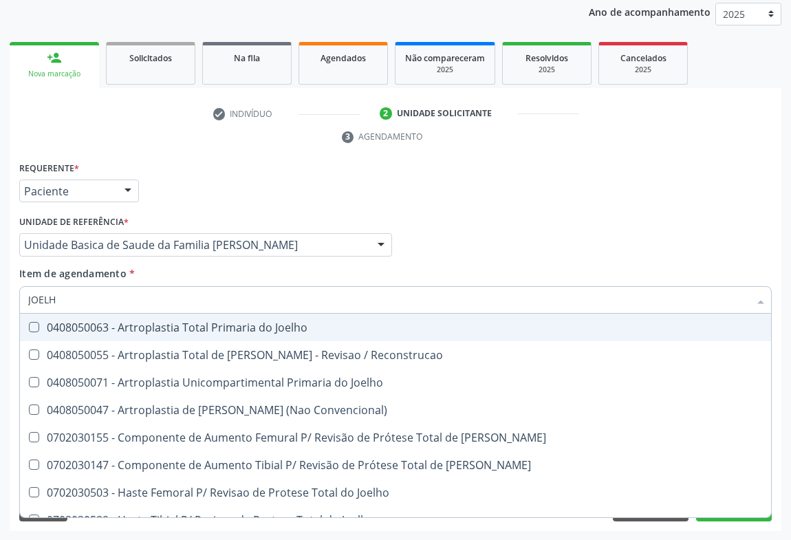
type input "JOELHO"
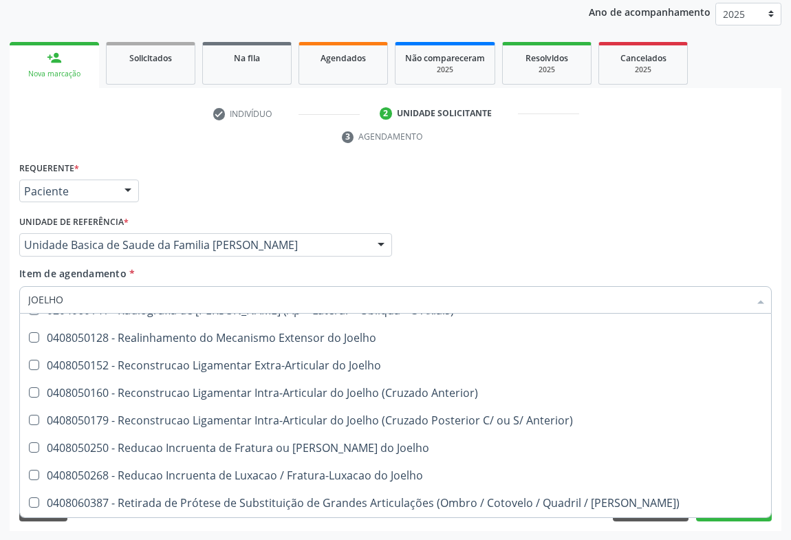
scroll to position [594, 0]
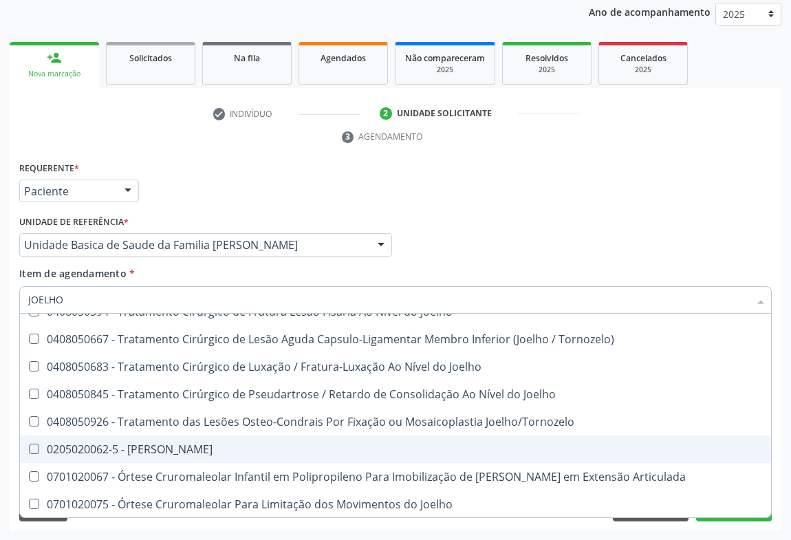
click at [135, 444] on div "0205020062-5 - [PERSON_NAME]" at bounding box center [395, 449] width 735 height 11
checkbox Joelho "true"
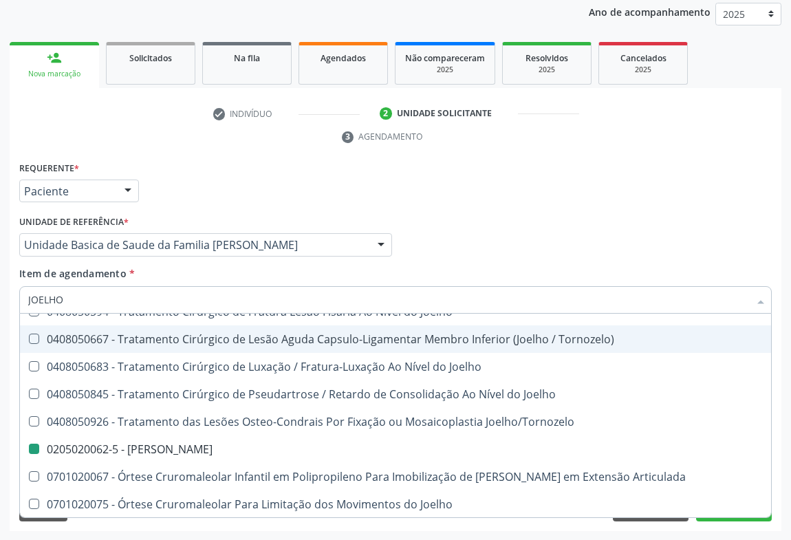
click at [577, 203] on div "Requerente * Paciente Médico(a) Enfermeiro(a) Paciente Nenhum resultado encontr…" at bounding box center [395, 185] width 759 height 54
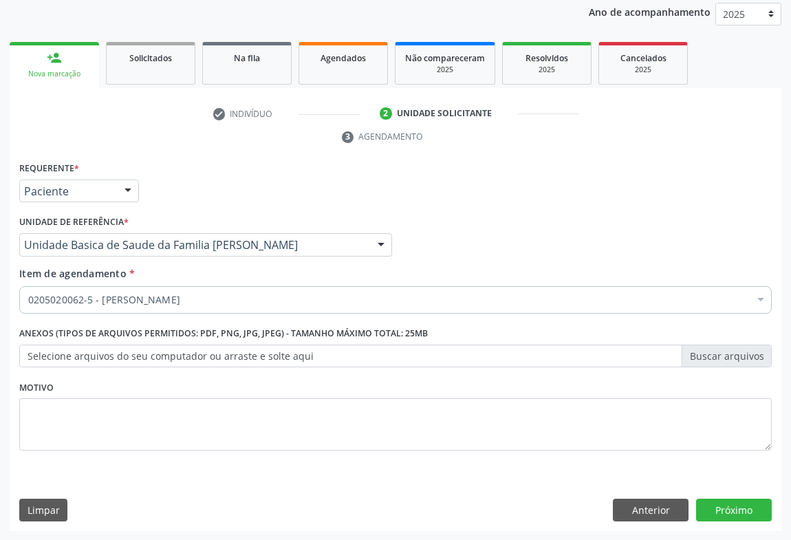
scroll to position [0, 0]
click at [727, 513] on button "Próximo" at bounding box center [734, 510] width 76 height 23
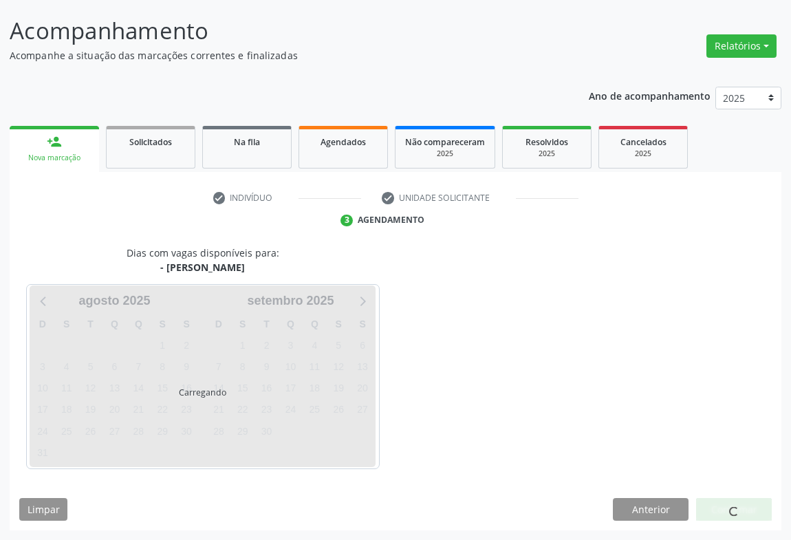
scroll to position [79, 0]
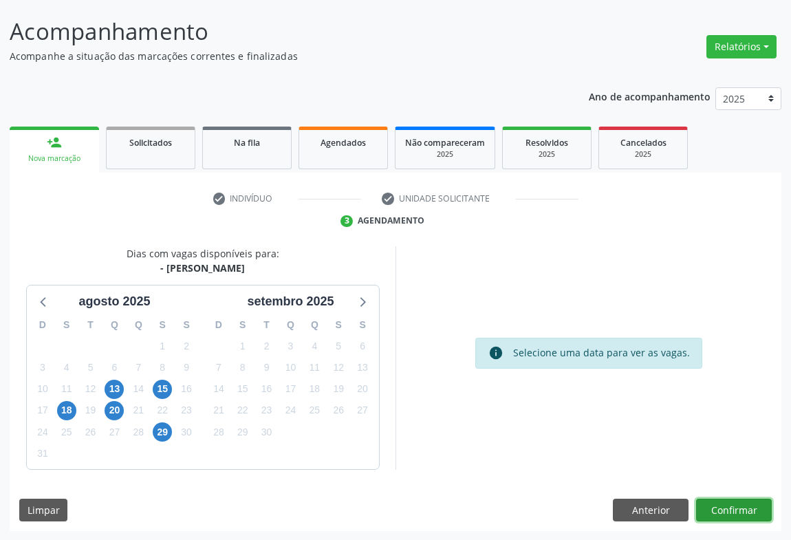
click at [741, 503] on button "Confirmar" at bounding box center [734, 510] width 76 height 23
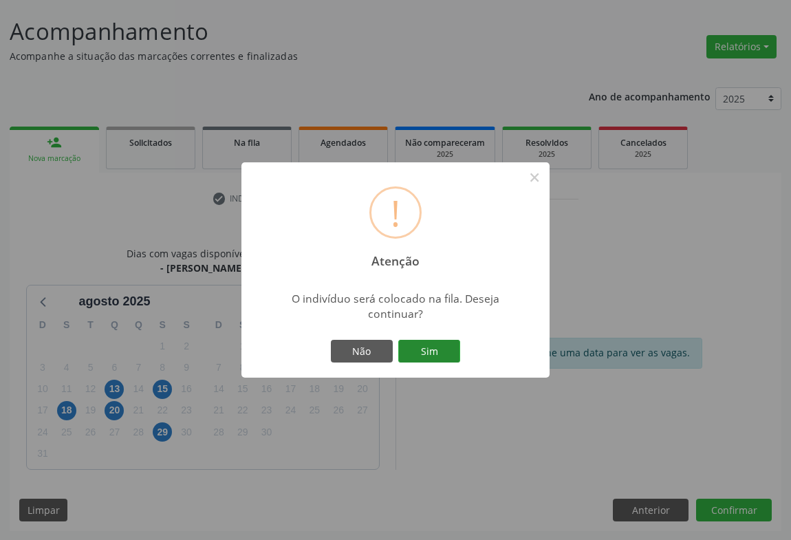
click at [437, 351] on button "Sim" at bounding box center [429, 351] width 62 height 23
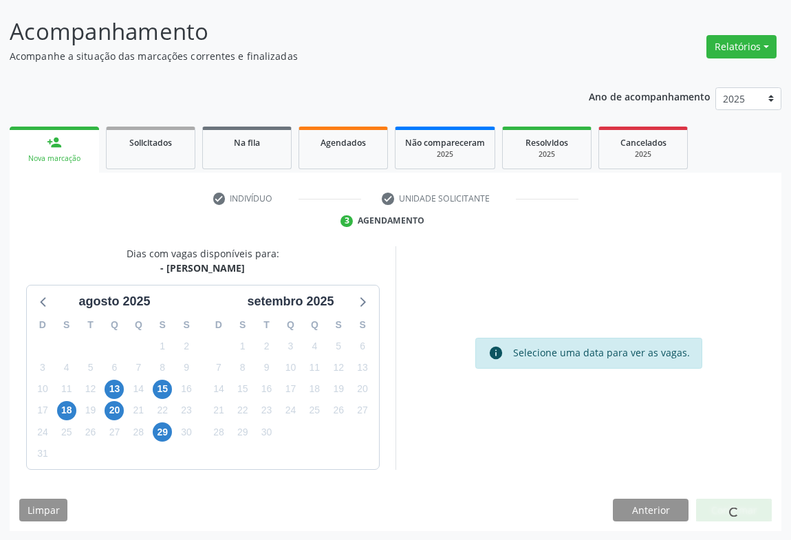
scroll to position [0, 0]
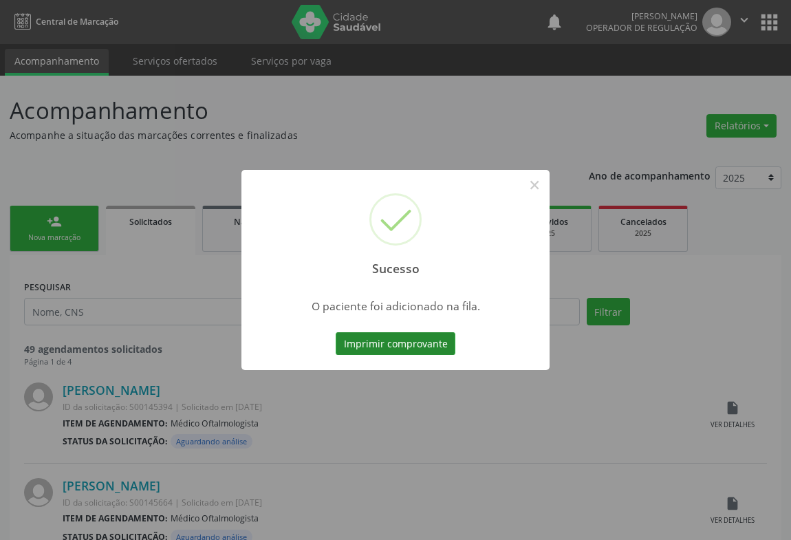
click at [398, 335] on button "Imprimir comprovante" at bounding box center [396, 343] width 120 height 23
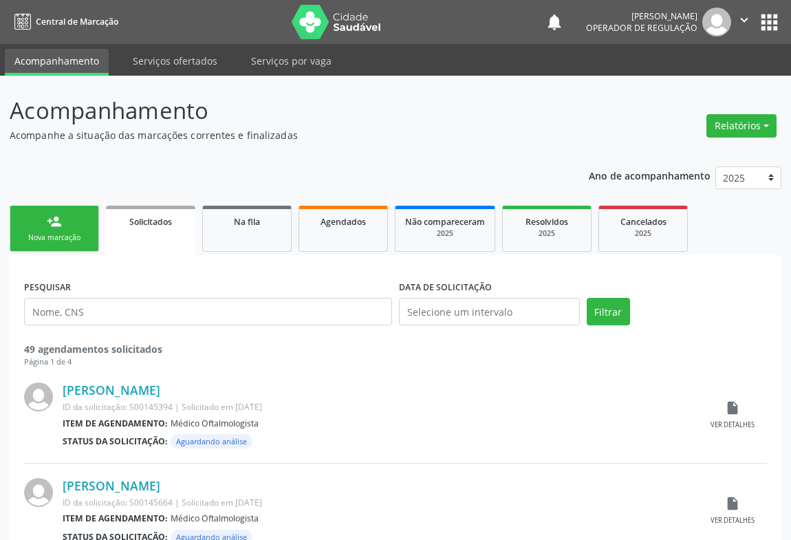
click at [36, 227] on link "person_add Nova marcação" at bounding box center [54, 229] width 89 height 46
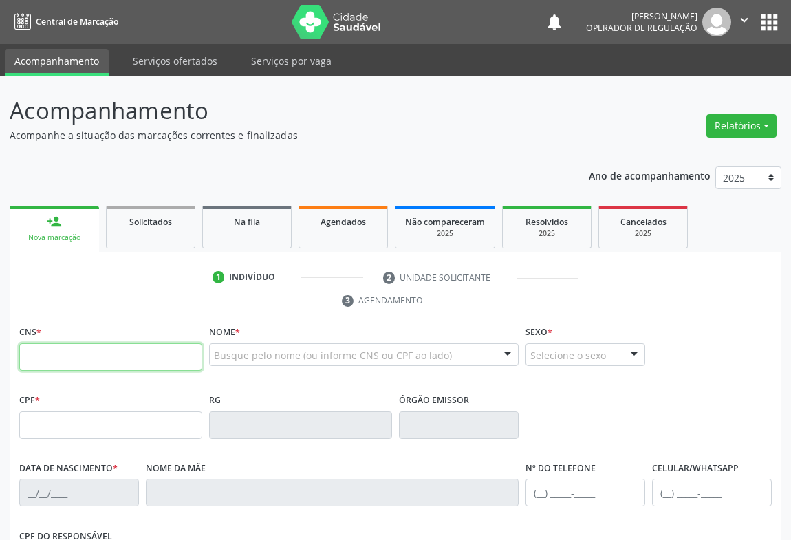
click at [61, 349] on input "text" at bounding box center [110, 357] width 183 height 28
type input "700 5083 7516 6154"
type input "[DATE]"
type input "[PHONE_NUMBER]"
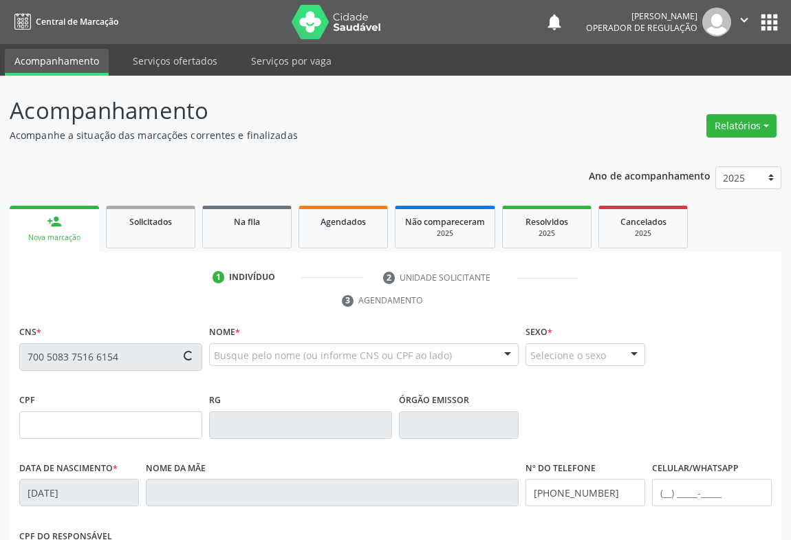
type input "[PHONE_NUMBER]"
type input "128.448.575-74"
type input "S/N"
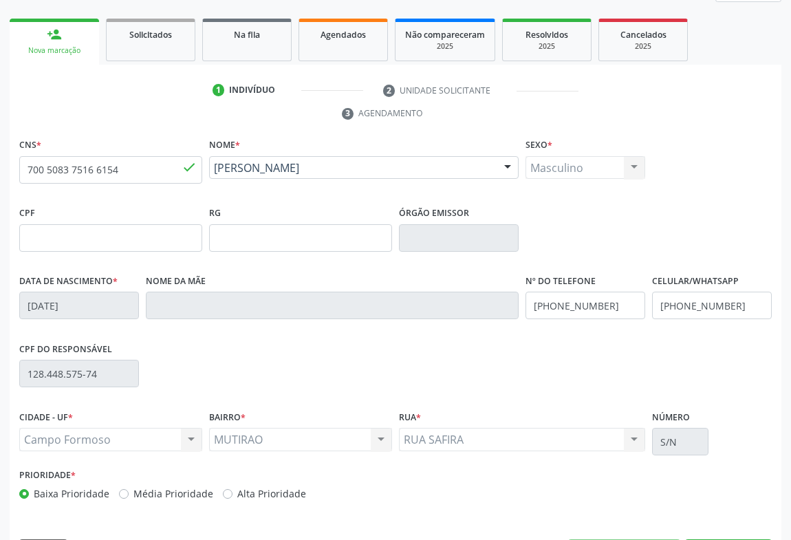
scroll to position [228, 0]
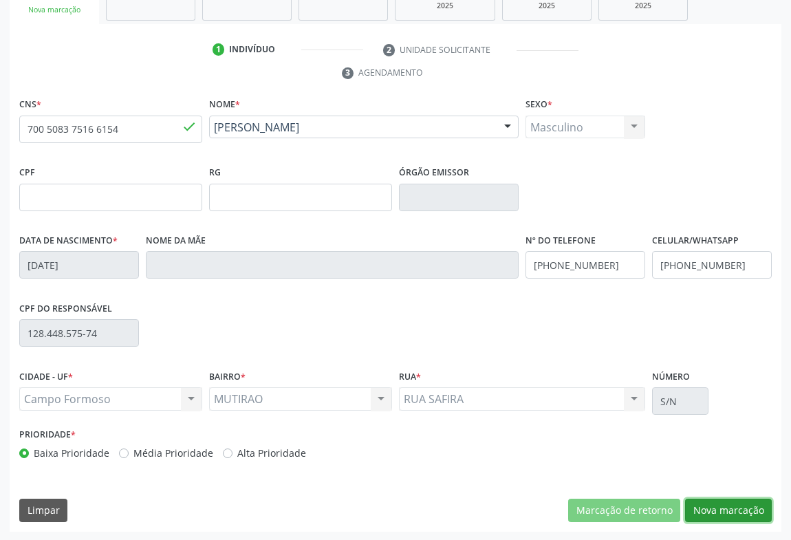
click at [706, 510] on button "Nova marcação" at bounding box center [728, 510] width 87 height 23
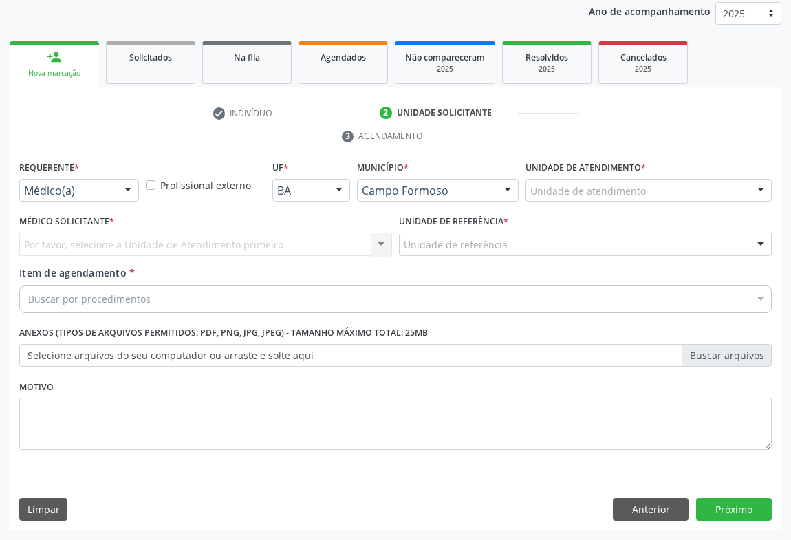
scroll to position [164, 0]
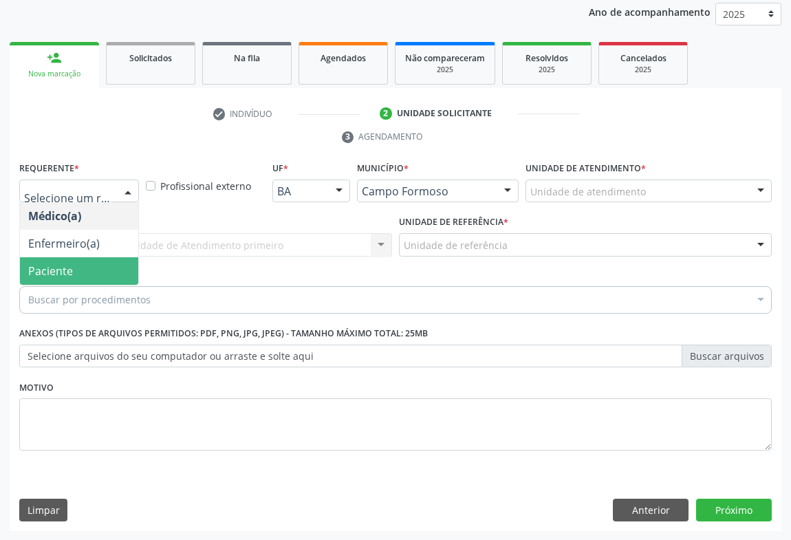
click at [60, 268] on span "Paciente" at bounding box center [50, 270] width 45 height 15
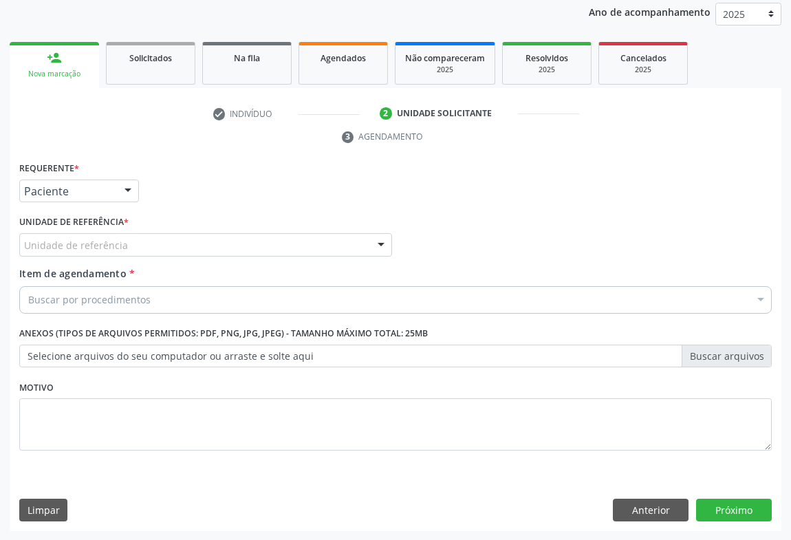
click at [154, 254] on div "Unidade de referência" at bounding box center [205, 244] width 373 height 23
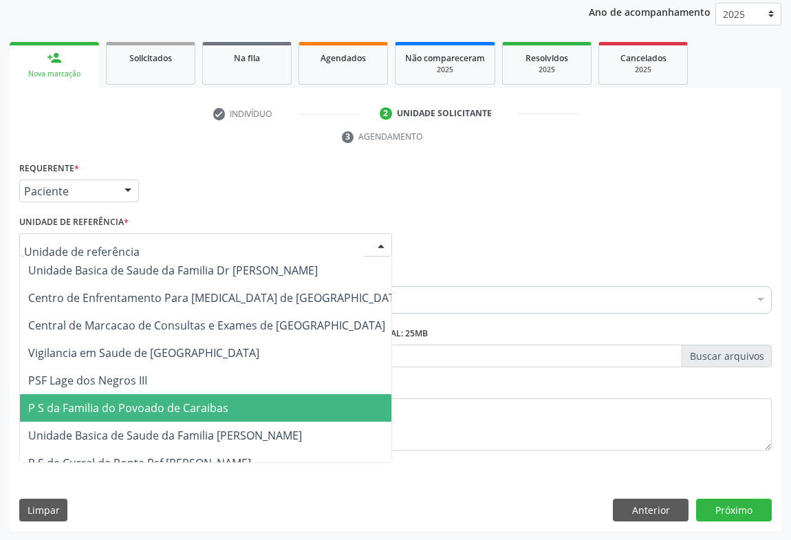
click at [171, 402] on span "P S da Familia do Povoado de Caraibas" at bounding box center [128, 407] width 200 height 15
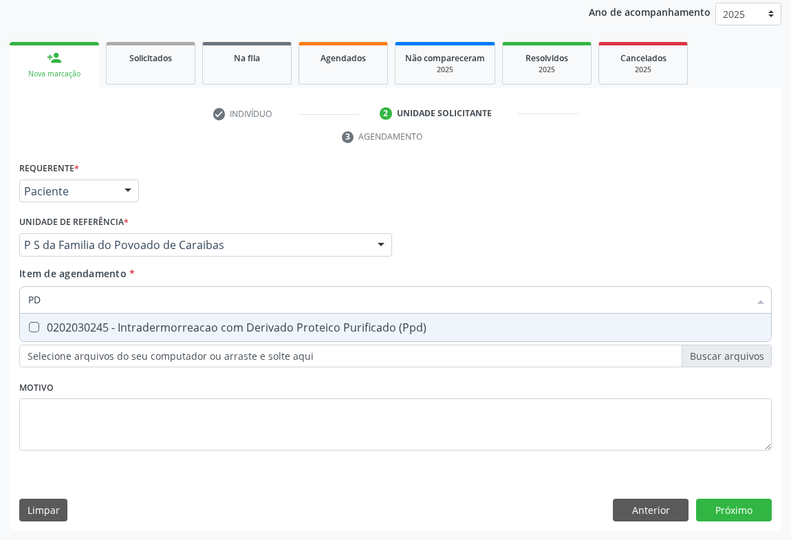
type input "P"
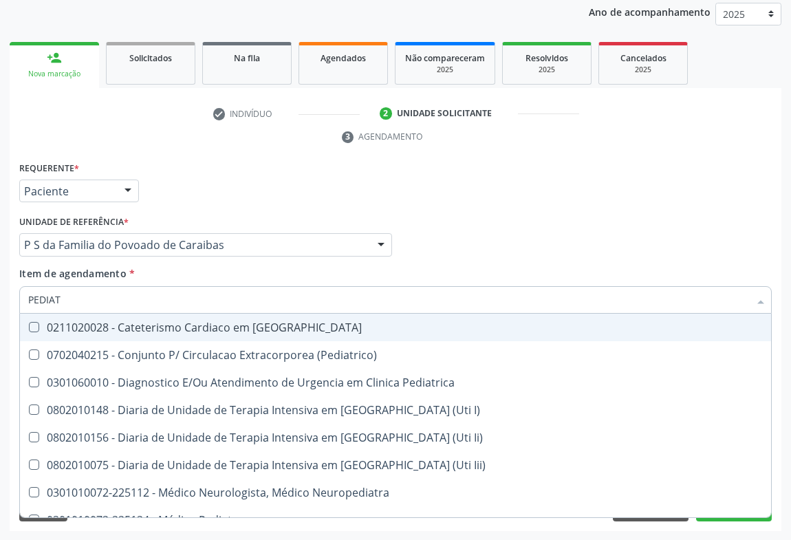
type input "PEDIATR"
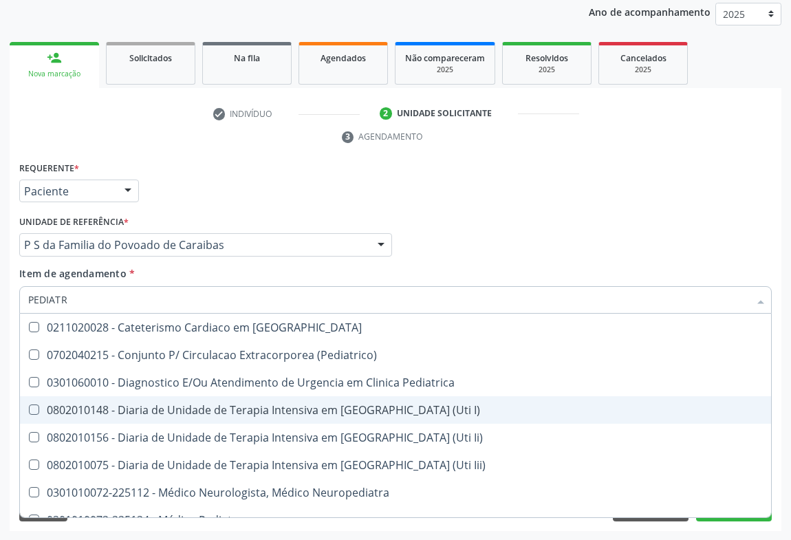
scroll to position [98, 0]
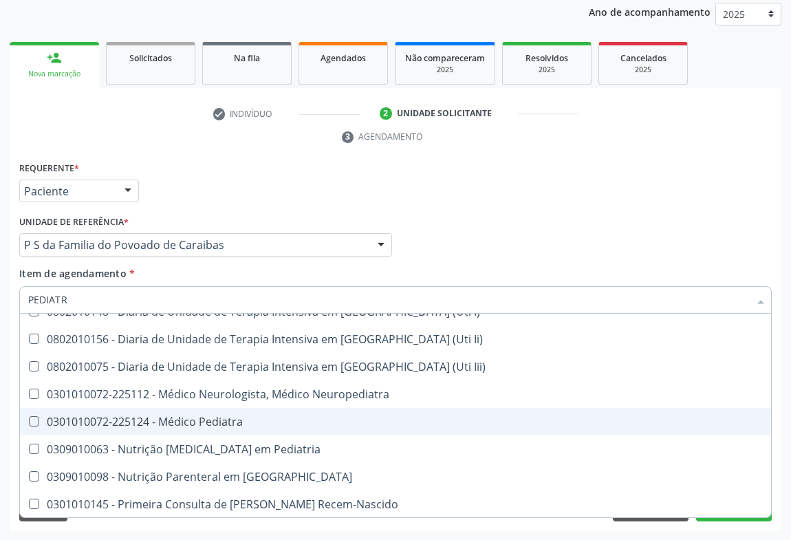
click at [219, 421] on div "0301010072-225124 - Médico Pediatra" at bounding box center [395, 421] width 735 height 11
checkbox Pediatra "true"
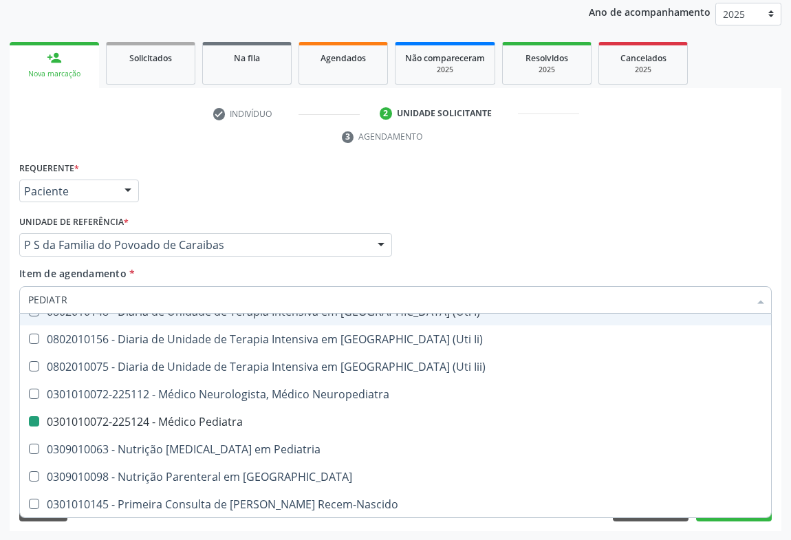
click at [668, 204] on div "Requerente * Paciente Médico(a) Enfermeiro(a) Paciente Nenhum resultado encontr…" at bounding box center [395, 185] width 759 height 54
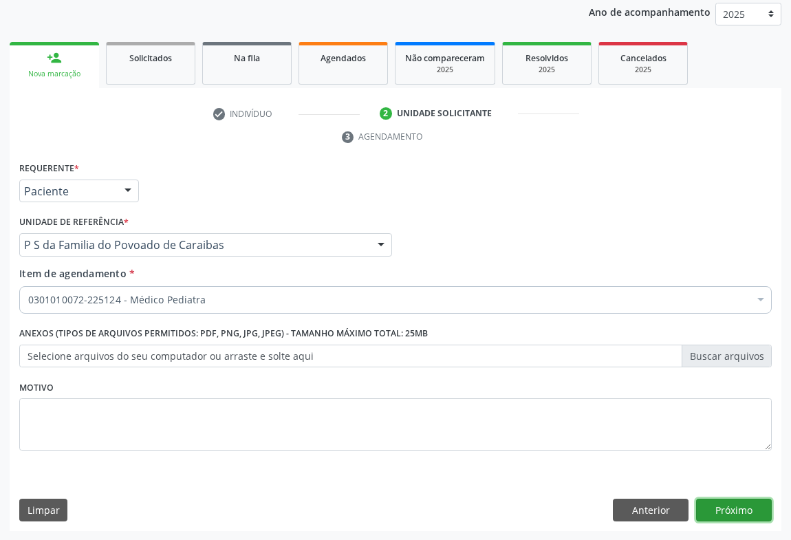
scroll to position [0, 0]
click at [729, 514] on button "Próximo" at bounding box center [734, 510] width 76 height 23
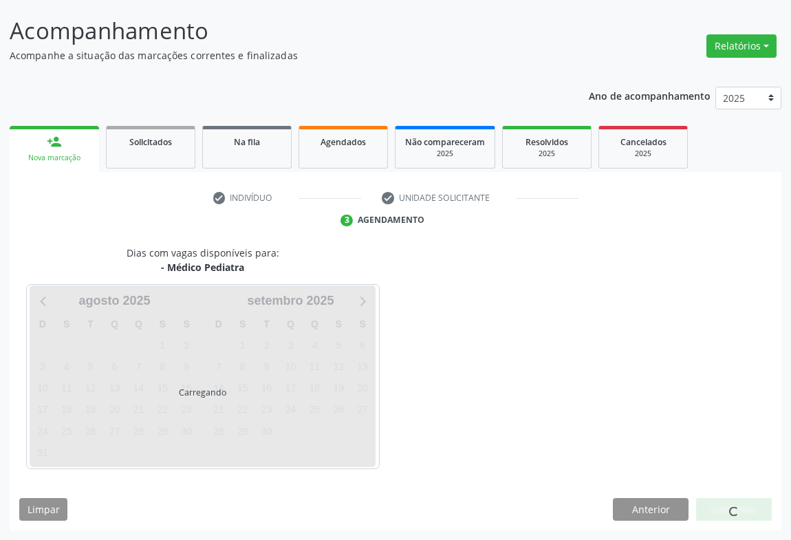
scroll to position [79, 0]
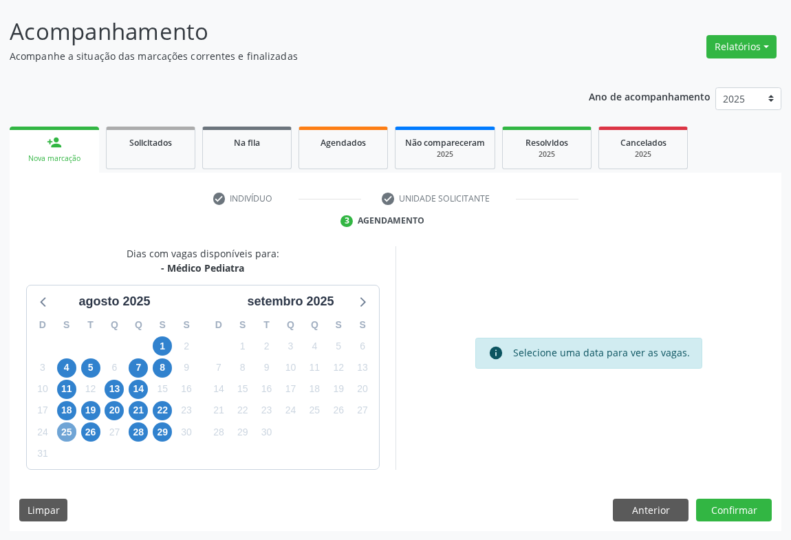
click at [66, 435] on span "25" at bounding box center [66, 431] width 19 height 19
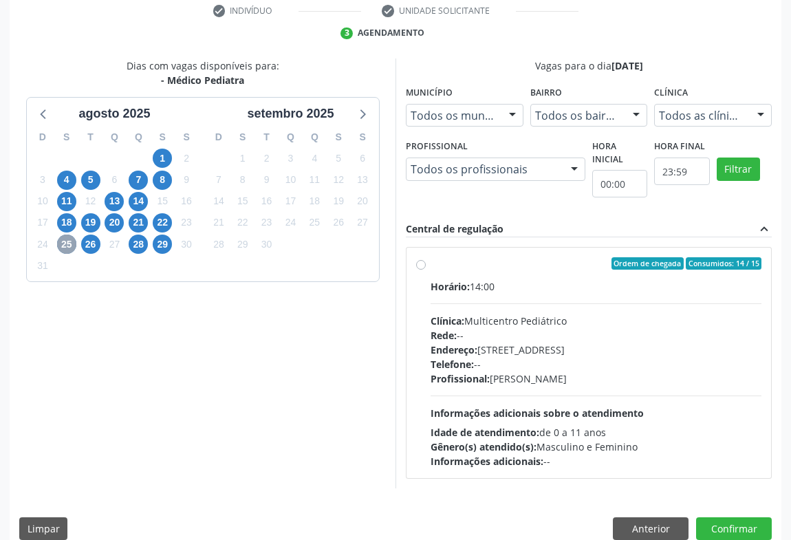
scroll to position [285, 0]
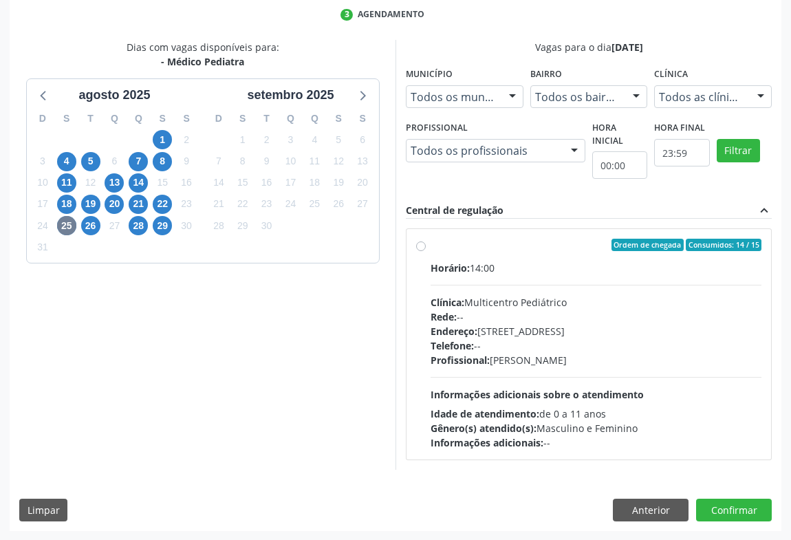
click at [664, 347] on div "Telefone: --" at bounding box center [596, 345] width 331 height 14
click at [426, 251] on input "Ordem de chegada Consumidos: 14 / 15 Horário: 14:00 Clínica: Multicentro Pediát…" at bounding box center [421, 245] width 10 height 12
radio input "true"
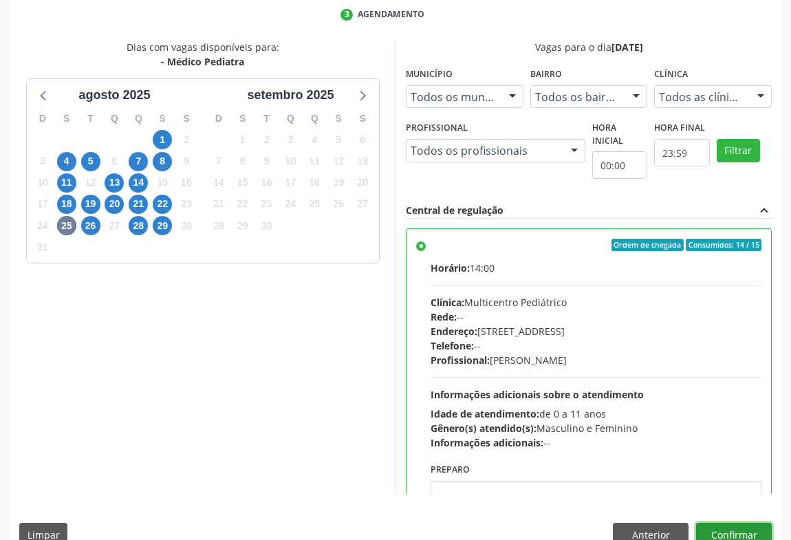
click at [717, 525] on button "Confirmar" at bounding box center [734, 534] width 76 height 23
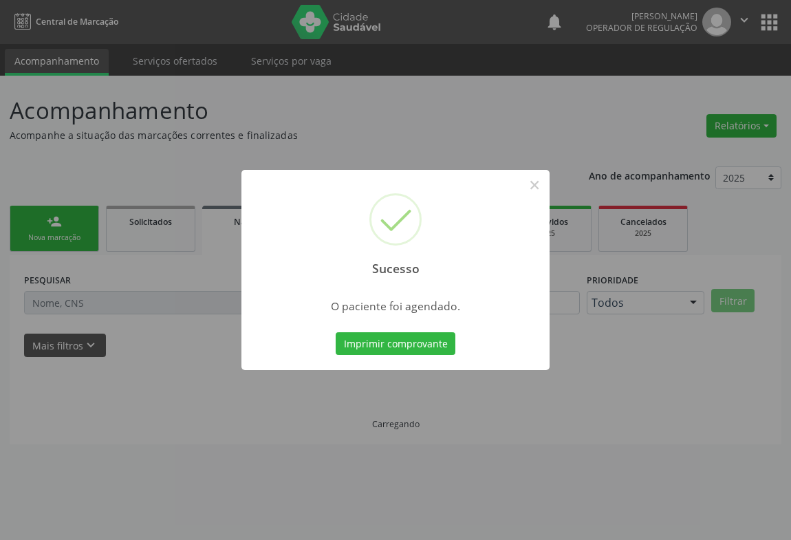
scroll to position [0, 0]
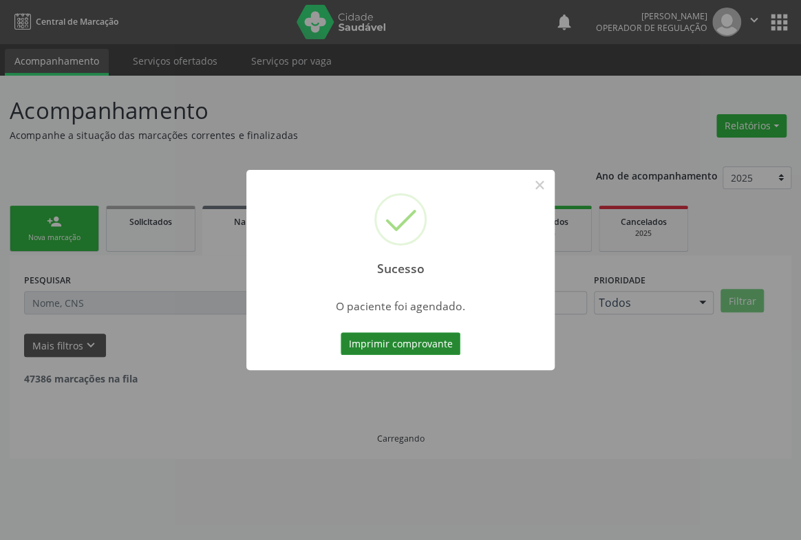
click at [415, 350] on button "Imprimir comprovante" at bounding box center [400, 343] width 120 height 23
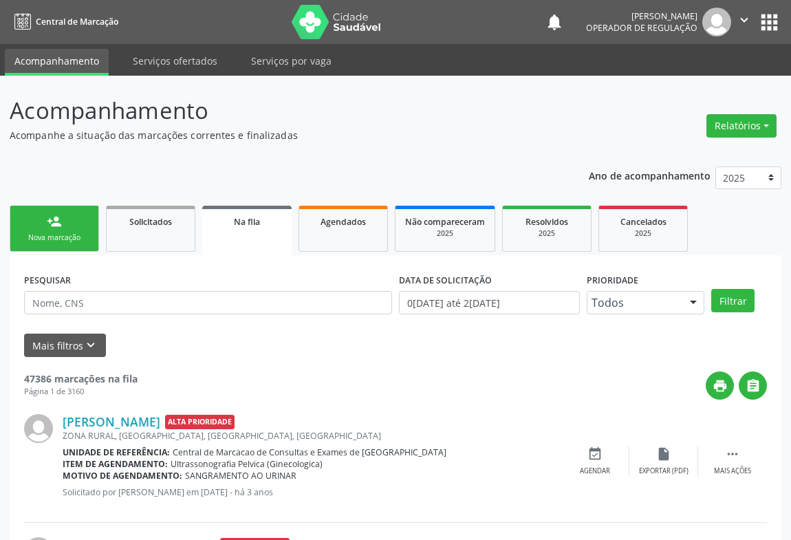
click at [69, 233] on div "Nova marcação" at bounding box center [54, 237] width 69 height 10
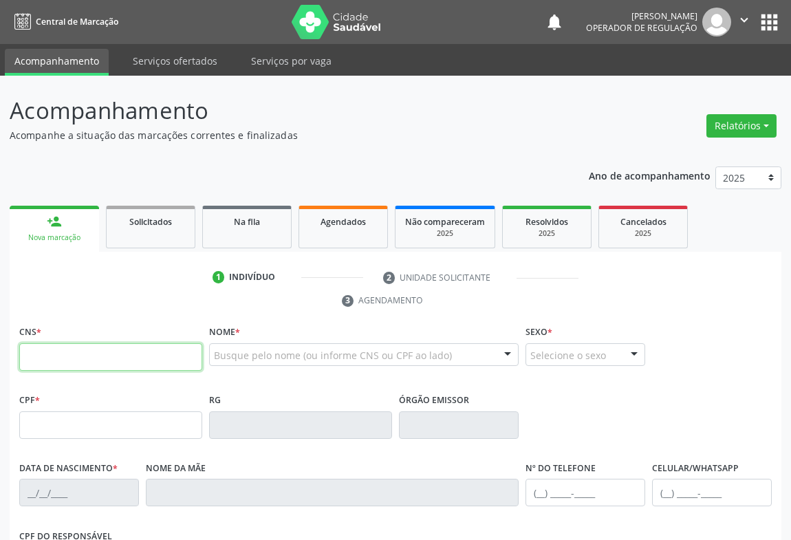
click at [65, 354] on input "text" at bounding box center [110, 357] width 183 height 28
type input "702 8036 1494 4062"
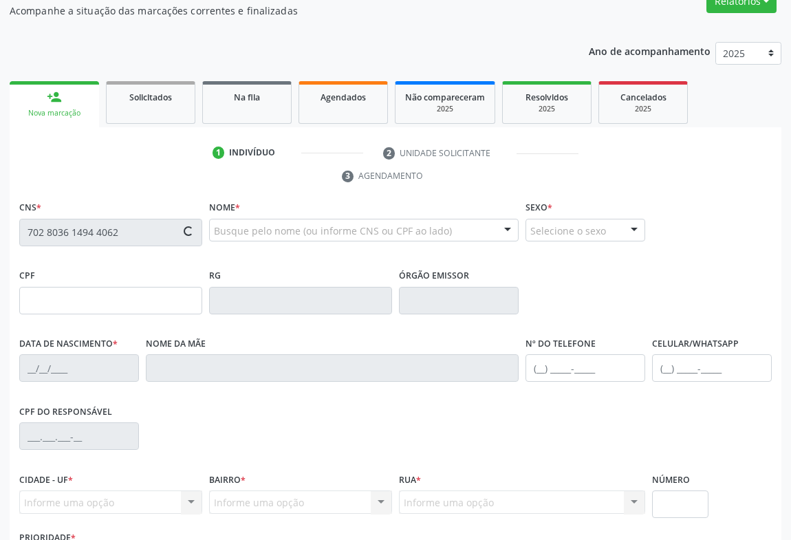
scroll to position [228, 0]
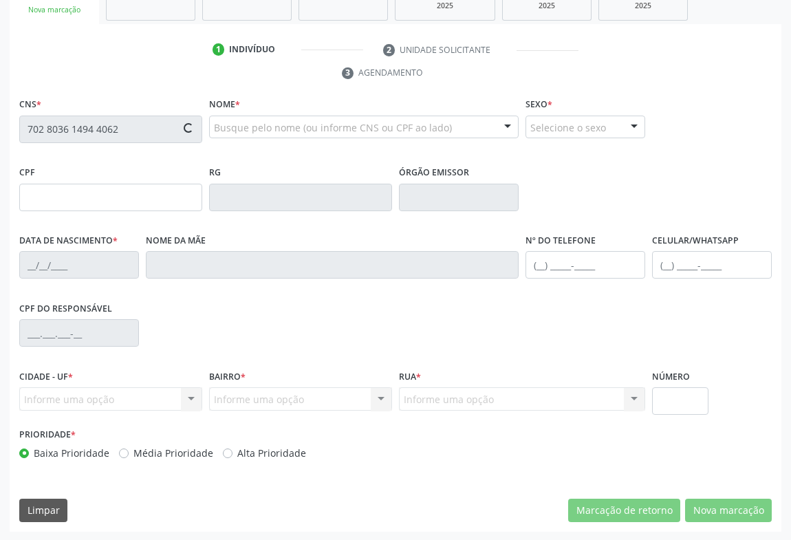
type input "25/03/2025"
type input "S/N"
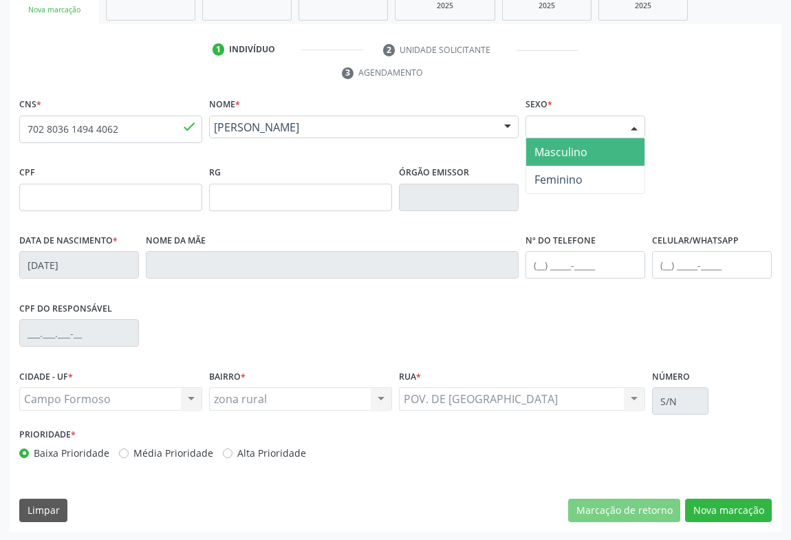
click at [622, 129] on div "Selecione o sexo" at bounding box center [585, 127] width 120 height 23
click at [589, 151] on span "Masculino" at bounding box center [585, 152] width 118 height 28
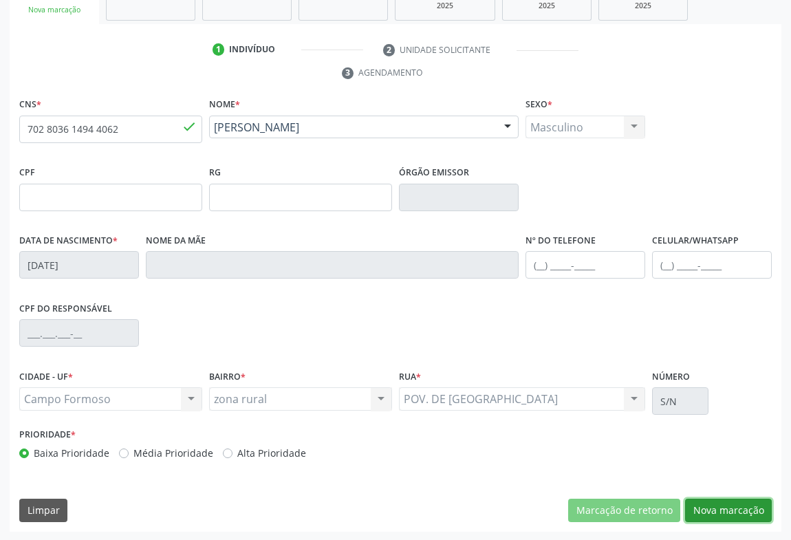
click at [714, 501] on button "Nova marcação" at bounding box center [728, 510] width 87 height 23
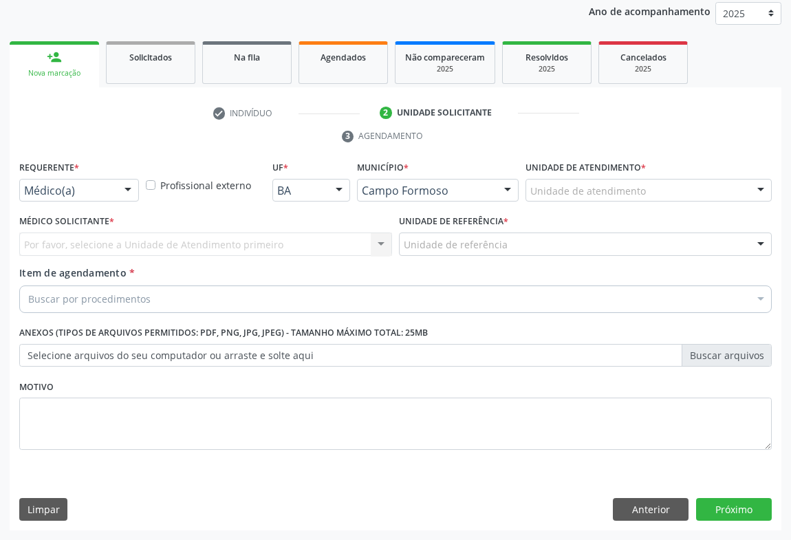
scroll to position [164, 0]
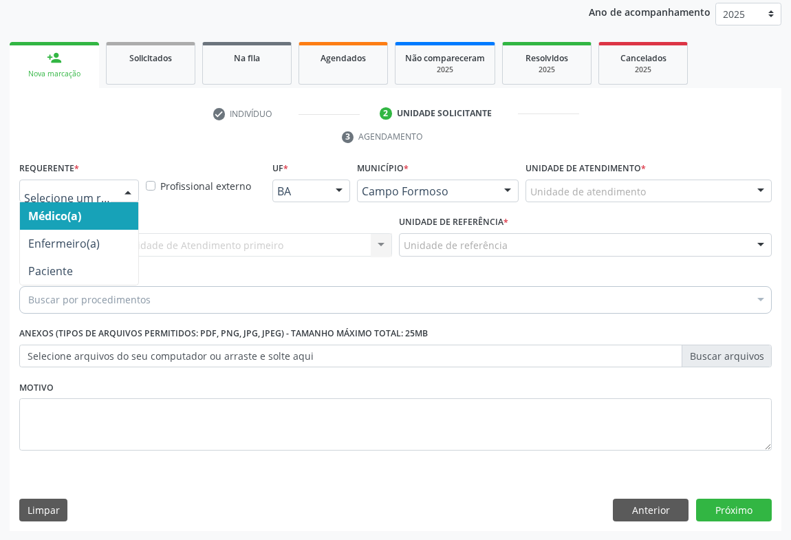
click at [113, 190] on div at bounding box center [79, 191] width 120 height 23
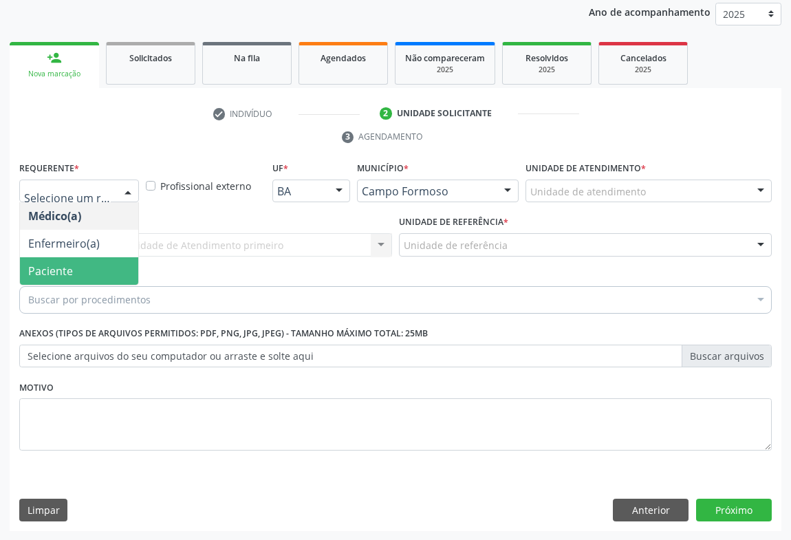
click at [54, 275] on span "Paciente" at bounding box center [50, 270] width 45 height 15
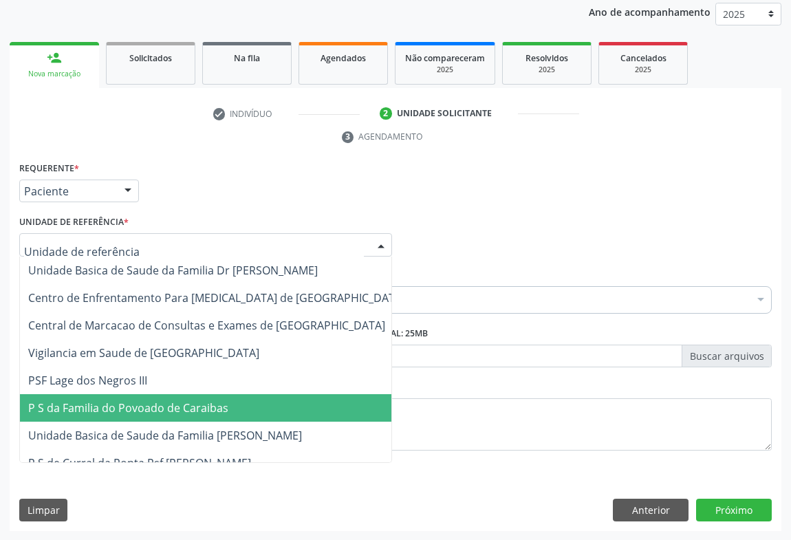
click at [142, 405] on span "P S da Familia do Povoado de Caraibas" at bounding box center [128, 407] width 200 height 15
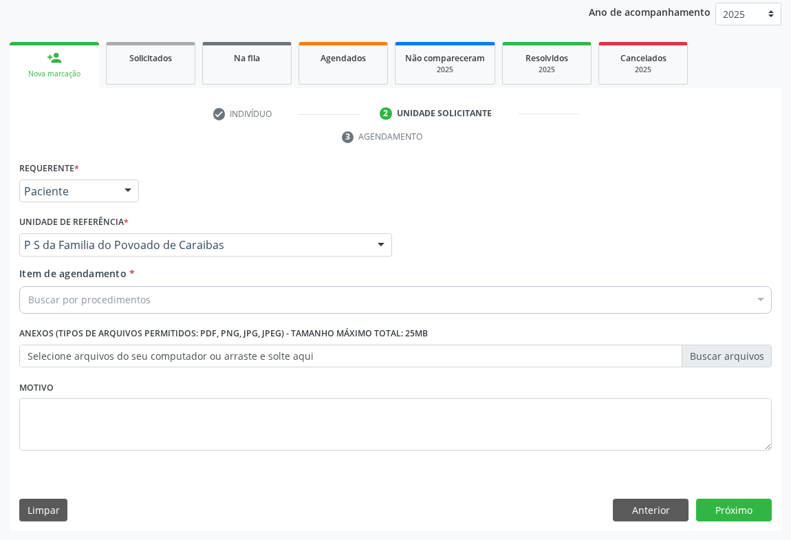
click at [146, 314] on div "Item de agendamento * Buscar por procedimentos Selecionar todos 0202040089 - 3X…" at bounding box center [395, 292] width 759 height 53
click at [147, 302] on div "Buscar por procedimentos" at bounding box center [395, 300] width 752 height 28
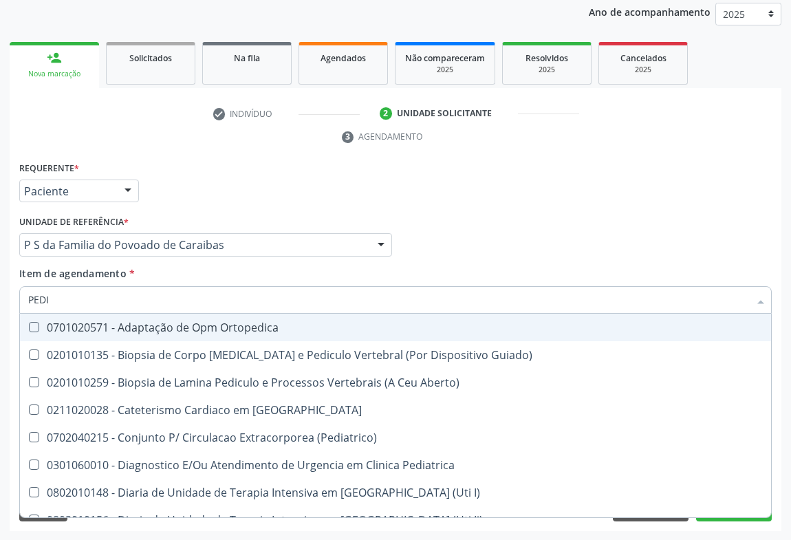
type input "PEDIA"
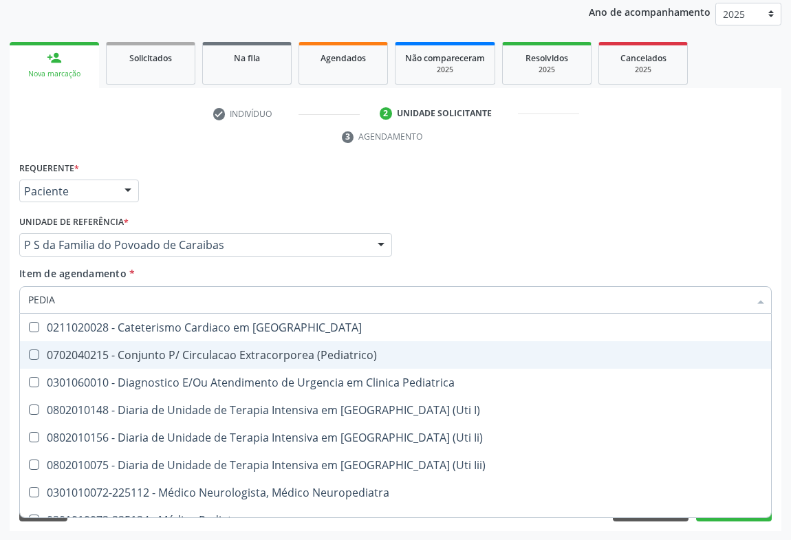
scroll to position [124, 0]
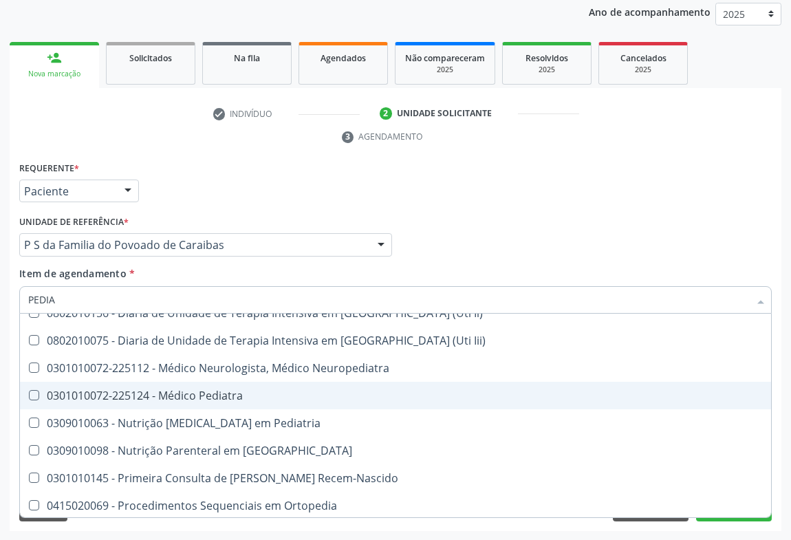
click at [246, 401] on span "0301010072-225124 - Médico Pediatra" at bounding box center [395, 396] width 751 height 28
checkbox Pediatra "true"
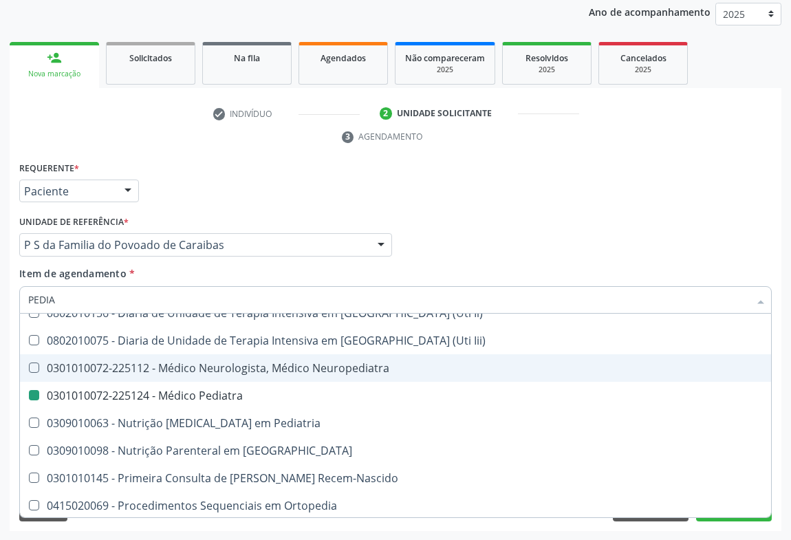
click at [585, 219] on div "Médico Solicitante Por favor, selecione a Unidade de Atendimento primeiro Nenhu…" at bounding box center [395, 239] width 759 height 54
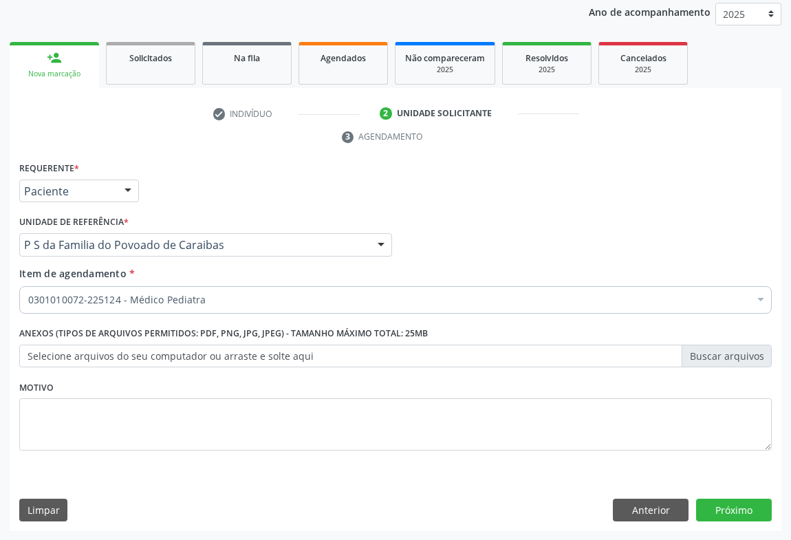
scroll to position [0, 0]
click at [720, 510] on button "Próximo" at bounding box center [734, 510] width 76 height 23
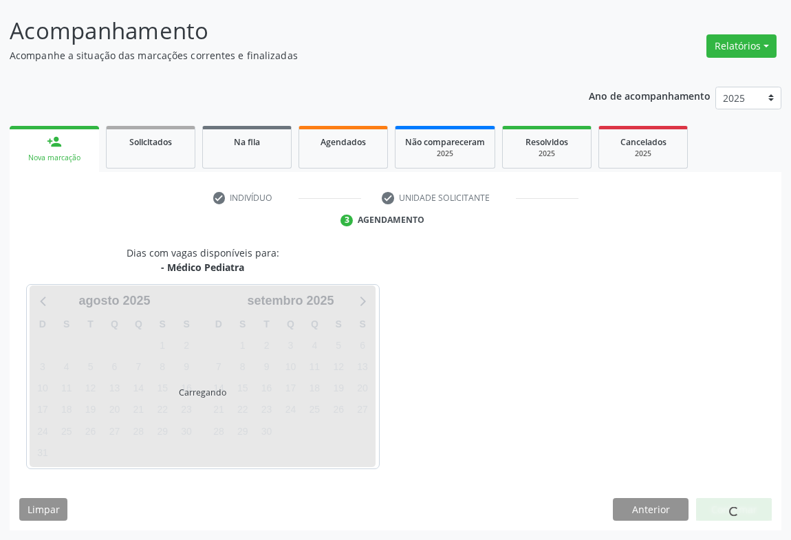
scroll to position [79, 0]
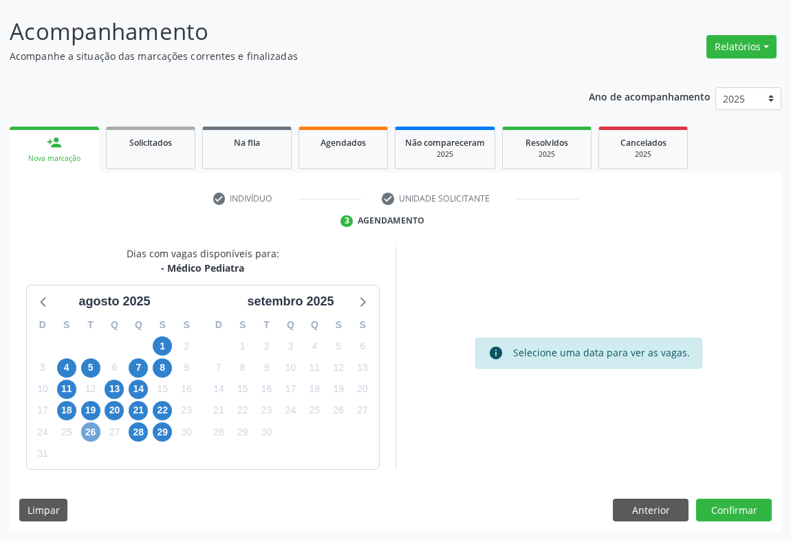
click at [85, 435] on span "26" at bounding box center [90, 431] width 19 height 19
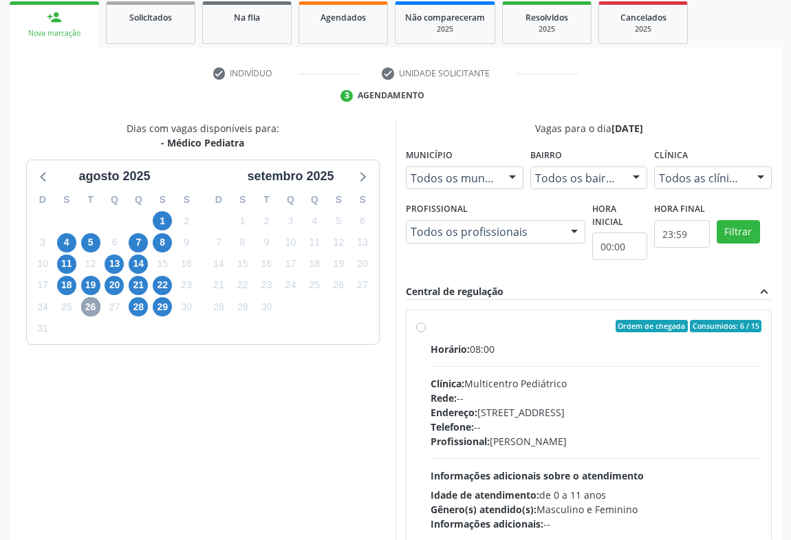
scroll to position [285, 0]
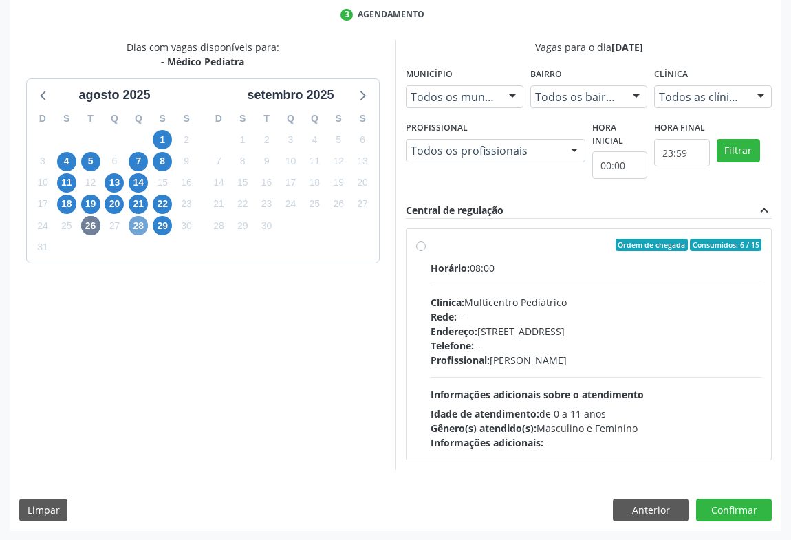
click at [138, 230] on span "28" at bounding box center [138, 225] width 19 height 19
click at [164, 226] on span "29" at bounding box center [162, 225] width 19 height 19
click at [94, 221] on span "26" at bounding box center [90, 225] width 19 height 19
click at [166, 229] on span "29" at bounding box center [162, 225] width 19 height 19
click at [88, 226] on span "26" at bounding box center [90, 225] width 19 height 19
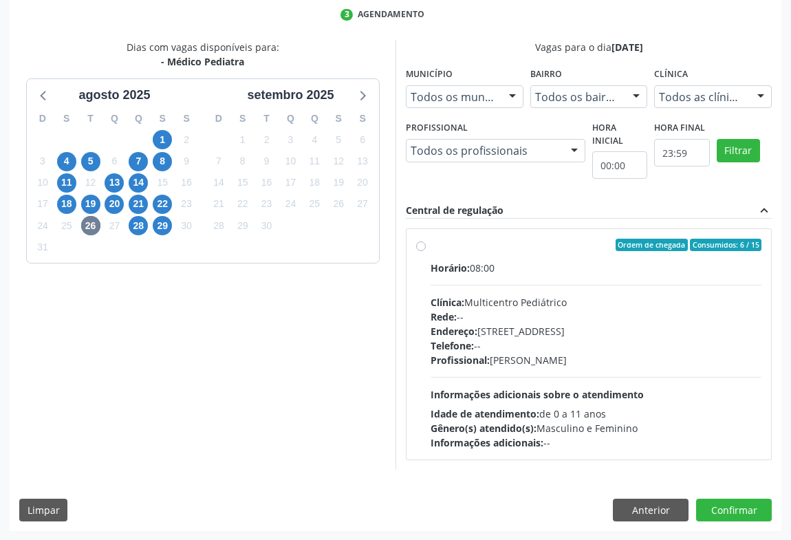
click at [565, 356] on div "Profissional: Maria Eleny Goncalves de Oliveira Porto" at bounding box center [596, 360] width 331 height 14
click at [426, 251] on input "Ordem de chegada Consumidos: 6 / 15 Horário: 08:00 Clínica: Multicentro Pediátr…" at bounding box center [421, 245] width 10 height 12
radio input "true"
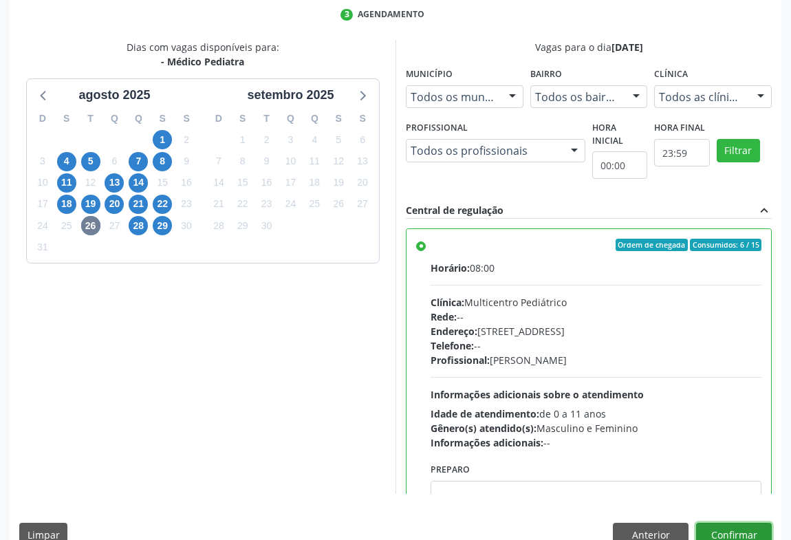
click at [707, 530] on button "Confirmar" at bounding box center [734, 534] width 76 height 23
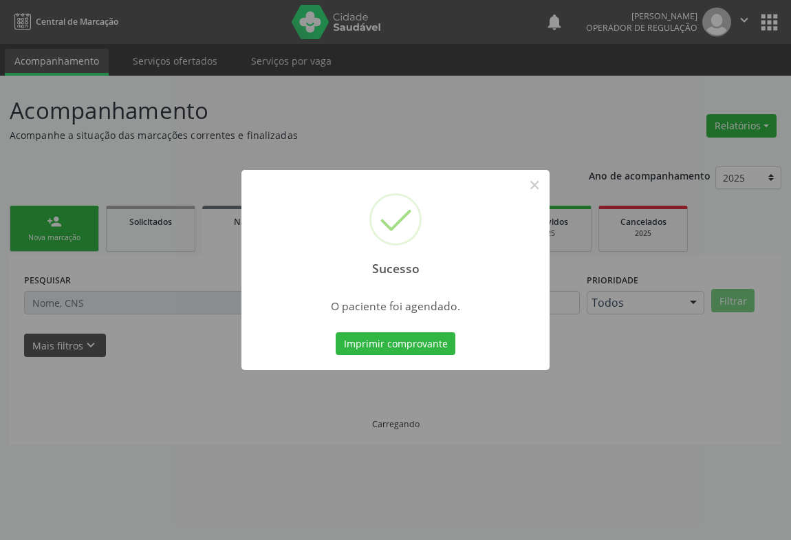
scroll to position [0, 0]
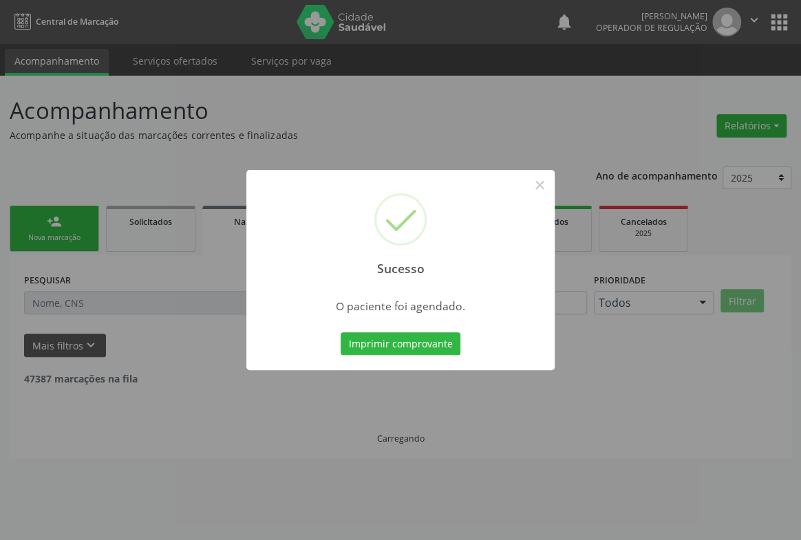
click at [437, 355] on div "Imprimir comprovante Cancel" at bounding box center [401, 343] width 126 height 29
click at [388, 340] on button "Imprimir comprovante" at bounding box center [400, 343] width 120 height 23
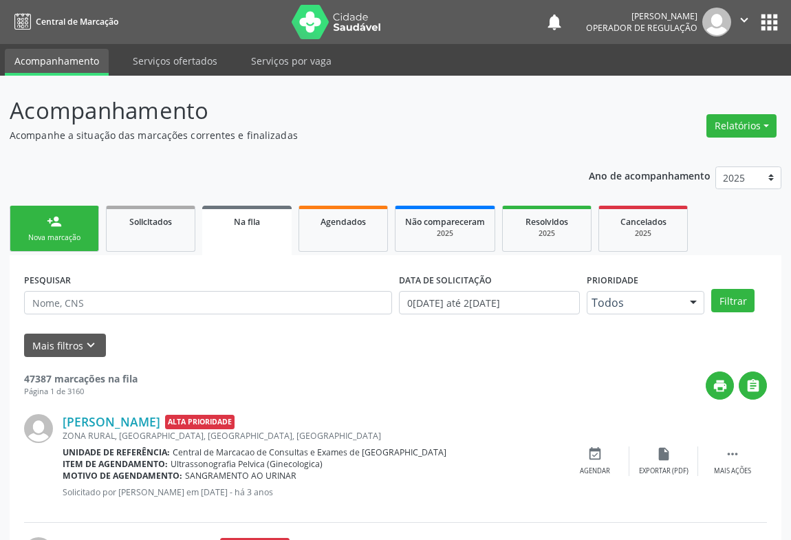
click at [423, 98] on p "Acompanhamento" at bounding box center [280, 111] width 540 height 34
click at [60, 220] on div "person_add" at bounding box center [54, 221] width 15 height 15
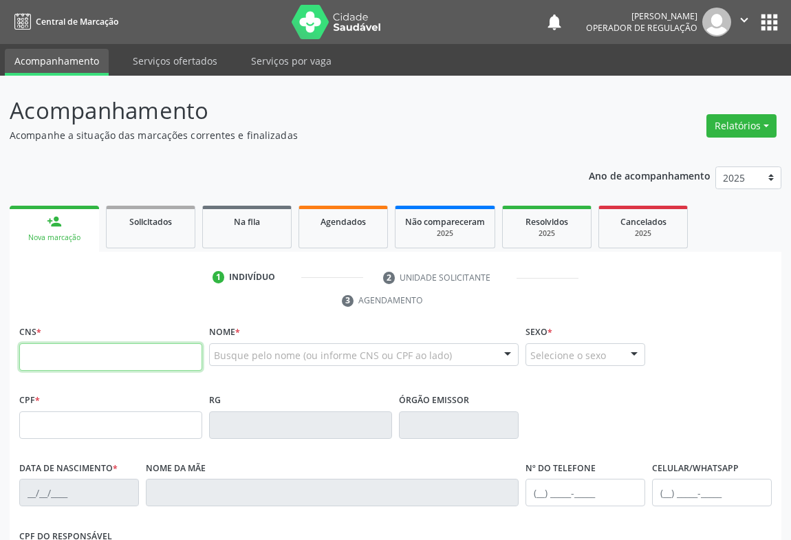
click at [67, 363] on input "text" at bounding box center [110, 357] width 183 height 28
type input "703 0038 6123 8275"
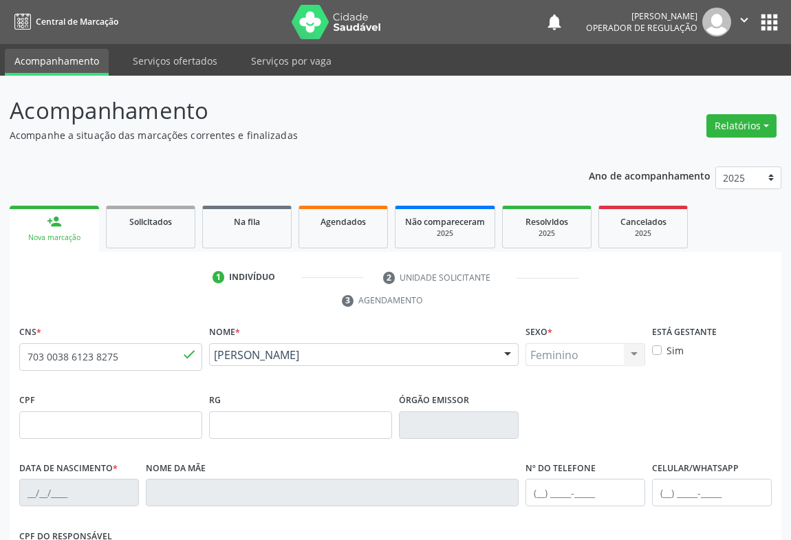
type input "03/01/2024"
type input "(74) 98855-0359"
type input "76"
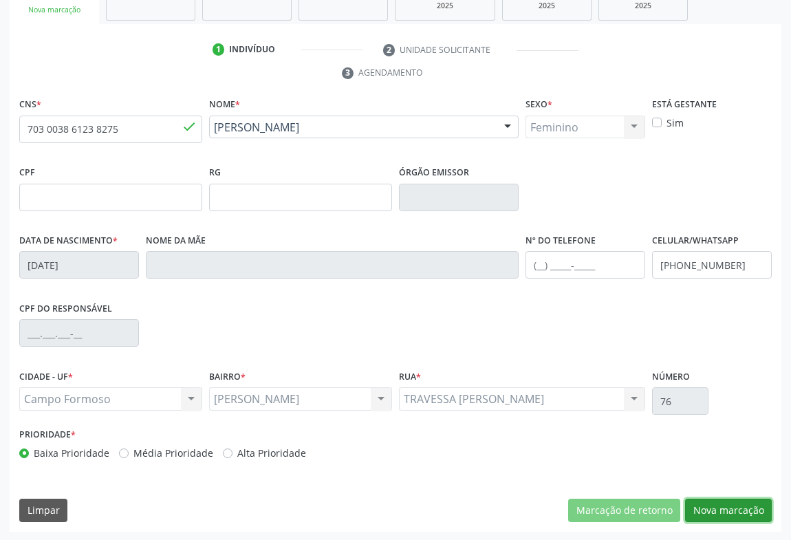
click at [729, 509] on button "Nova marcação" at bounding box center [728, 510] width 87 height 23
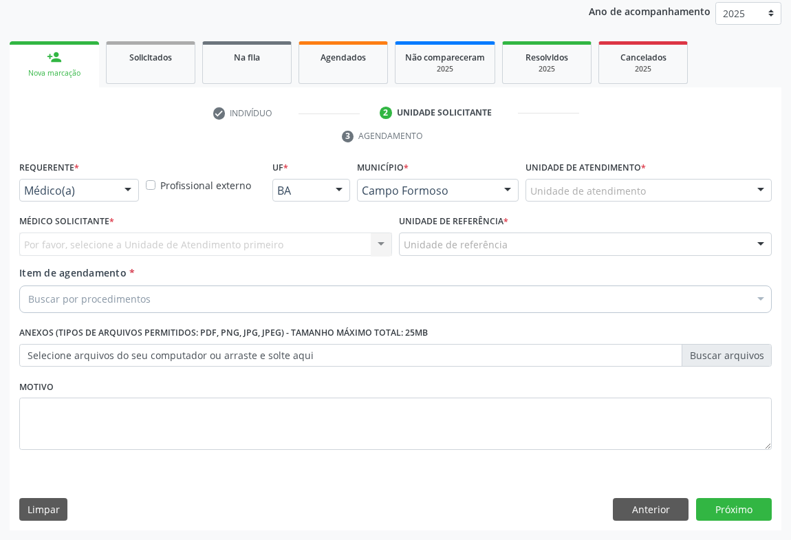
scroll to position [164, 0]
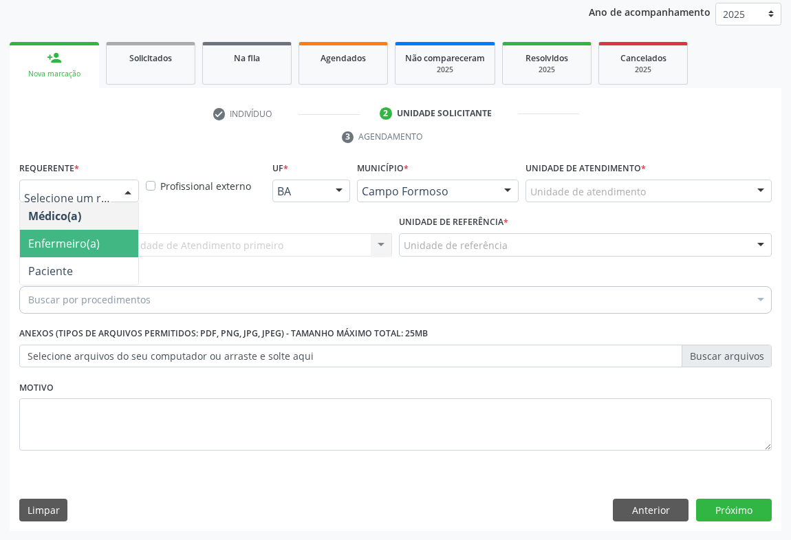
click at [65, 257] on span "Paciente" at bounding box center [79, 271] width 118 height 28
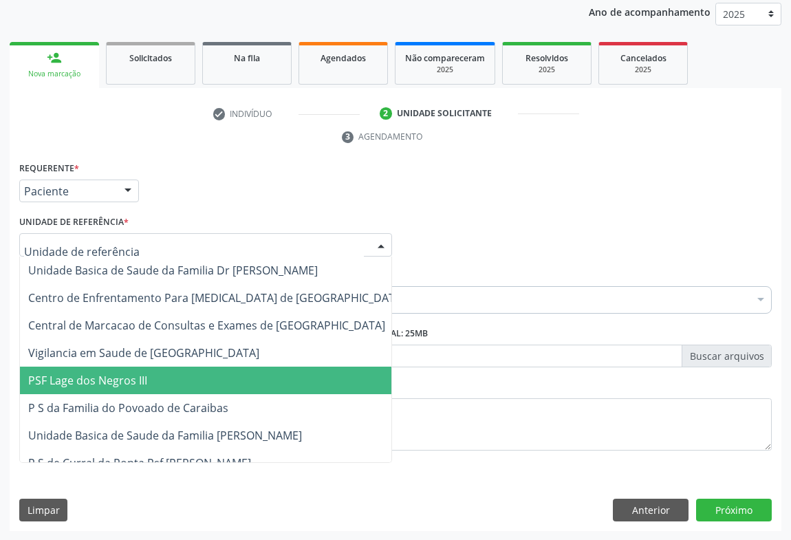
click at [97, 379] on span "PSF Lage dos Negros III" at bounding box center [87, 380] width 119 height 15
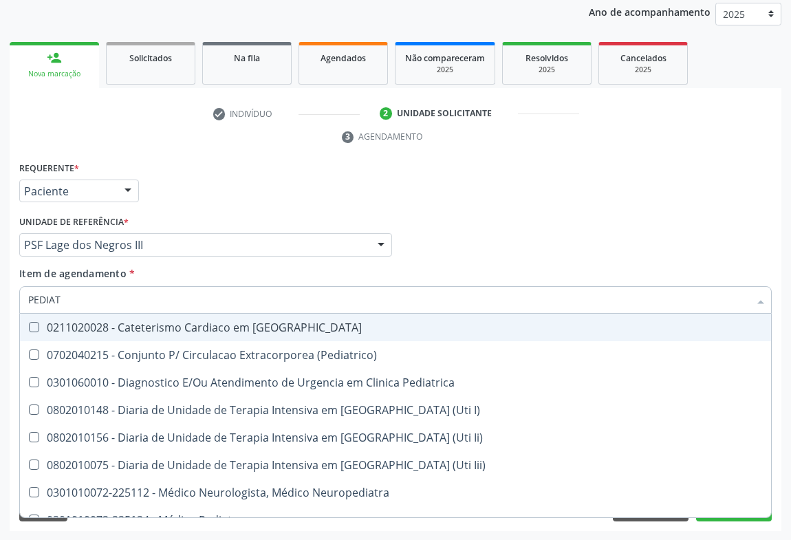
type input "PEDIATR"
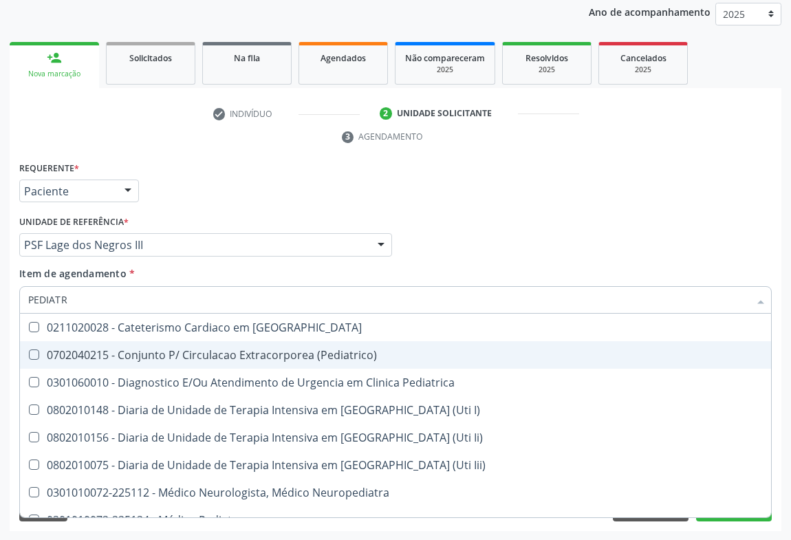
scroll to position [98, 0]
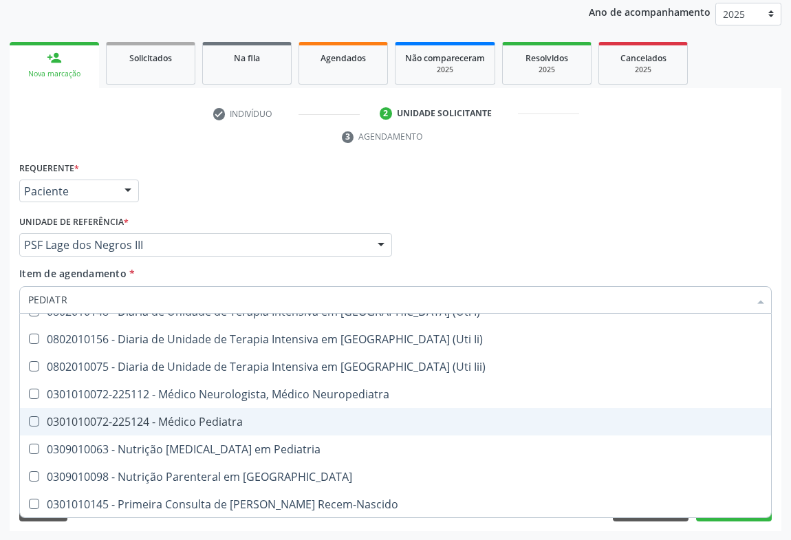
click at [224, 428] on span "0301010072-225124 - Médico Pediatra" at bounding box center [395, 422] width 751 height 28
checkbox Pediatra "true"
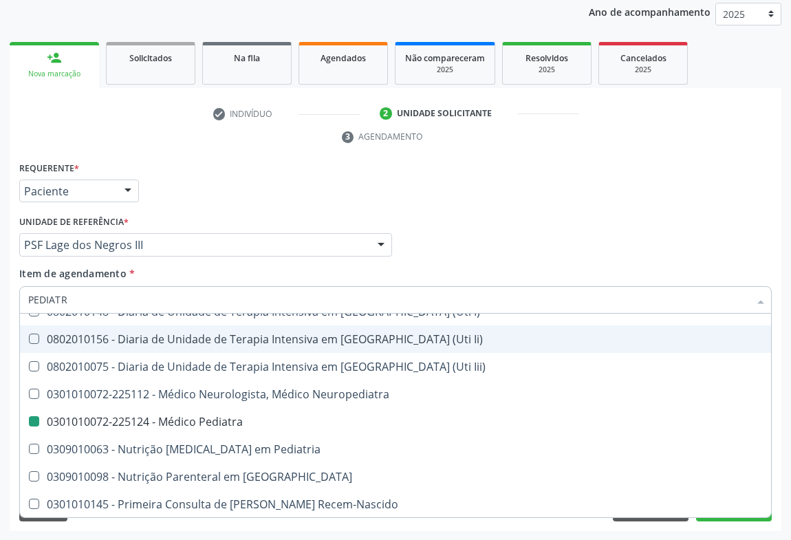
click at [347, 208] on div "Requerente * Paciente Médico(a) Enfermeiro(a) Paciente Nenhum resultado encontr…" at bounding box center [395, 185] width 759 height 54
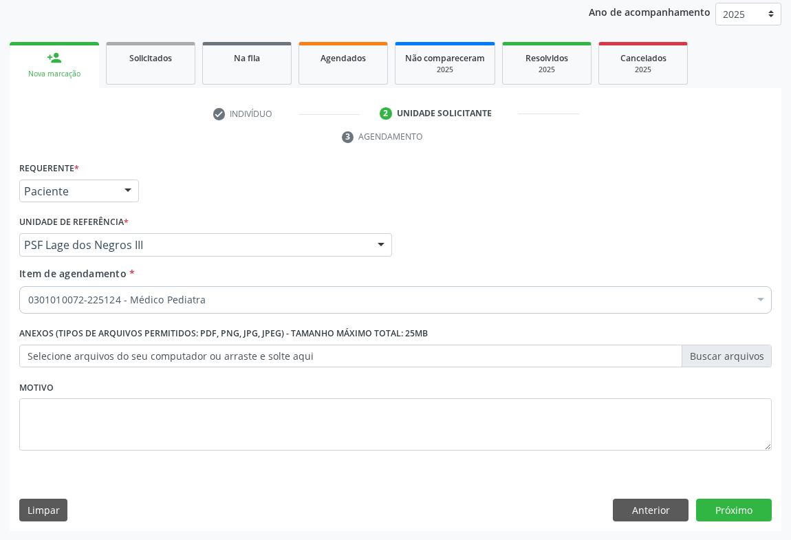
scroll to position [0, 0]
click at [722, 508] on button "Próximo" at bounding box center [734, 510] width 76 height 23
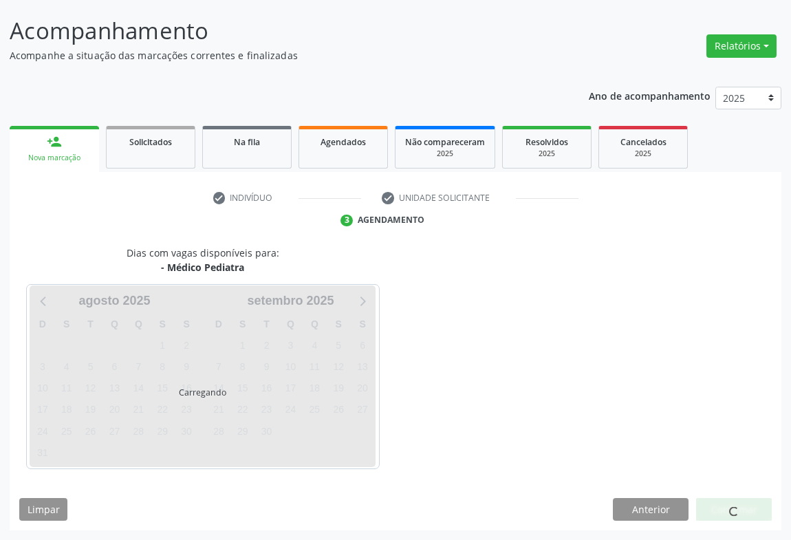
scroll to position [79, 0]
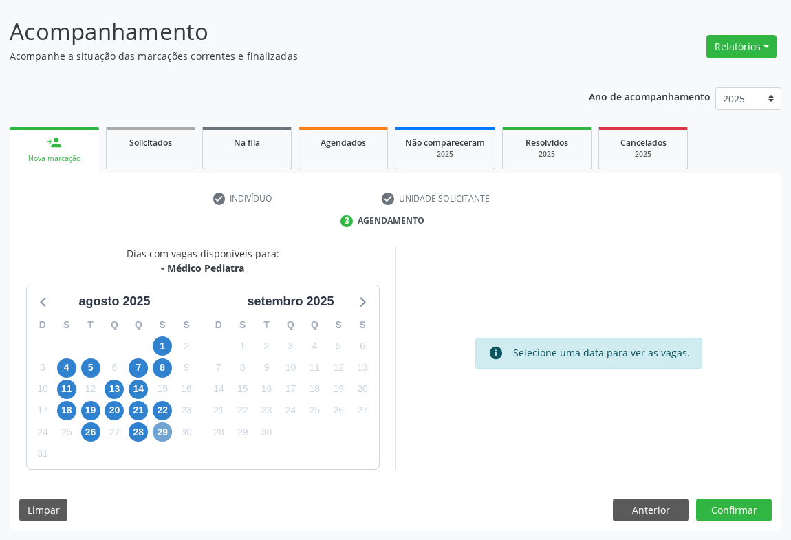
click at [164, 433] on span "29" at bounding box center [162, 431] width 19 height 19
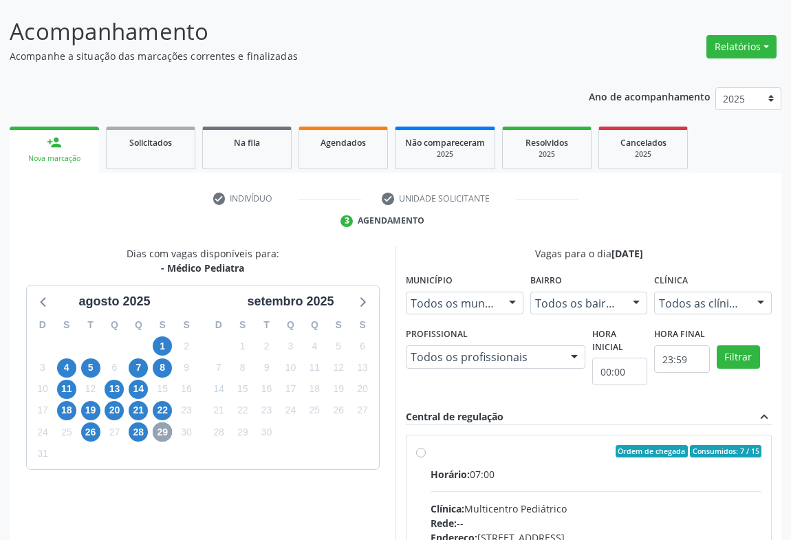
scroll to position [285, 0]
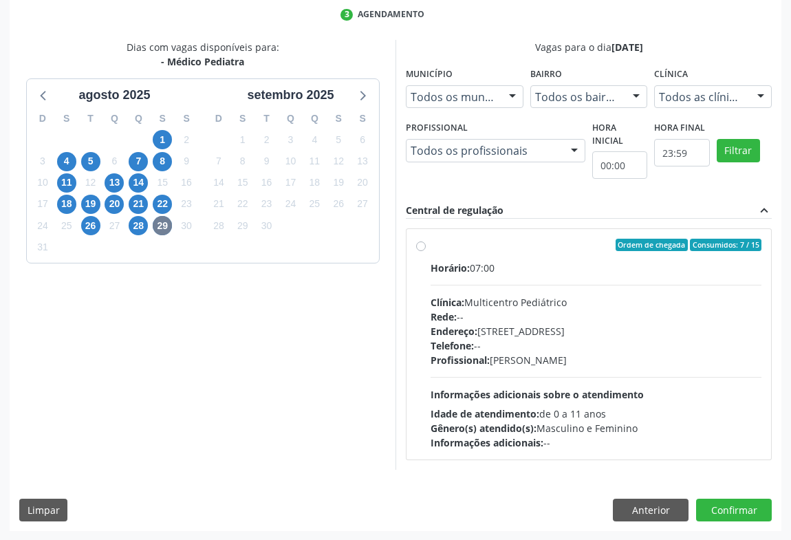
click at [629, 349] on div "Telefone: --" at bounding box center [596, 345] width 331 height 14
click at [426, 251] on input "Ordem de chegada Consumidos: 7 / 15 Horário: 07:00 Clínica: Multicentro Pediátr…" at bounding box center [421, 245] width 10 height 12
radio input "true"
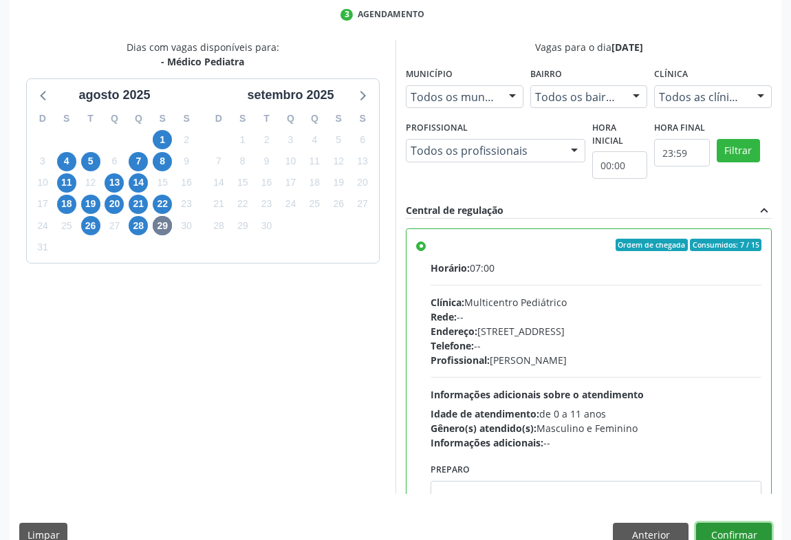
click at [729, 529] on button "Confirmar" at bounding box center [734, 534] width 76 height 23
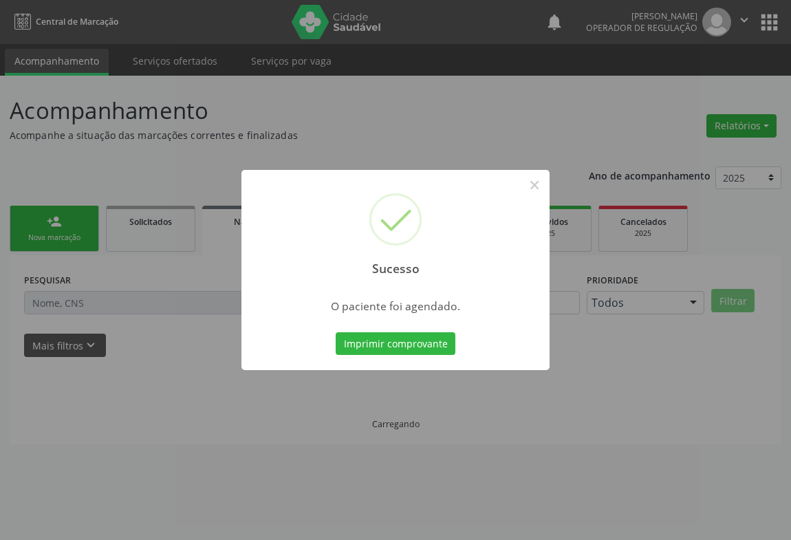
scroll to position [0, 0]
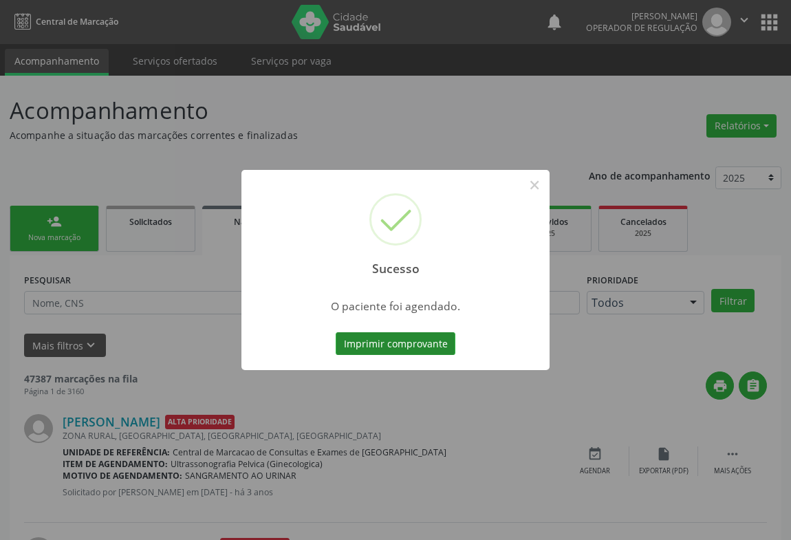
click at [395, 342] on button "Imprimir comprovante" at bounding box center [396, 343] width 120 height 23
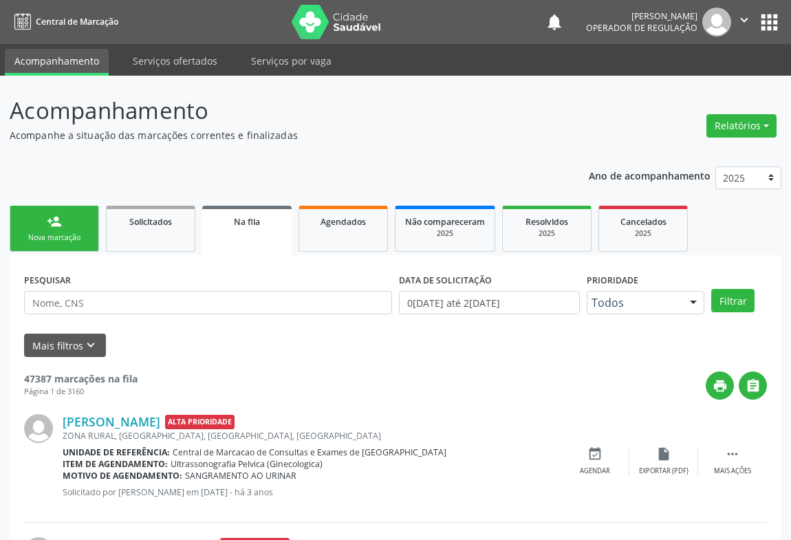
click at [48, 233] on div "Nova marcação" at bounding box center [54, 237] width 69 height 10
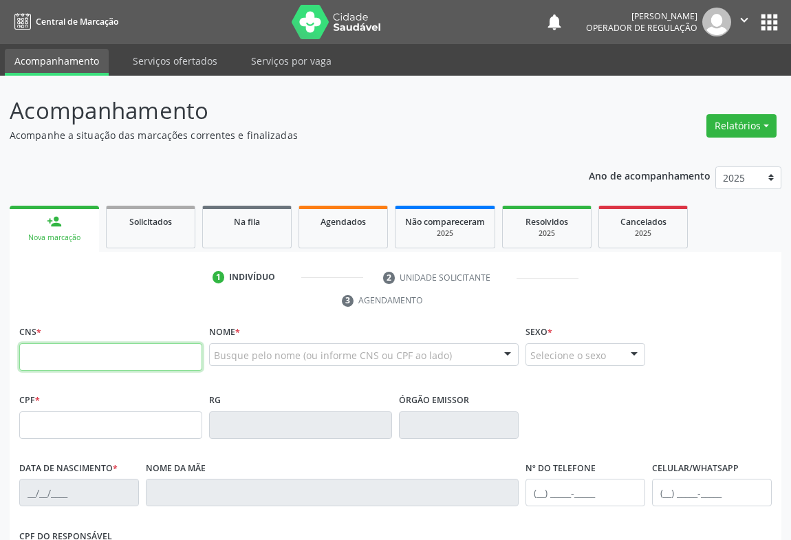
click at [65, 356] on input "text" at bounding box center [110, 357] width 183 height 28
type input "708 4037 0250 1068"
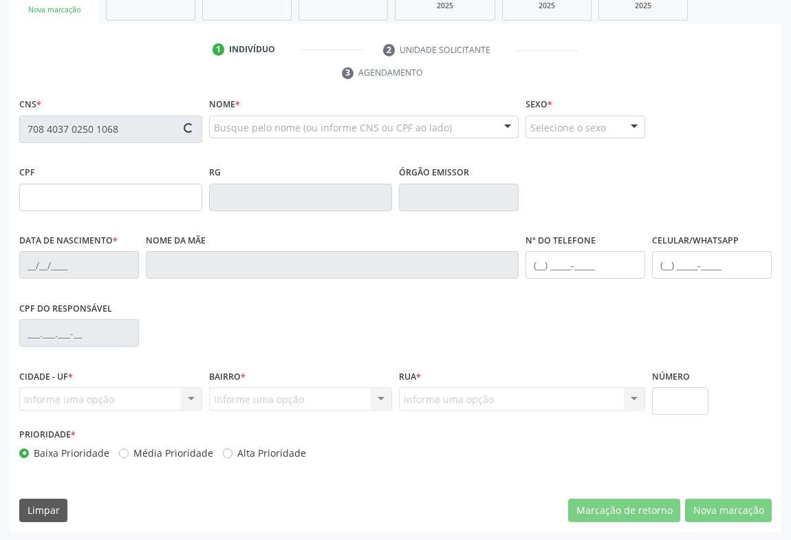
type input "30784538494"
type input "22/10/2019"
type input "(74) 98829-6222"
type input "115.713.385-19"
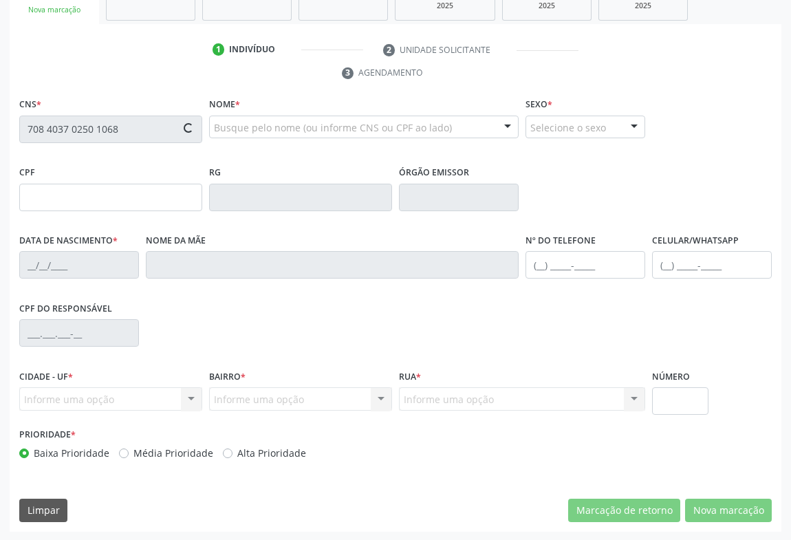
type input "76"
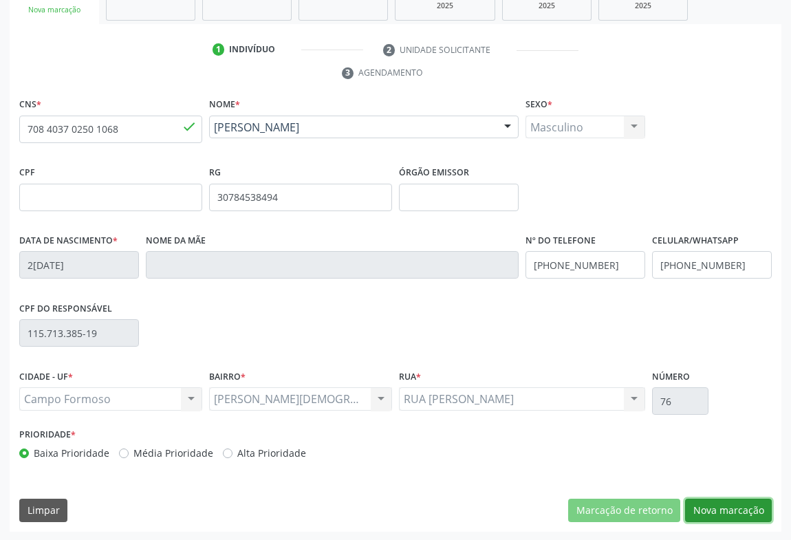
click at [750, 509] on button "Nova marcação" at bounding box center [728, 510] width 87 height 23
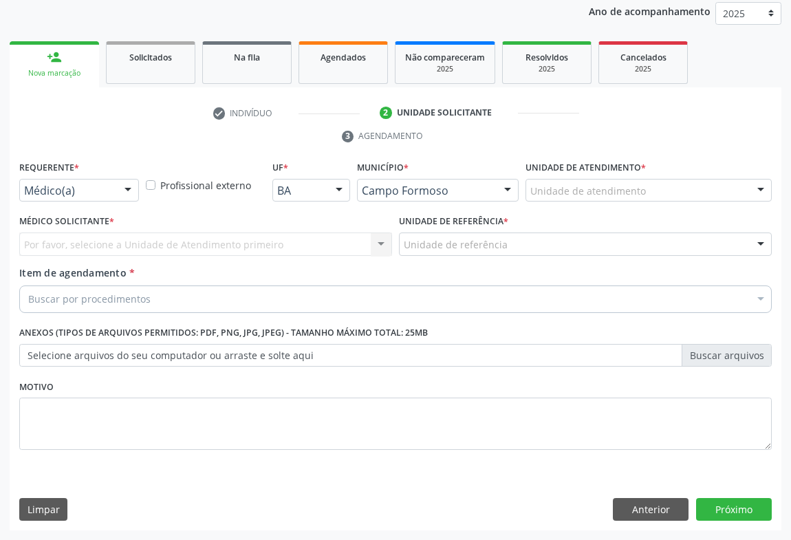
scroll to position [164, 0]
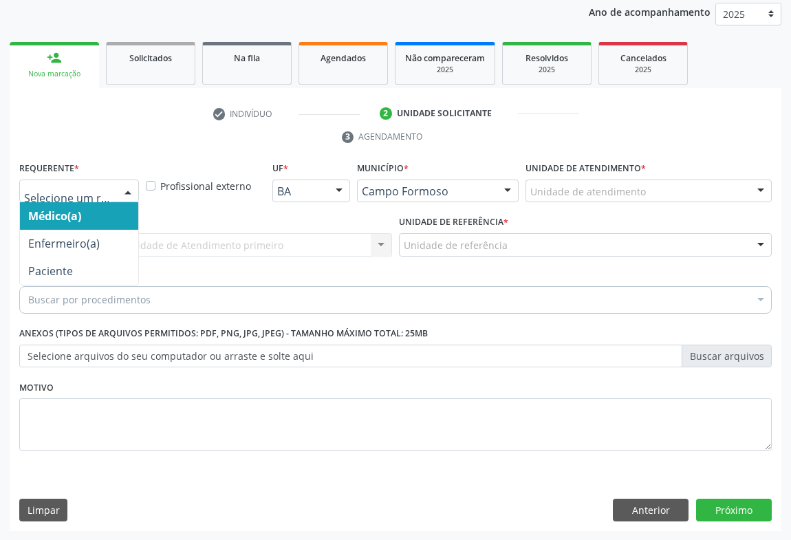
click at [112, 191] on div at bounding box center [79, 191] width 120 height 23
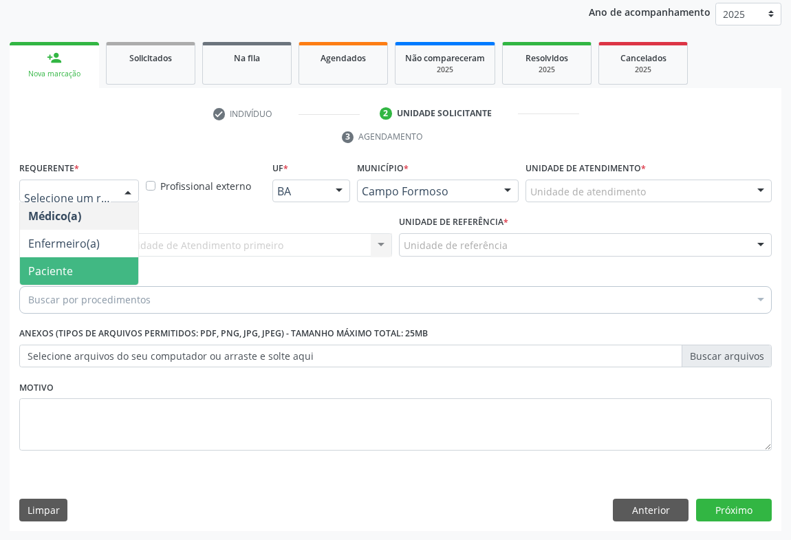
click at [67, 277] on span "Paciente" at bounding box center [79, 271] width 118 height 28
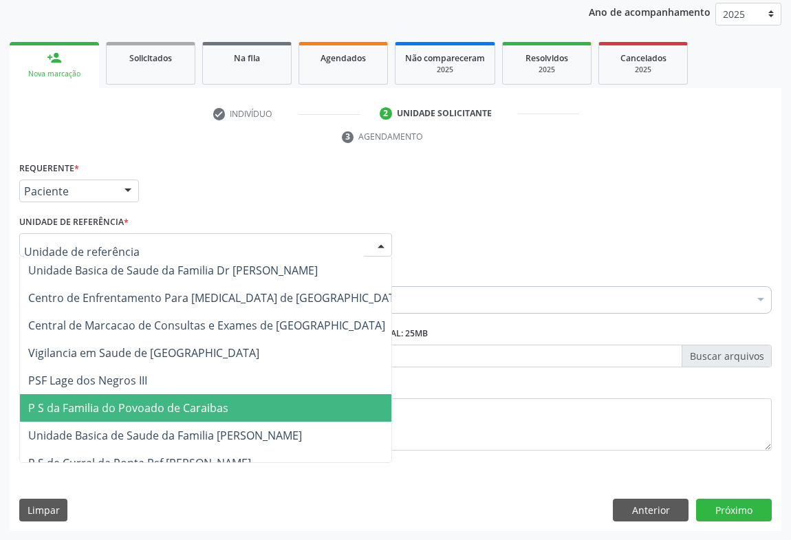
click at [131, 395] on span "P S da Familia do Povoado de Caraibas" at bounding box center [216, 408] width 393 height 28
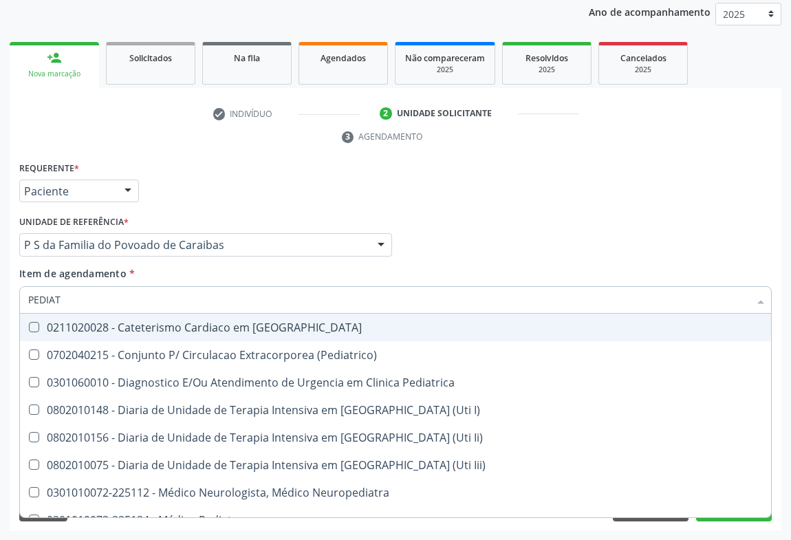
type input "PEDIATR"
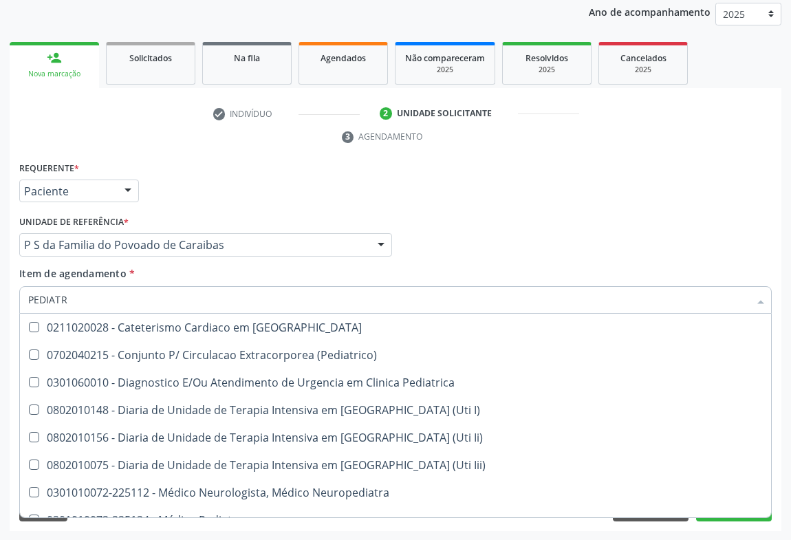
scroll to position [98, 0]
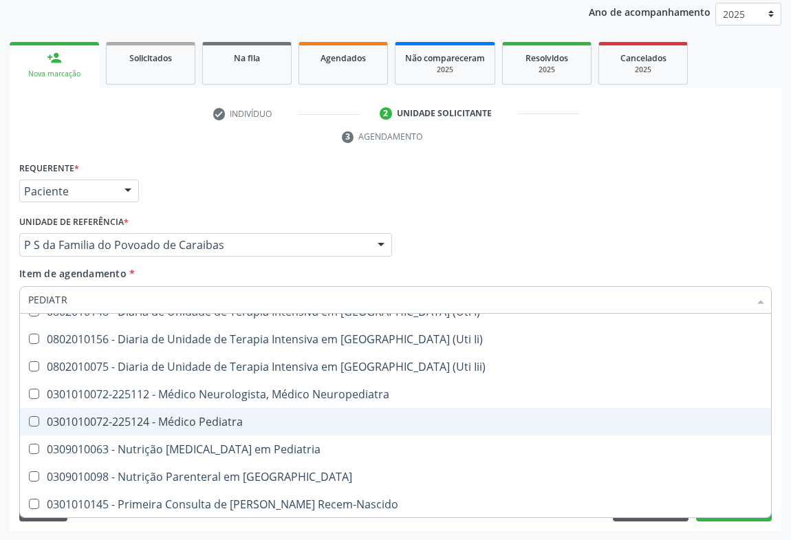
click at [215, 425] on div "0301010072-225124 - Médico Pediatra" at bounding box center [395, 421] width 735 height 11
checkbox Pediatra "true"
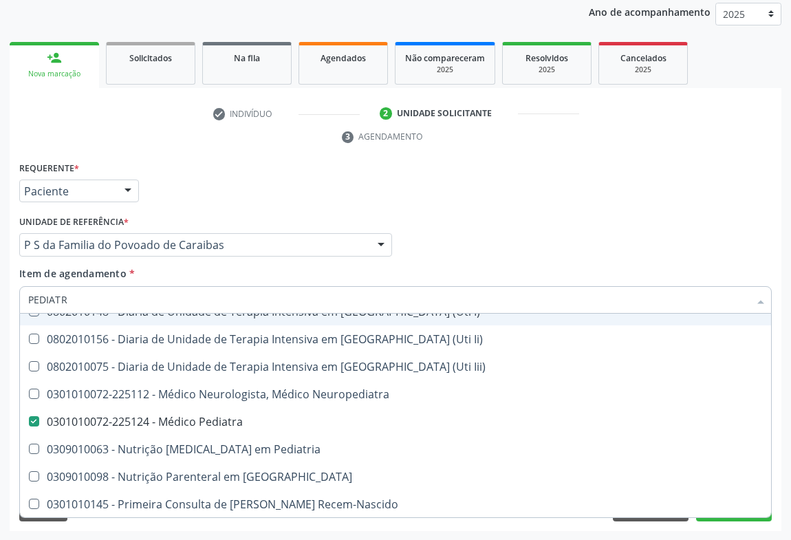
click at [490, 206] on div "Requerente * Paciente Médico(a) Enfermeiro(a) Paciente Nenhum resultado encontr…" at bounding box center [395, 185] width 759 height 54
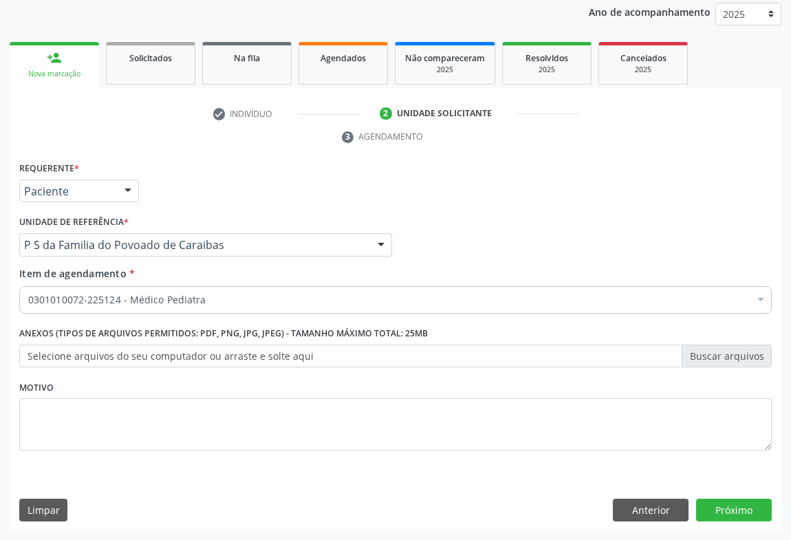
scroll to position [0, 0]
click at [712, 511] on button "Próximo" at bounding box center [734, 510] width 76 height 23
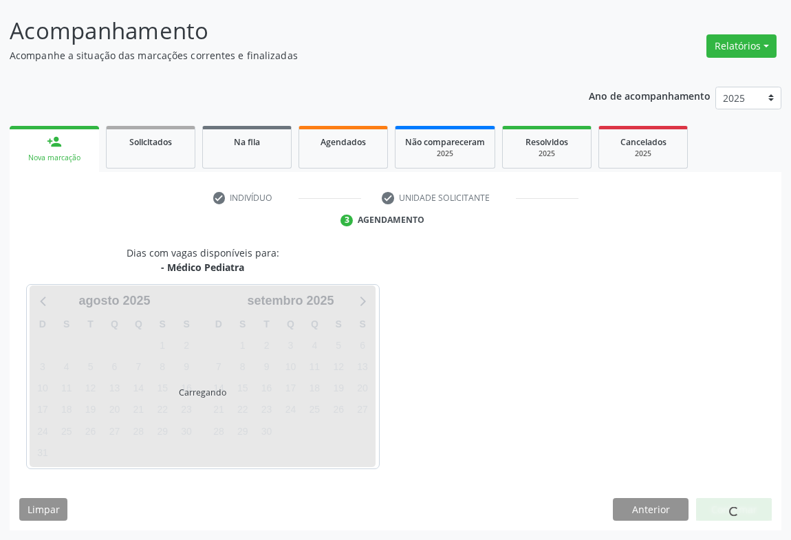
scroll to position [79, 0]
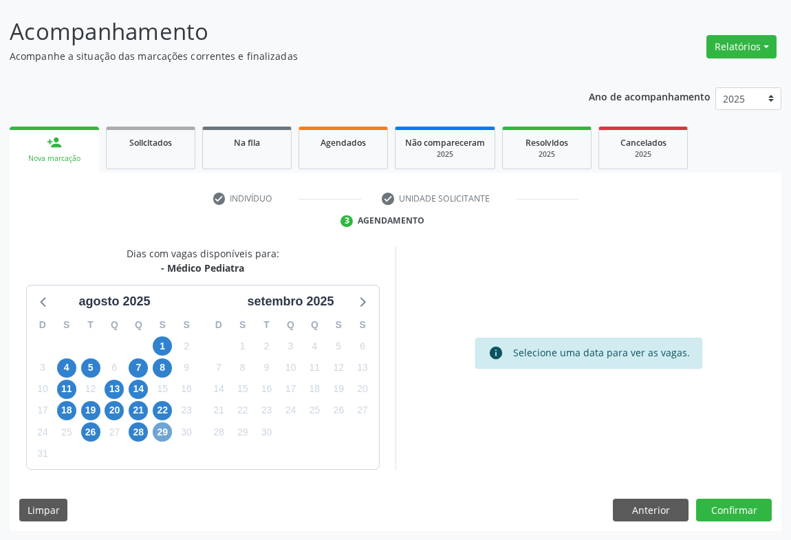
click at [163, 435] on span "29" at bounding box center [162, 431] width 19 height 19
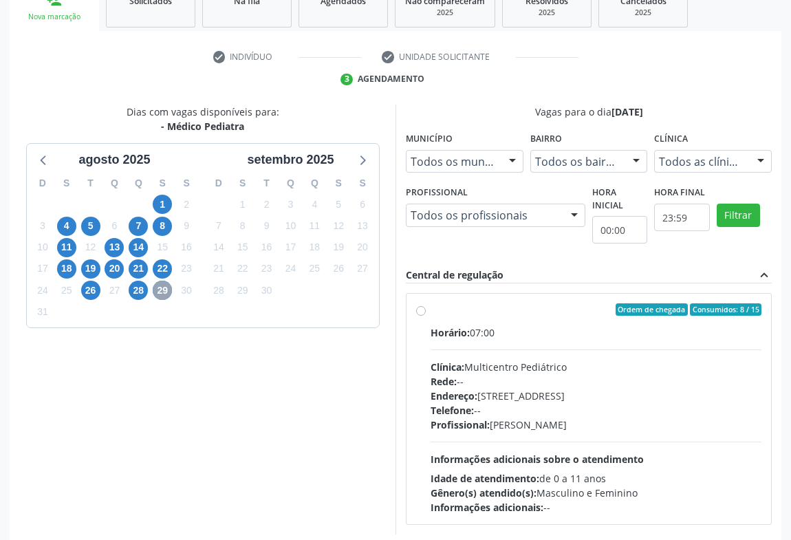
scroll to position [285, 0]
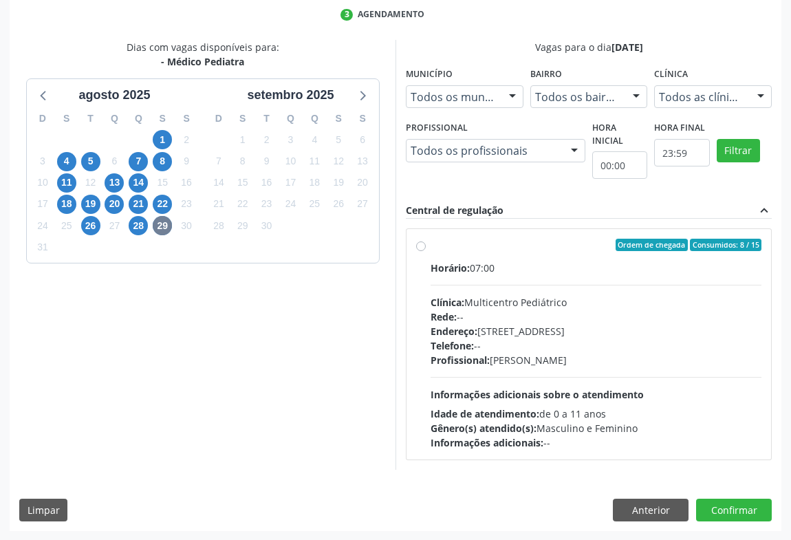
click at [543, 370] on div "Horário: 07:00 Clínica: Multicentro Pediátrico Rede: -- Endereço: Antigo Casa G…" at bounding box center [596, 355] width 331 height 189
click at [426, 251] on input "Ordem de chegada Consumidos: 8 / 15 Horário: 07:00 Clínica: Multicentro Pediátr…" at bounding box center [421, 245] width 10 height 12
radio input "true"
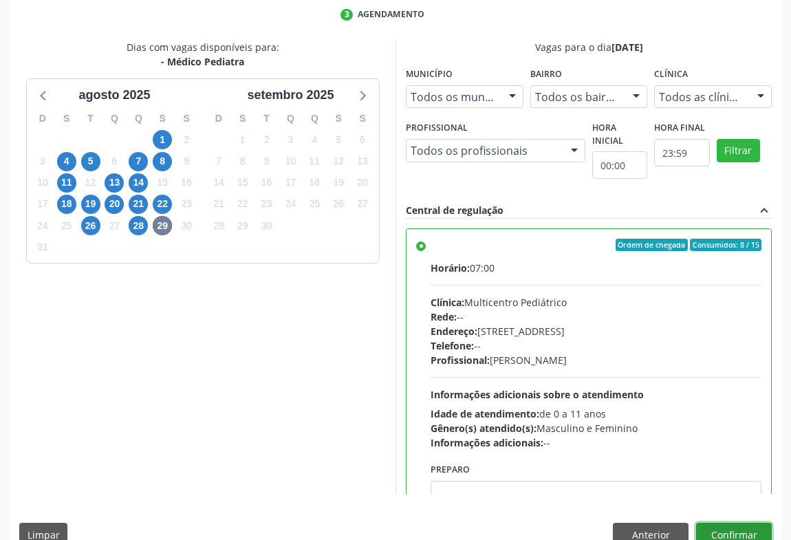
click at [714, 525] on button "Confirmar" at bounding box center [734, 534] width 76 height 23
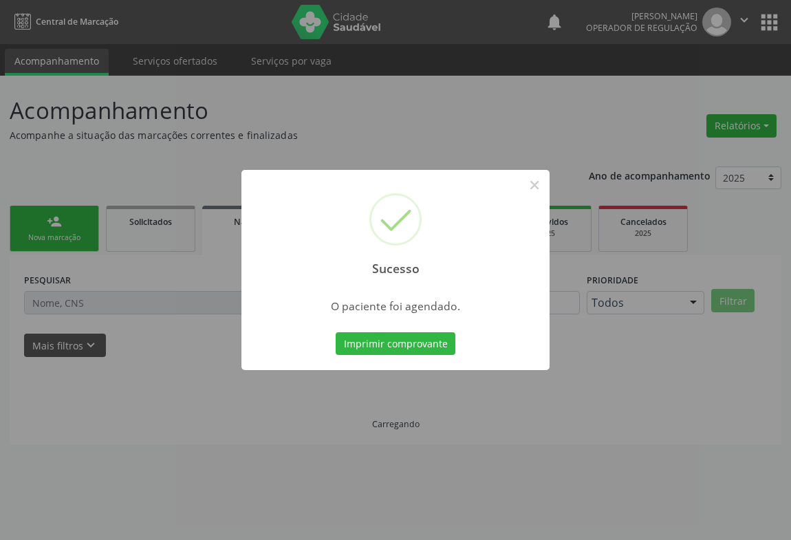
scroll to position [0, 0]
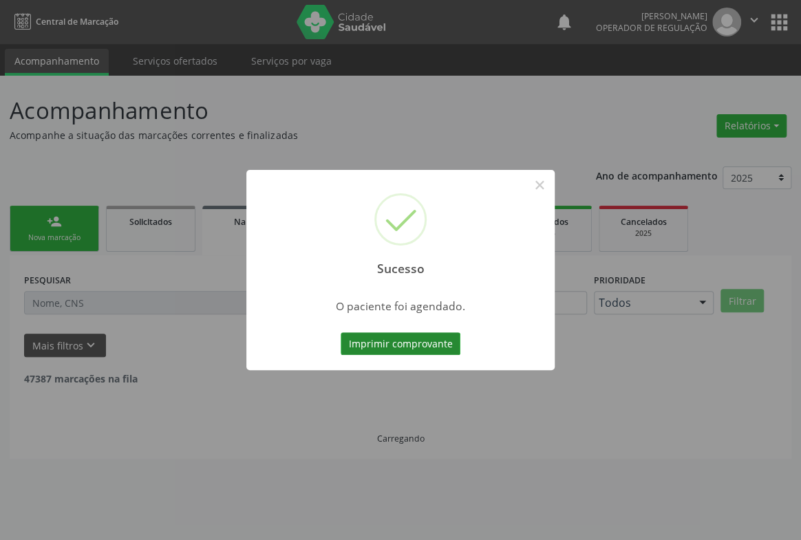
click at [387, 340] on button "Imprimir comprovante" at bounding box center [400, 343] width 120 height 23
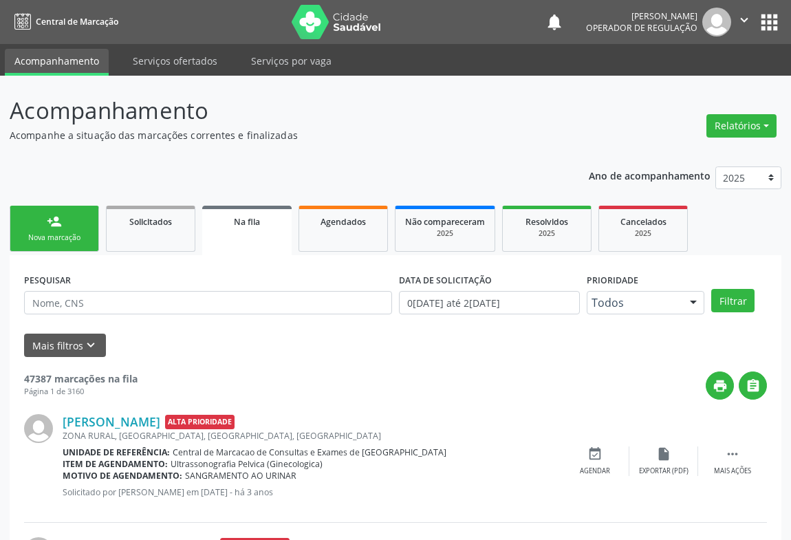
click at [54, 234] on div "Nova marcação" at bounding box center [54, 237] width 69 height 10
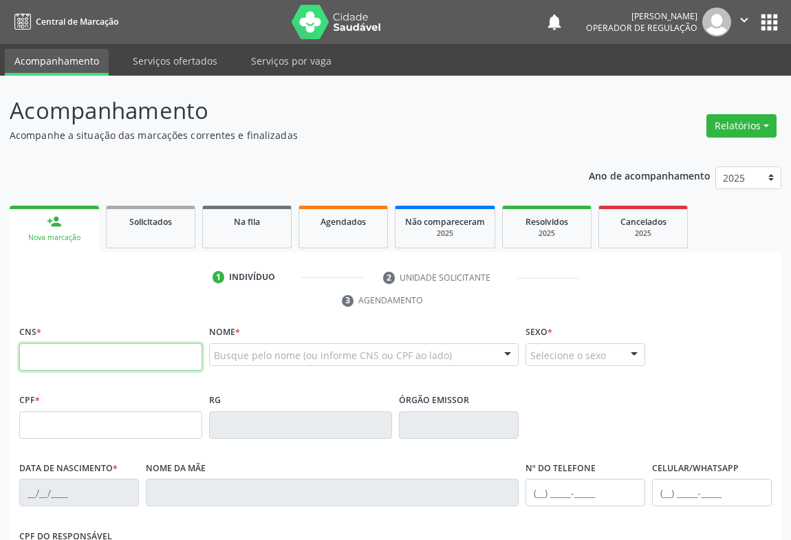
click at [62, 357] on input "text" at bounding box center [110, 357] width 183 height 28
type input "706 2080 4864 9561"
type input "051.392.645-36"
type input "14561118066"
type input "06/07/1989"
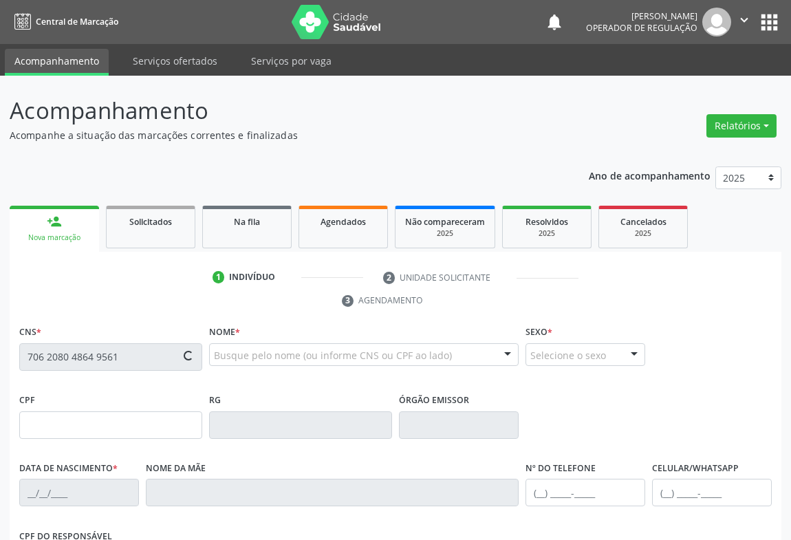
type input "(74) 99120-6042"
type input "SN"
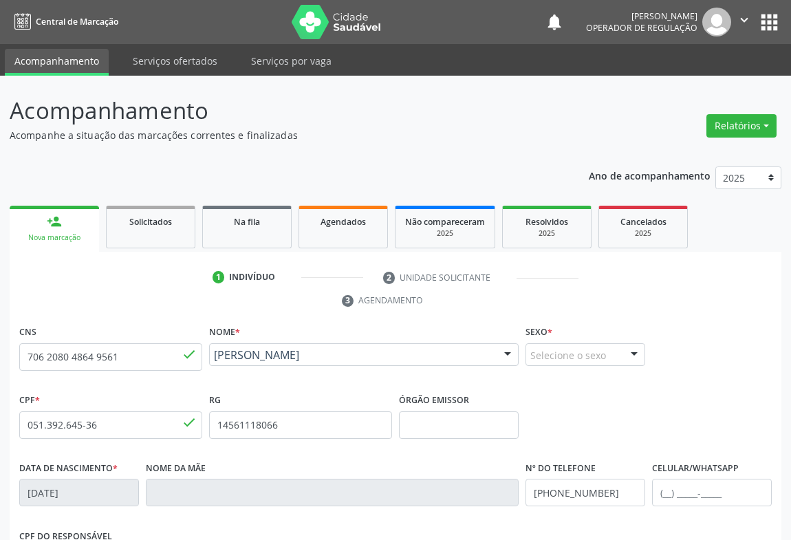
scroll to position [228, 0]
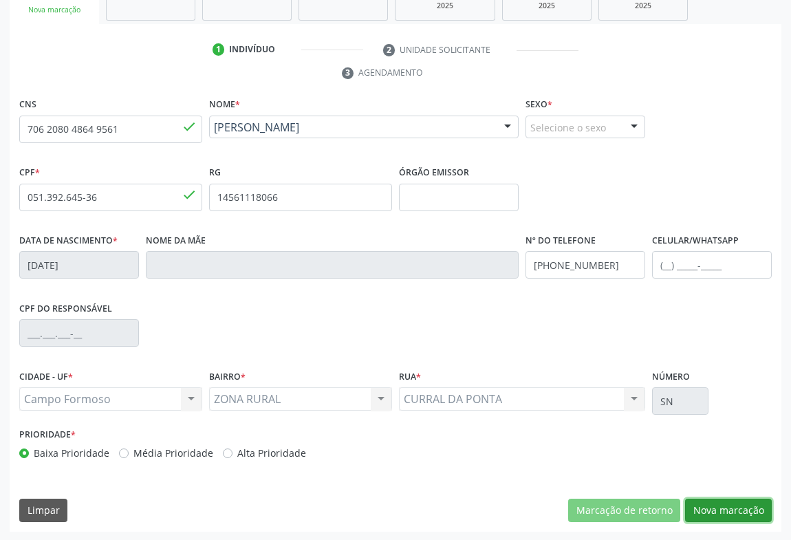
click at [731, 509] on button "Nova marcação" at bounding box center [728, 510] width 87 height 23
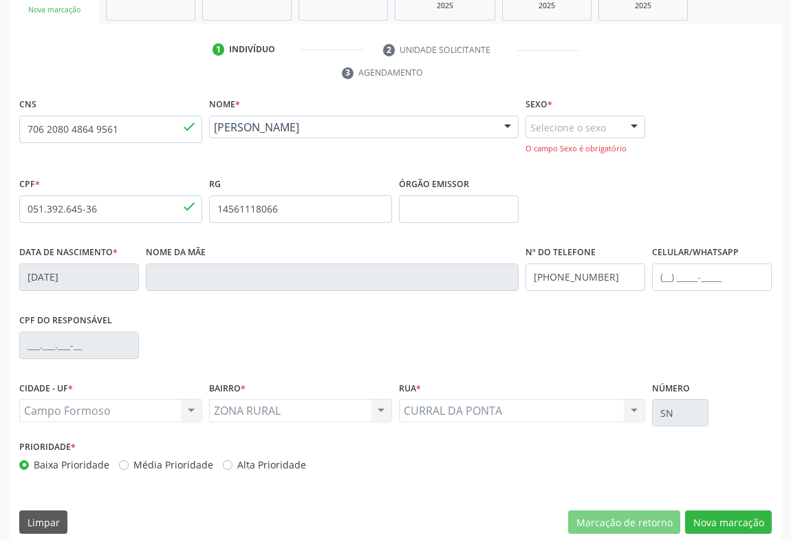
click at [628, 123] on div at bounding box center [634, 127] width 21 height 23
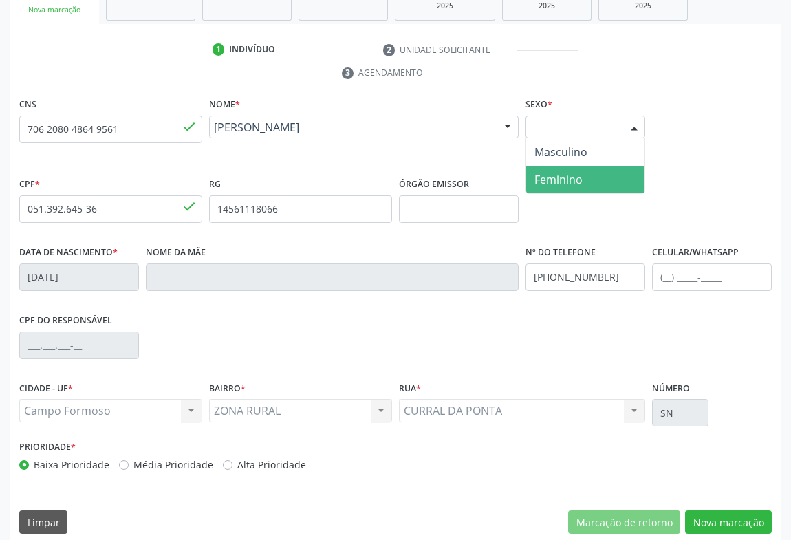
click at [575, 179] on span "Feminino" at bounding box center [558, 179] width 48 height 15
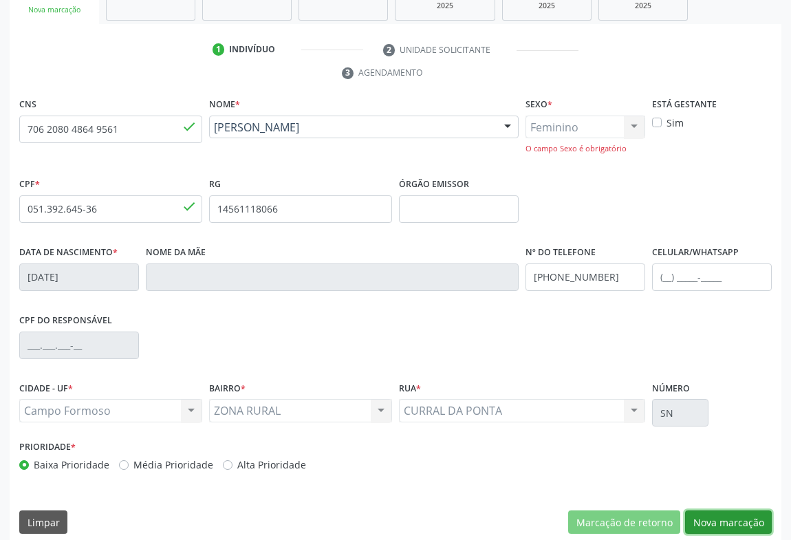
click at [728, 519] on button "Nova marcação" at bounding box center [728, 521] width 87 height 23
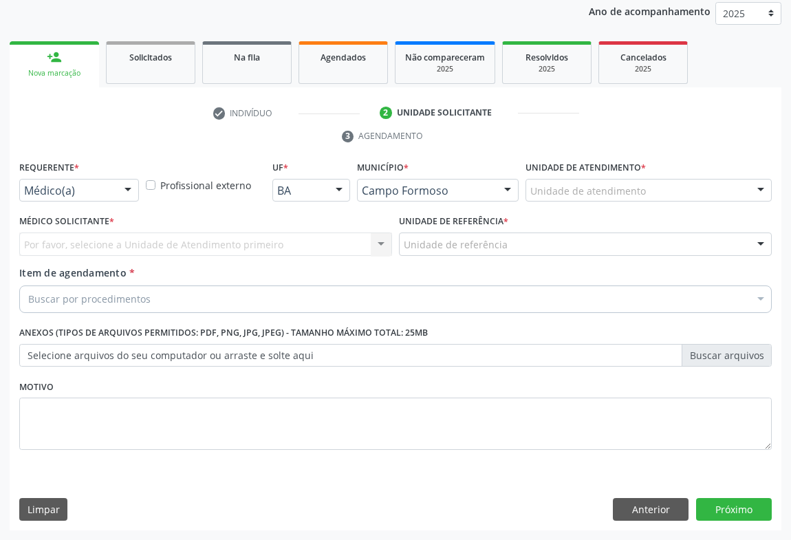
scroll to position [164, 0]
click at [111, 187] on div "Médico(a)" at bounding box center [79, 191] width 120 height 23
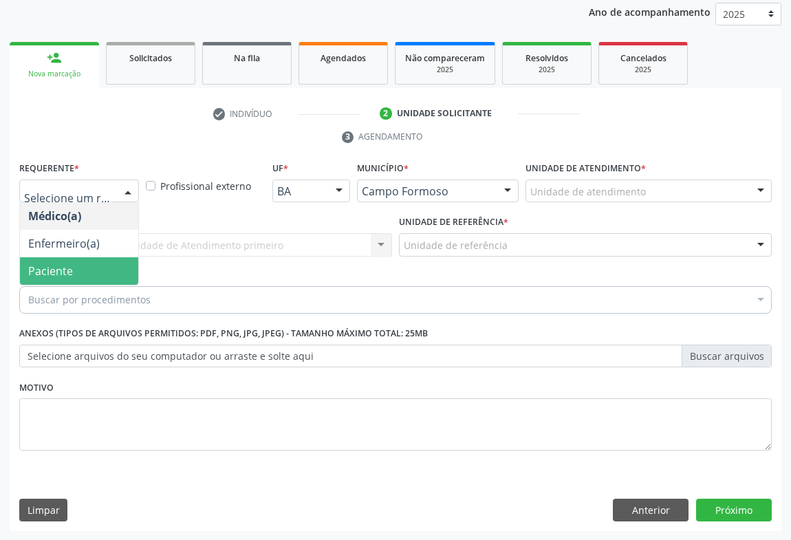
click at [72, 270] on span "Paciente" at bounding box center [79, 271] width 118 height 28
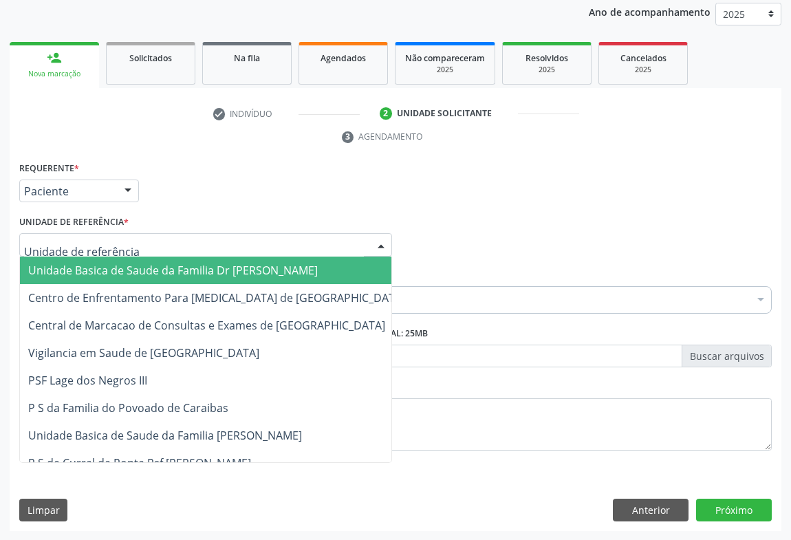
click at [142, 252] on div at bounding box center [205, 244] width 373 height 23
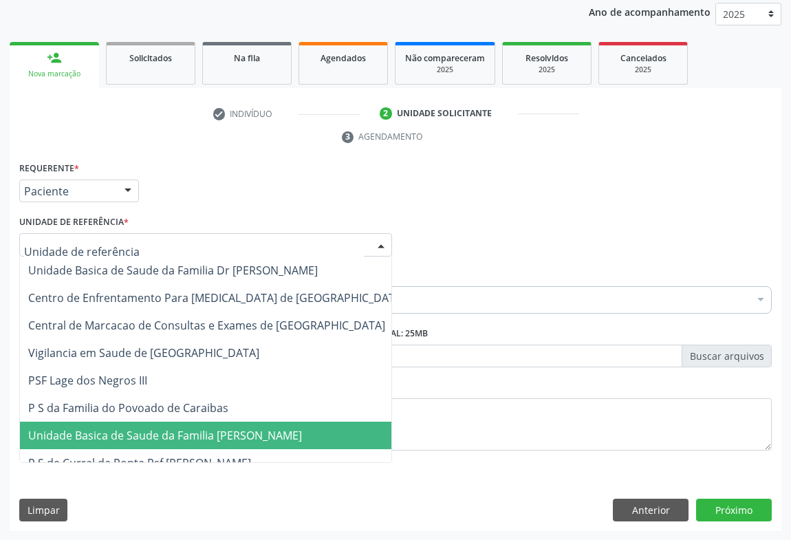
click at [172, 435] on span "Unidade Basica de Saude da Familia [PERSON_NAME]" at bounding box center [165, 435] width 274 height 15
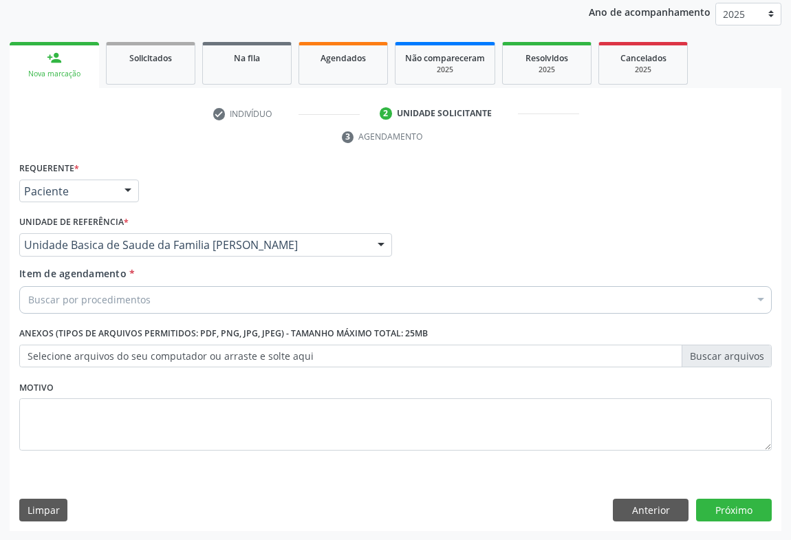
click at [162, 295] on div "Buscar por procedimentos" at bounding box center [395, 300] width 752 height 28
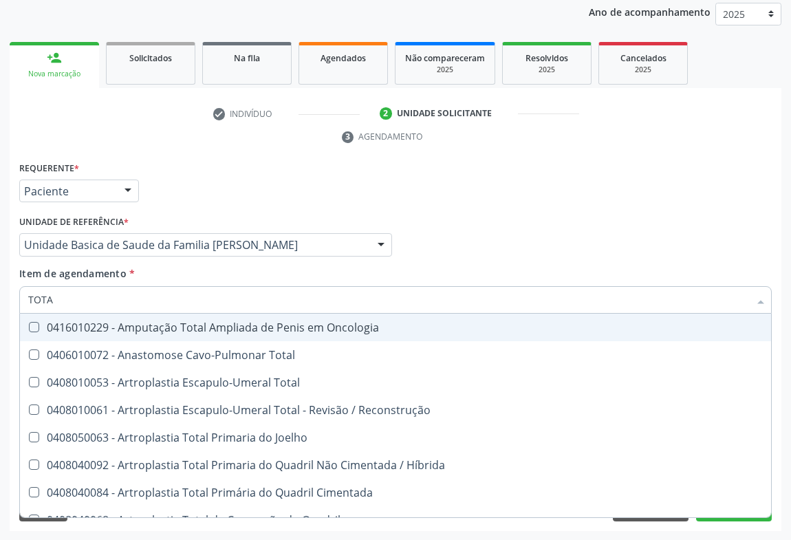
type input "TOTAL"
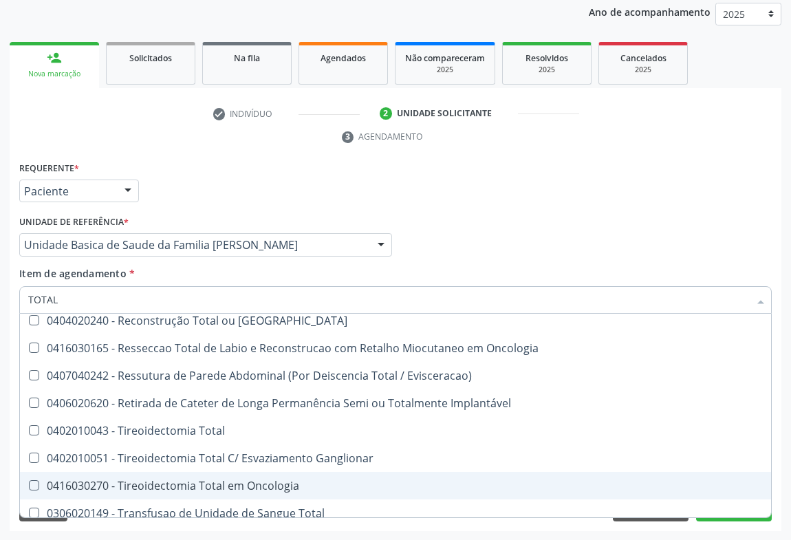
scroll to position [2244, 0]
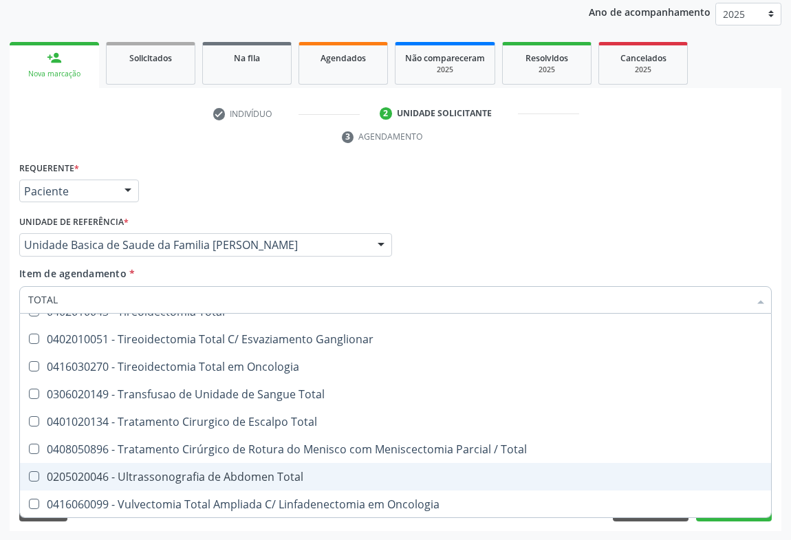
click at [210, 481] on div "0205020046 - Ultrassonografia de Abdomen Total" at bounding box center [395, 476] width 735 height 11
checkbox Total "true"
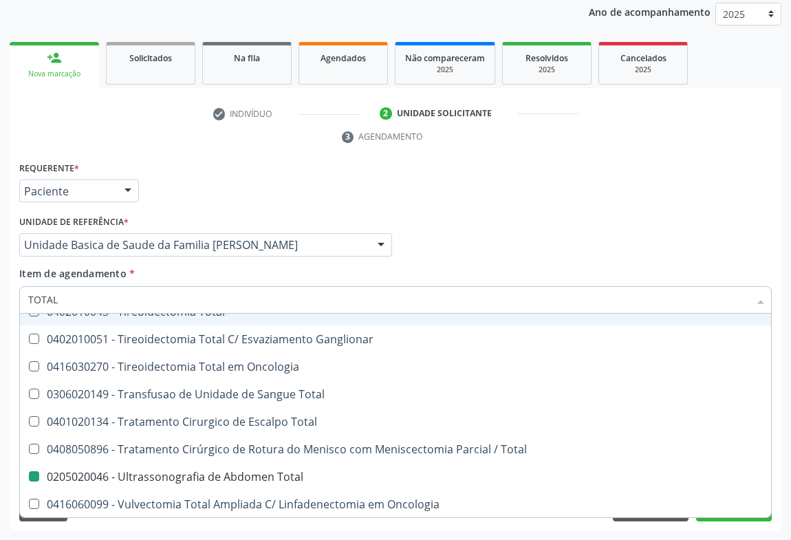
click at [547, 237] on div "Médico Solicitante Por favor, selecione a Unidade de Atendimento primeiro Nenhu…" at bounding box center [395, 239] width 759 height 54
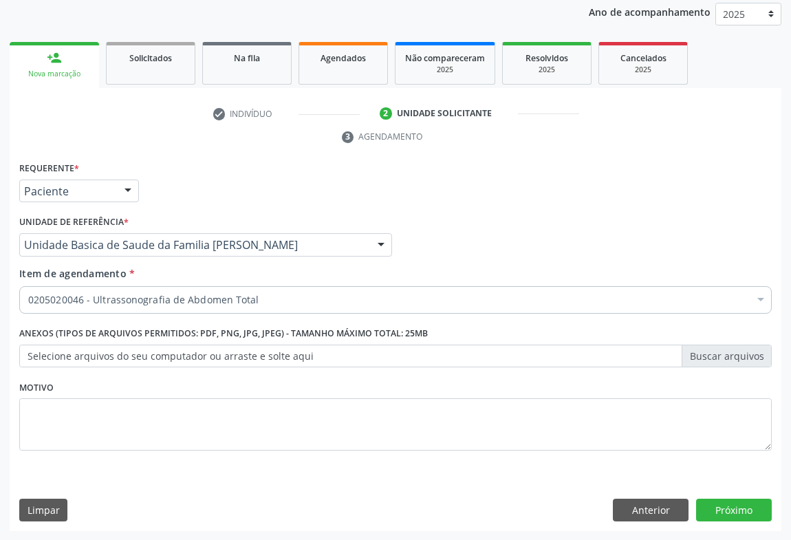
scroll to position [0, 0]
click at [729, 515] on button "Próximo" at bounding box center [734, 510] width 76 height 23
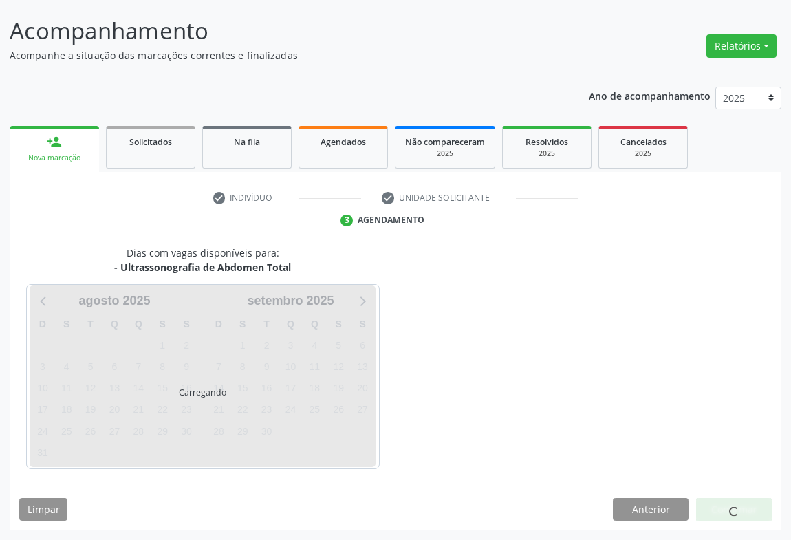
scroll to position [79, 0]
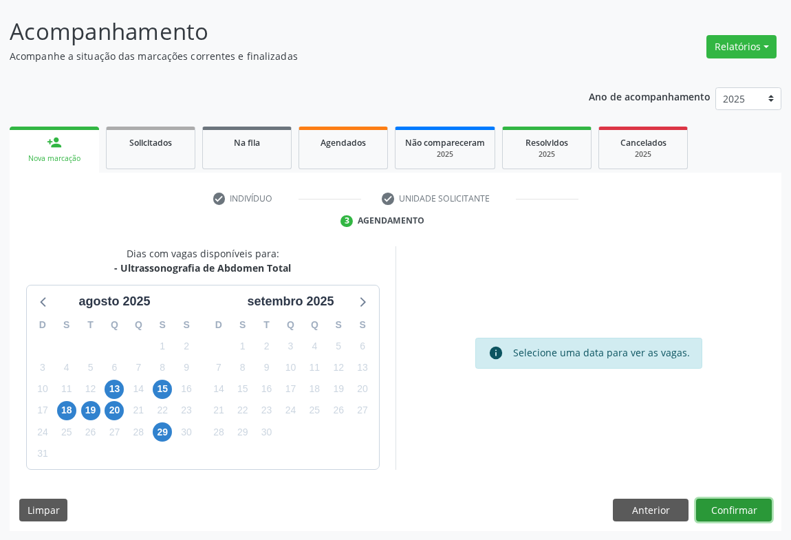
click at [743, 508] on button "Confirmar" at bounding box center [734, 510] width 76 height 23
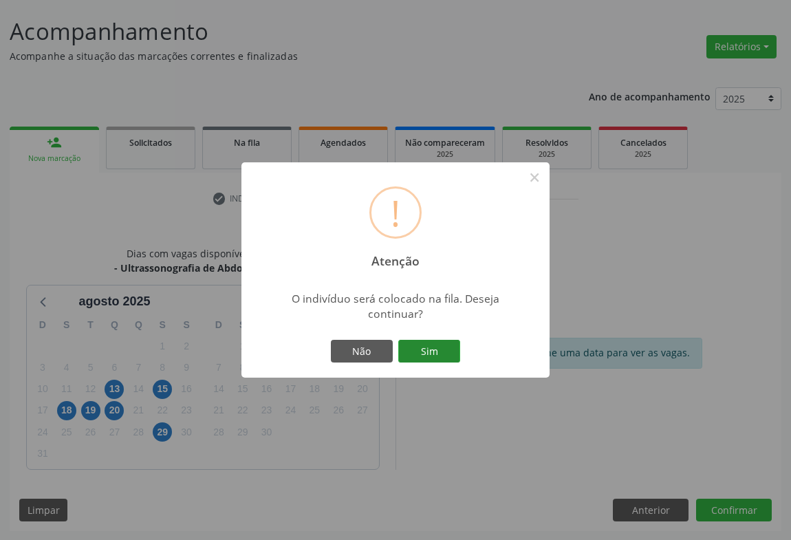
click at [437, 351] on button "Sim" at bounding box center [429, 351] width 62 height 23
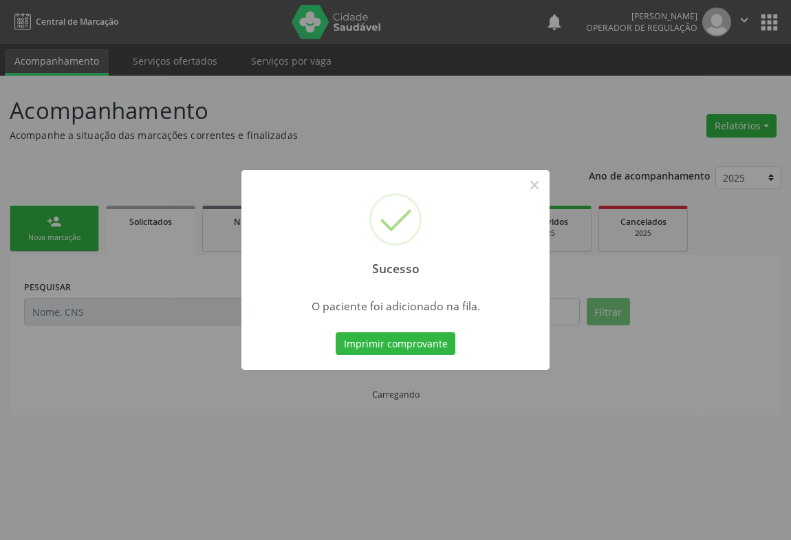
scroll to position [0, 0]
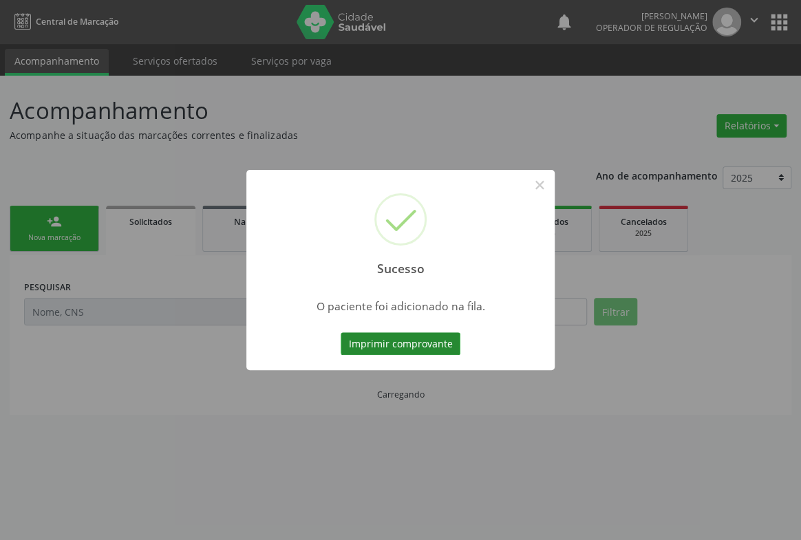
click at [406, 336] on button "Imprimir comprovante" at bounding box center [400, 343] width 120 height 23
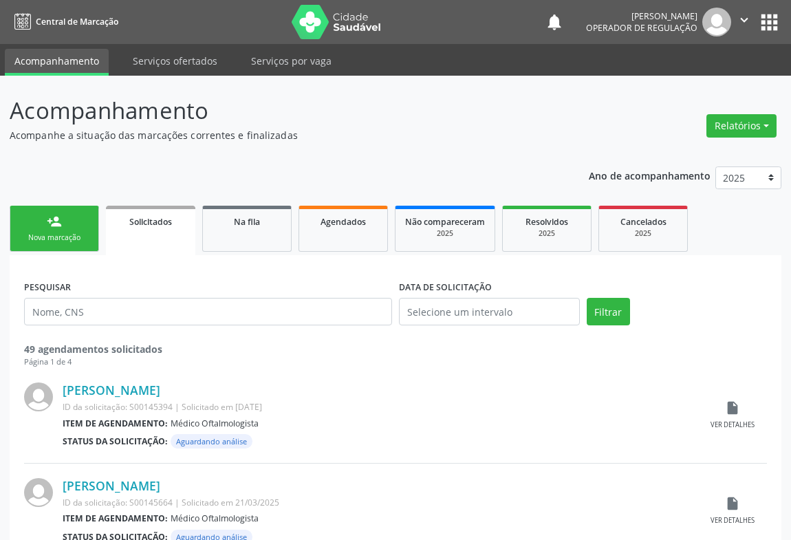
click at [743, 14] on icon "" at bounding box center [744, 19] width 15 height 15
click at [680, 83] on link "Sair" at bounding box center [709, 83] width 95 height 19
